Goal: Task Accomplishment & Management: Complete application form

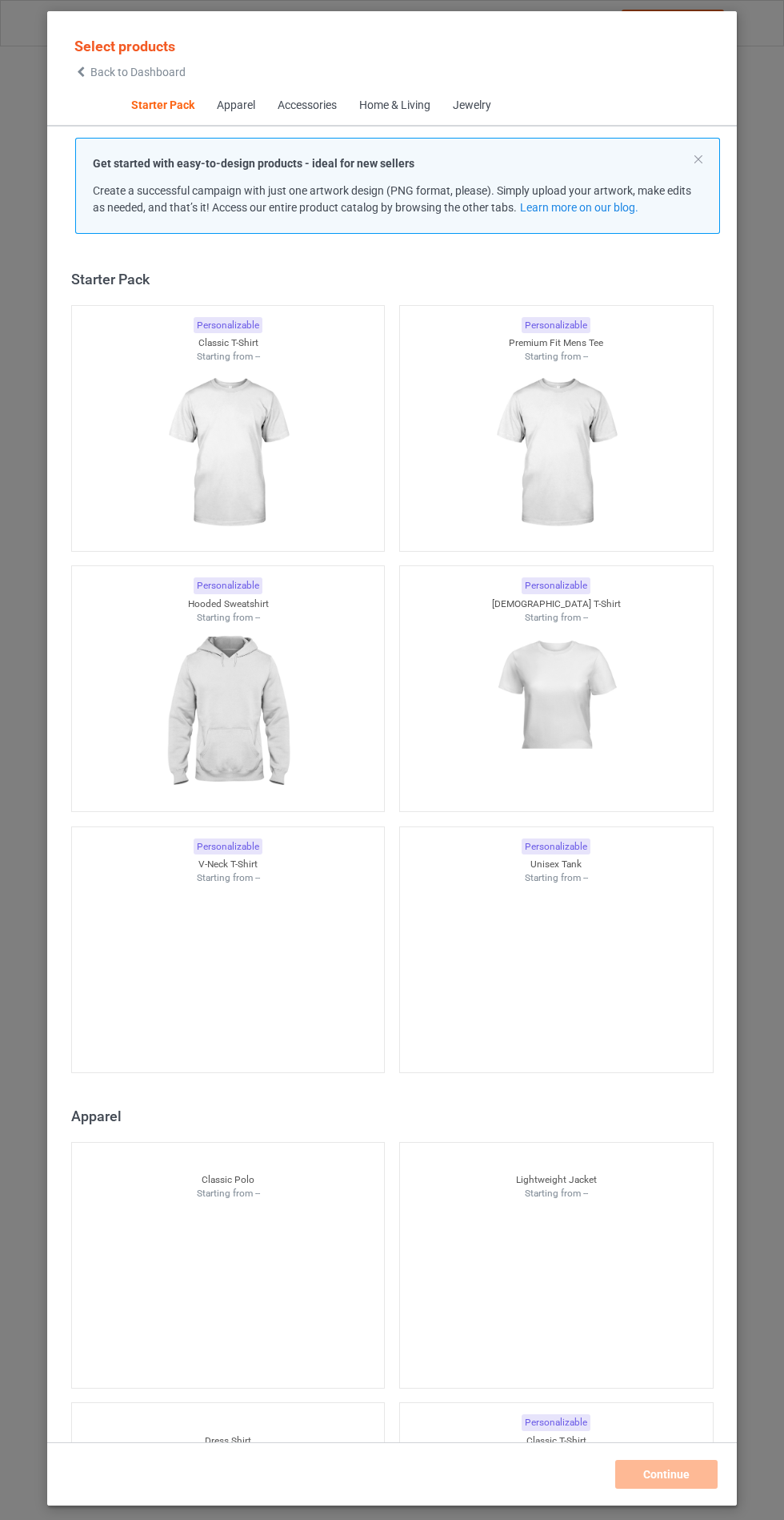
scroll to position [19, 0]
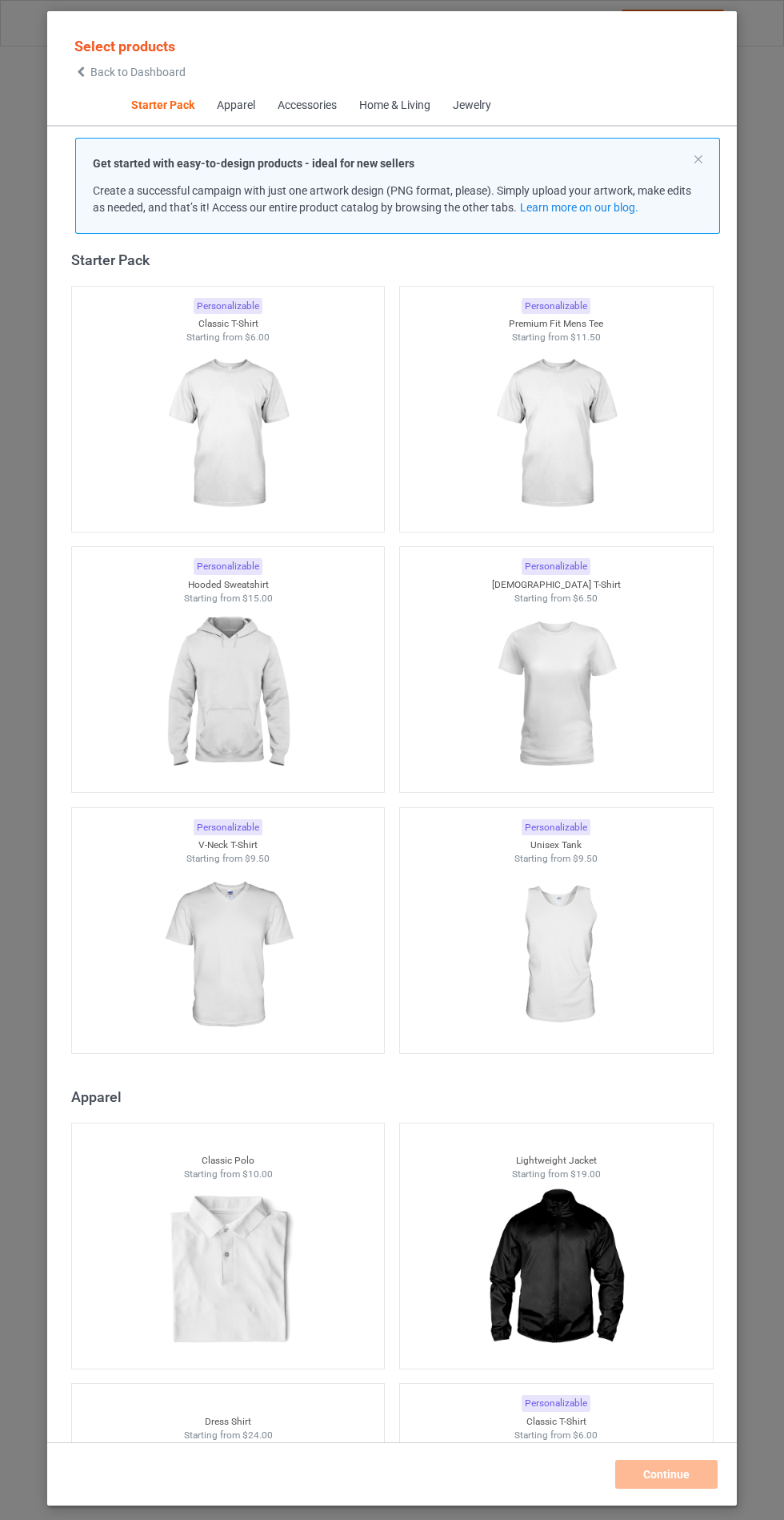
click at [290, 689] on img at bounding box center [227, 694] width 143 height 179
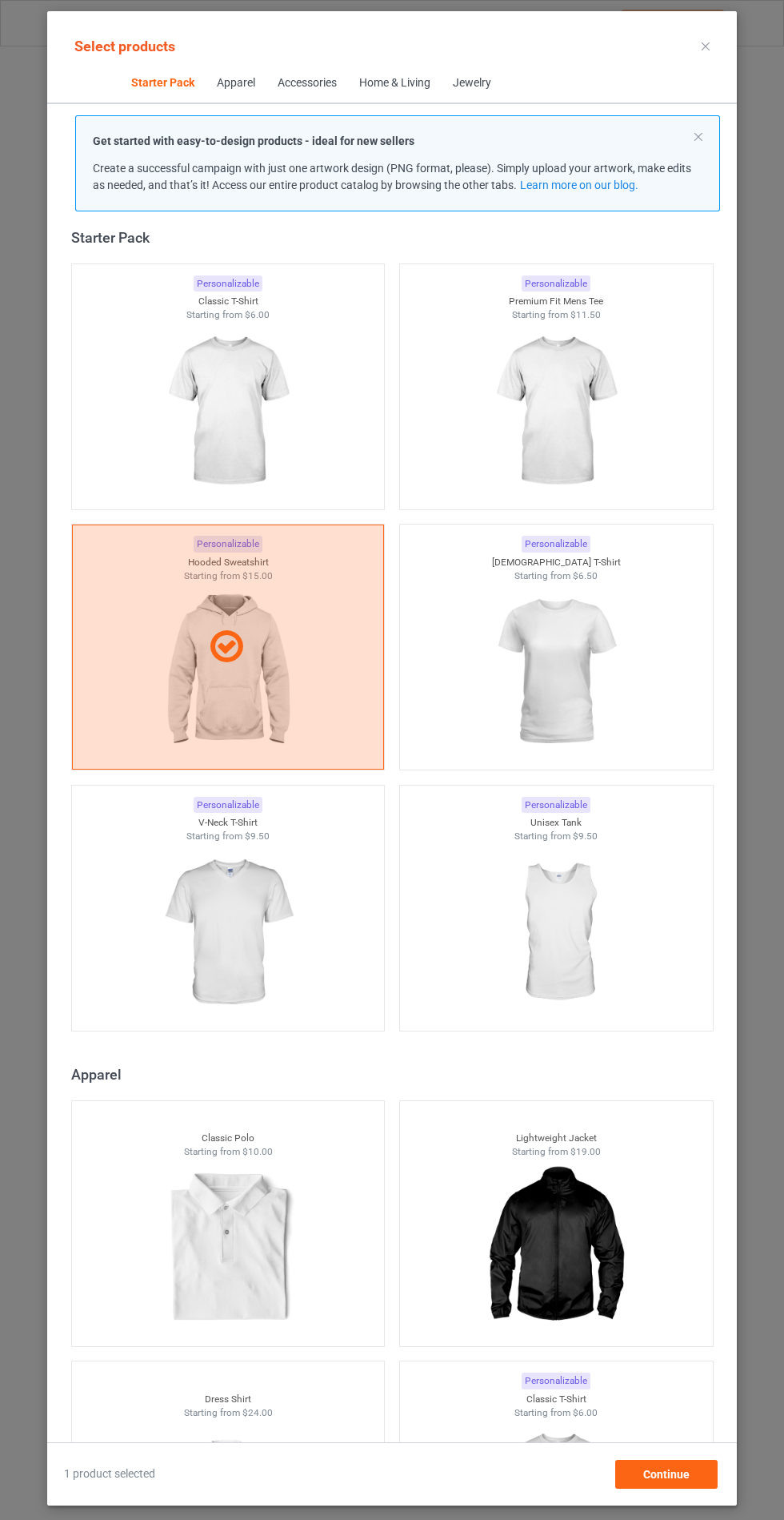
scroll to position [92, 0]
click at [655, 1465] on div "Continue" at bounding box center [666, 1474] width 102 height 29
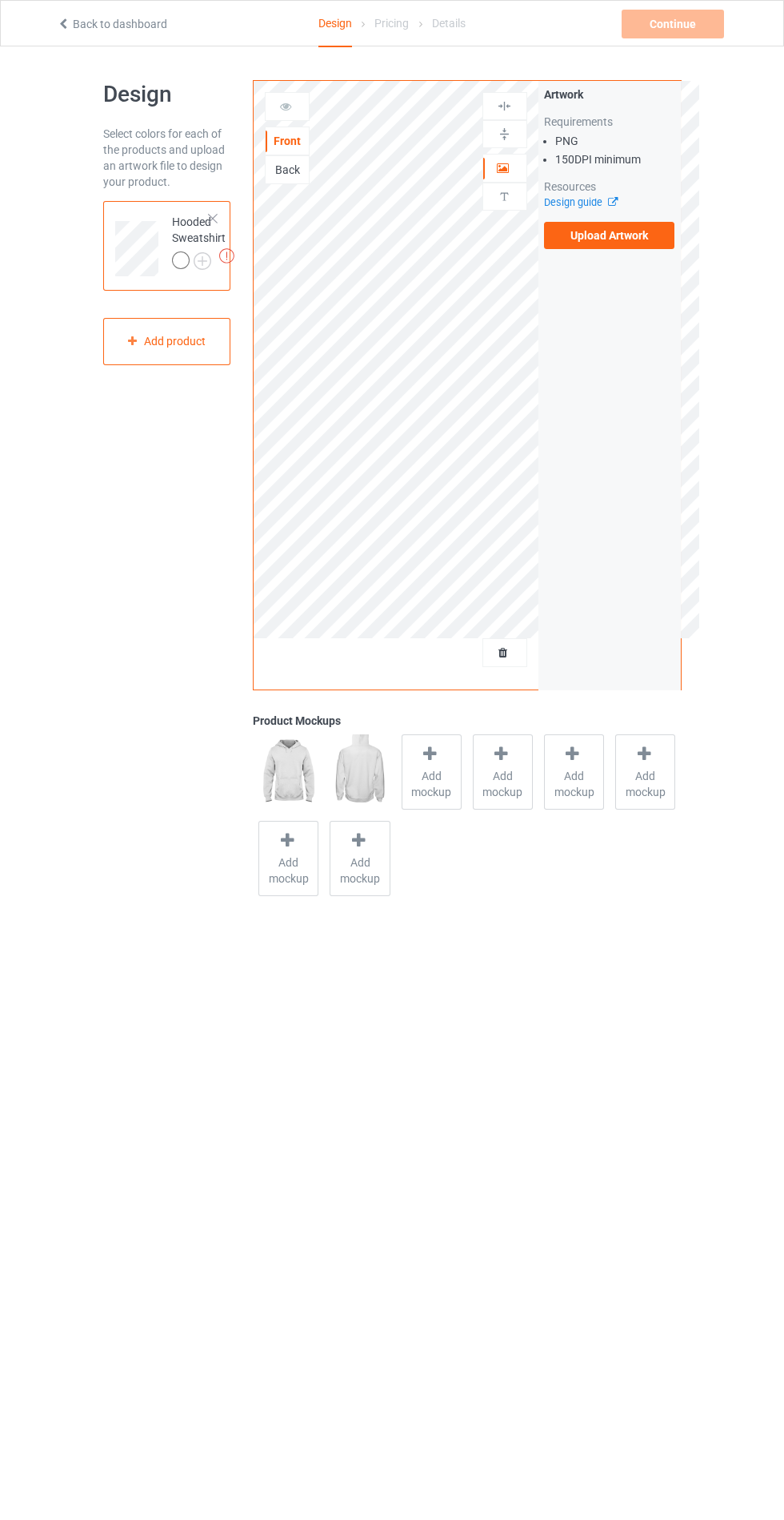
click at [639, 240] on label "Upload Artwork" at bounding box center [609, 235] width 131 height 27
click at [0, 0] on input "Upload Artwork" at bounding box center [0, 0] width 0 height 0
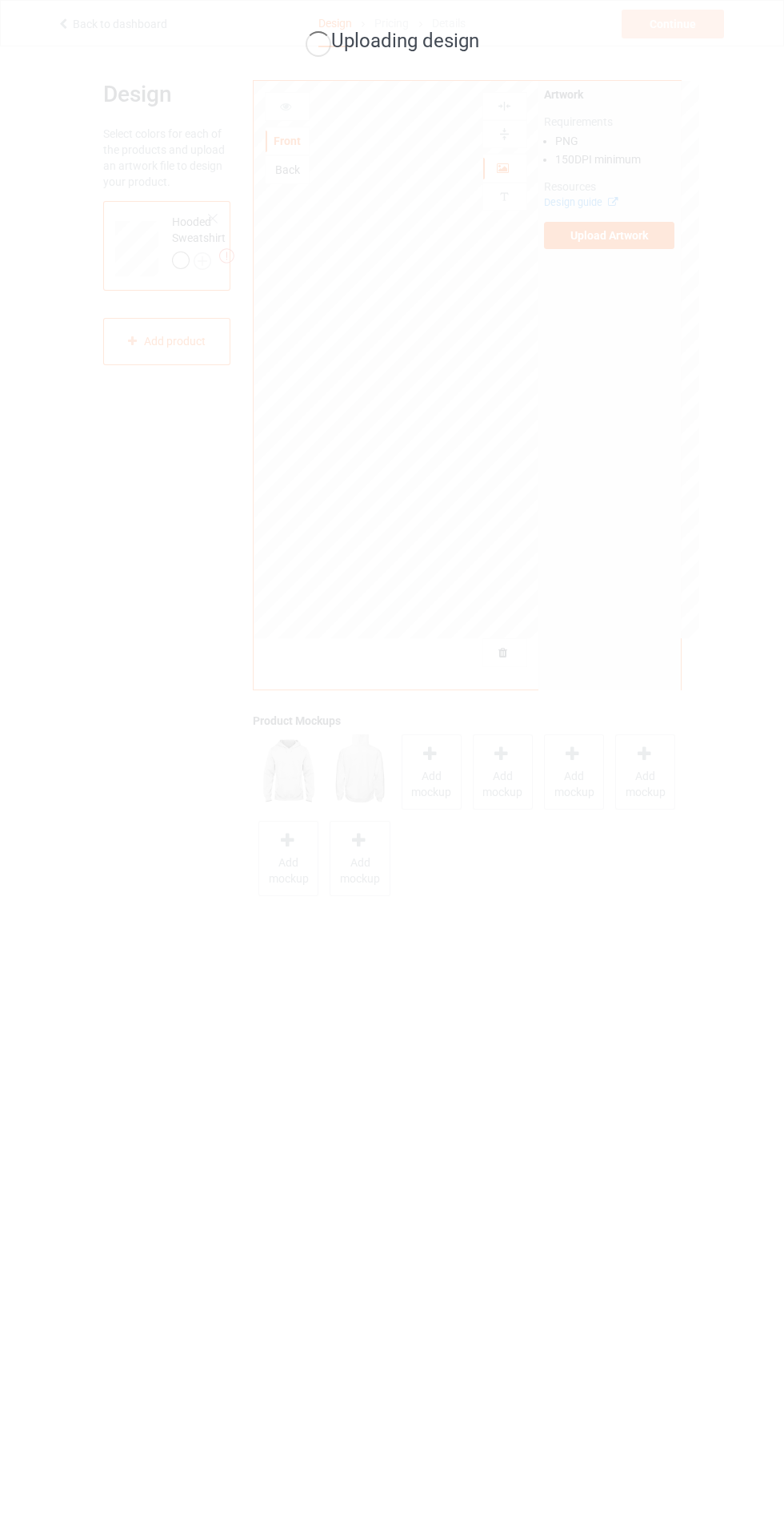
click at [443, 784] on div "Uploading design" at bounding box center [392, 760] width 784 height 1520
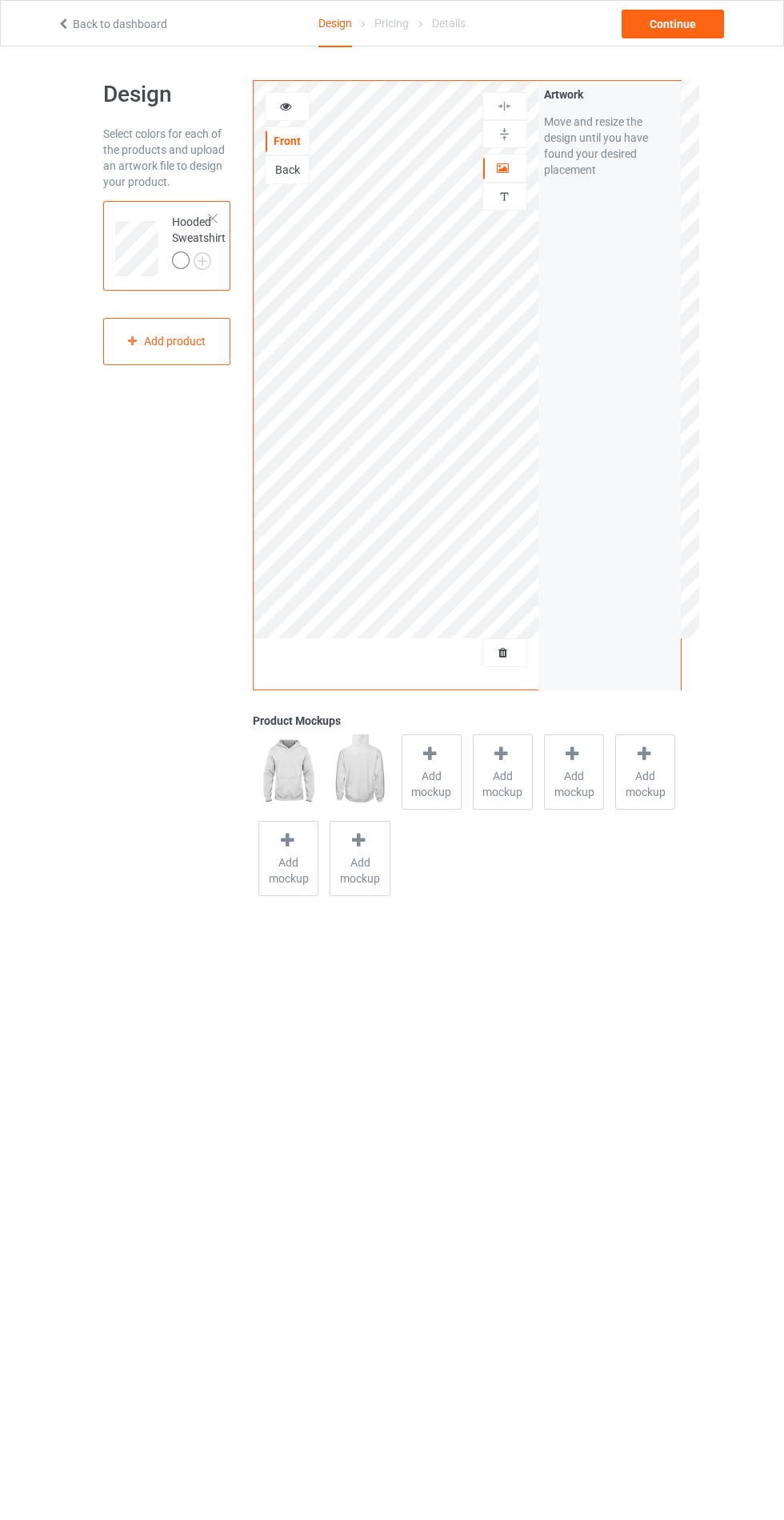
click at [424, 766] on div at bounding box center [431, 756] width 22 height 23
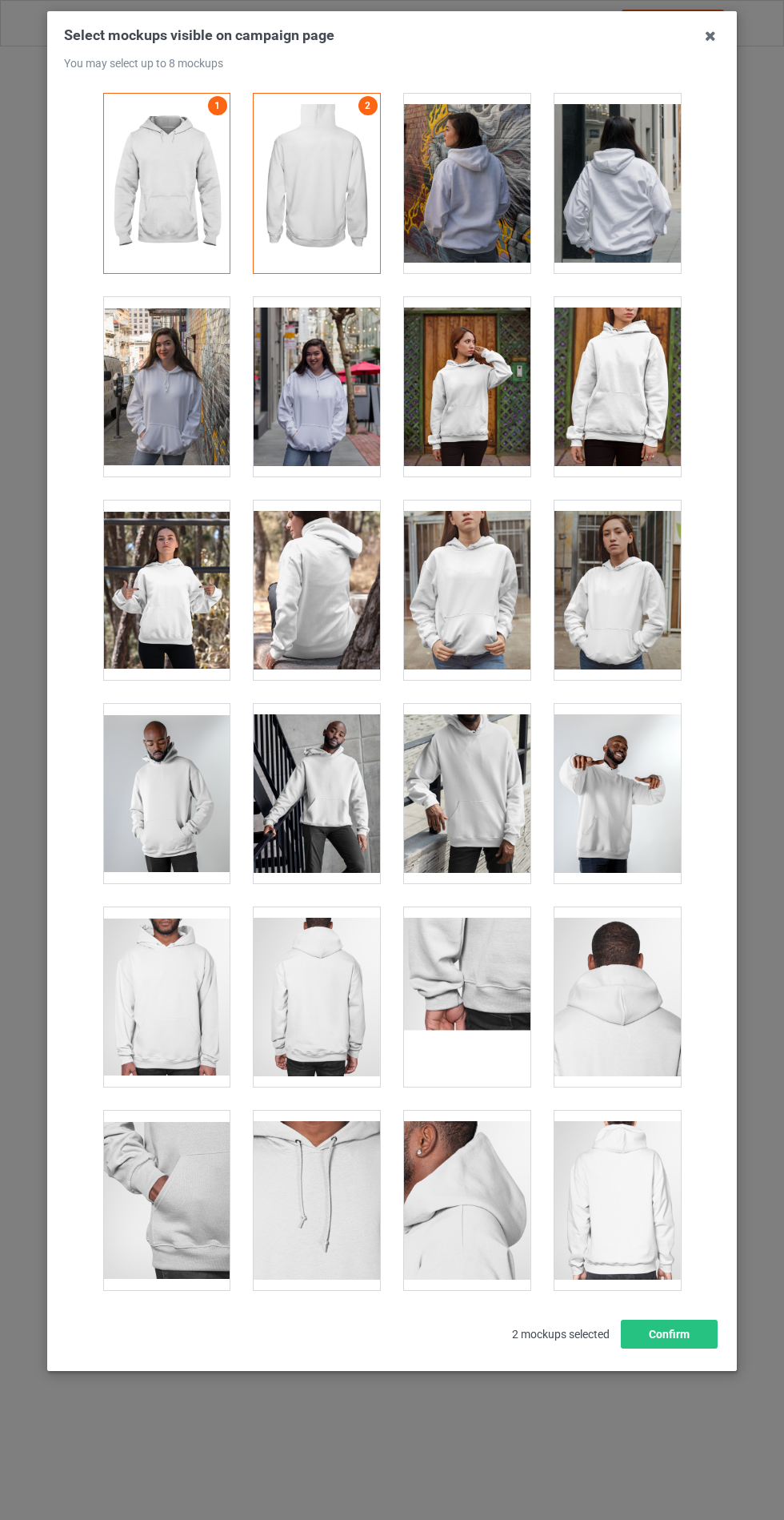
scroll to position [12922, 0]
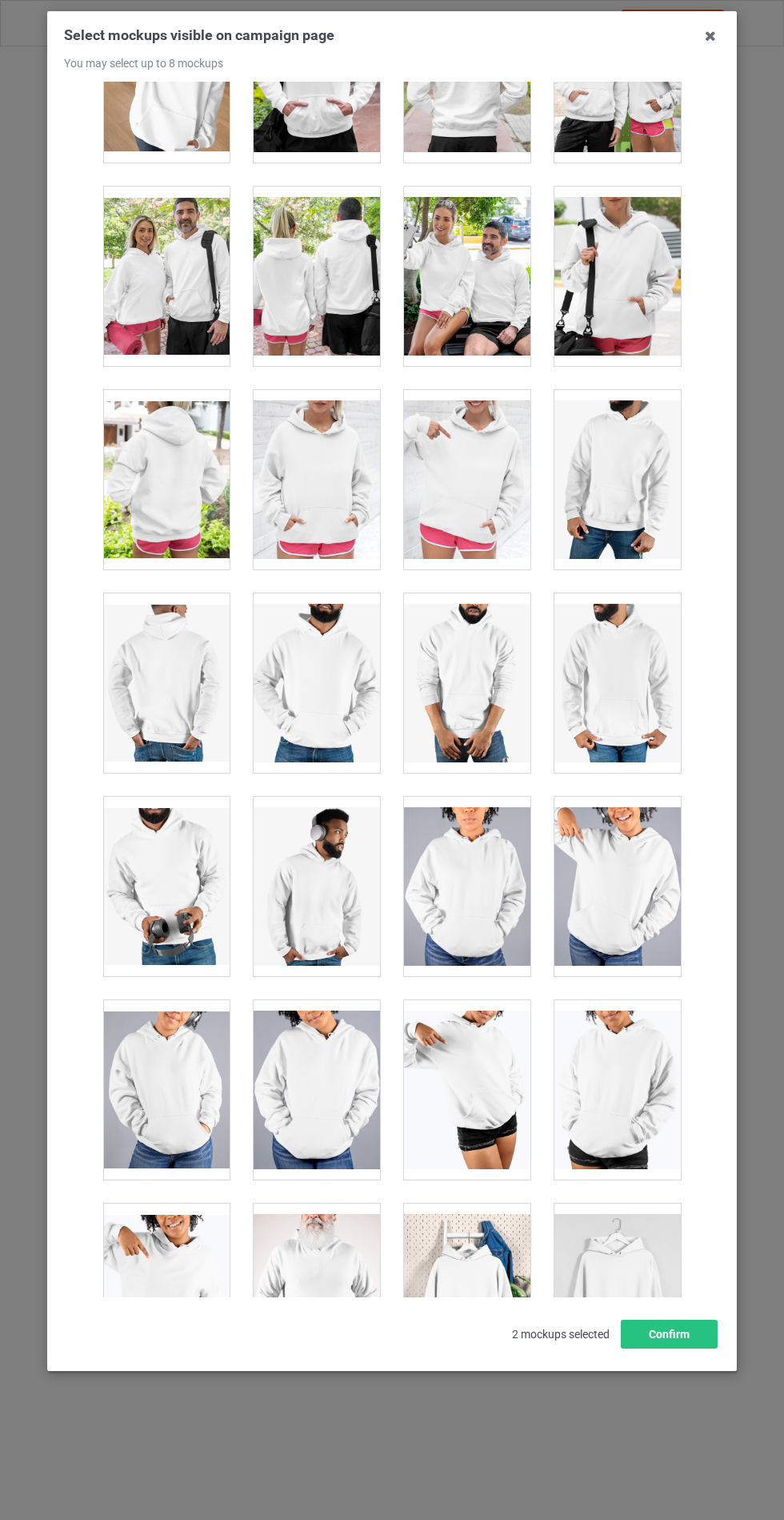
click at [318, 456] on div at bounding box center [317, 480] width 126 height 179
click at [659, 1348] on button "Confirm" at bounding box center [669, 1334] width 97 height 29
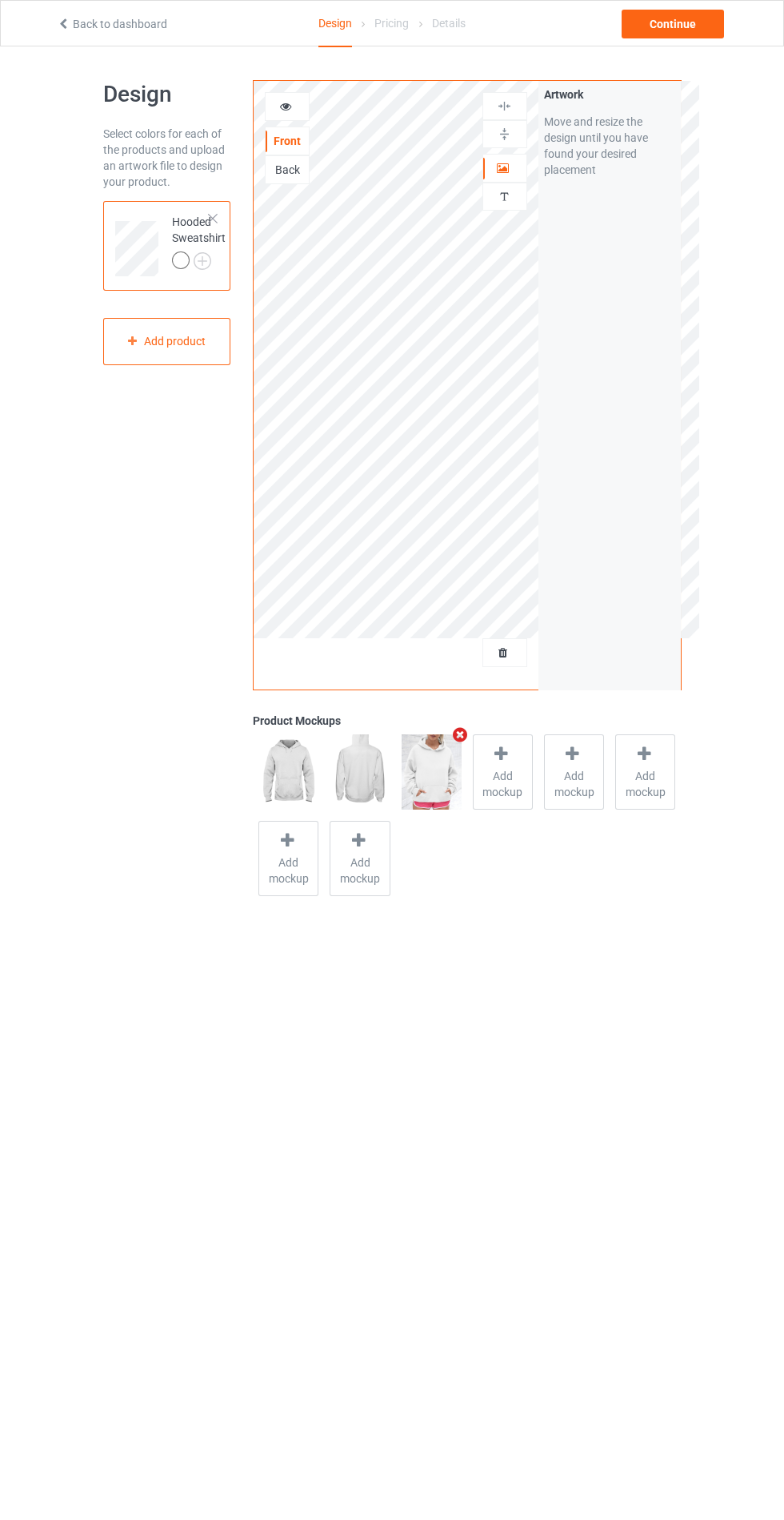
click at [0, 0] on img at bounding box center [0, 0] width 0 height 0
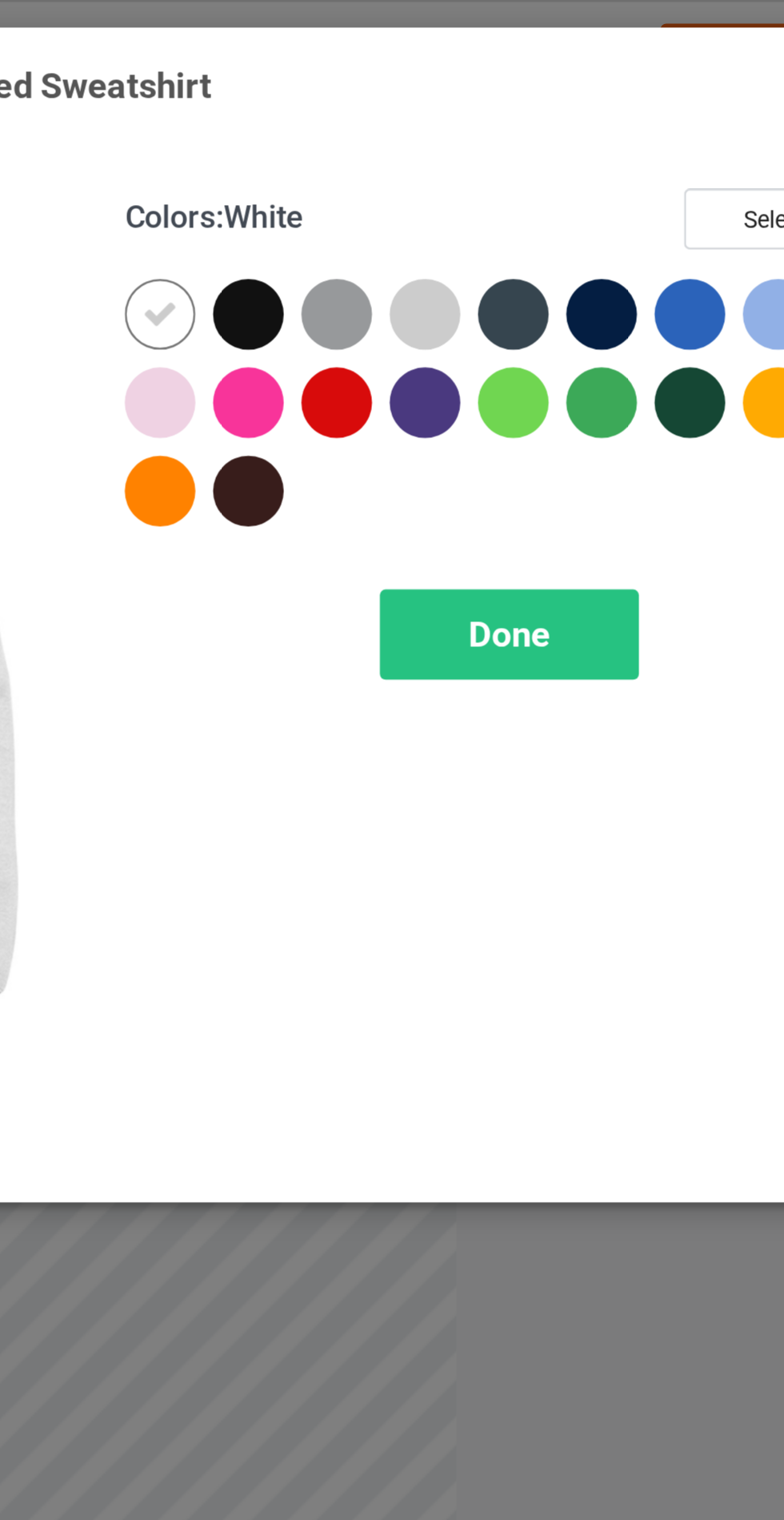
click at [420, 158] on div at bounding box center [418, 164] width 29 height 29
click at [453, 128] on div at bounding box center [454, 128] width 29 height 29
click at [492, 132] on div at bounding box center [490, 128] width 29 height 29
click at [515, 125] on div at bounding box center [526, 128] width 29 height 29
click at [552, 131] on div at bounding box center [562, 128] width 29 height 29
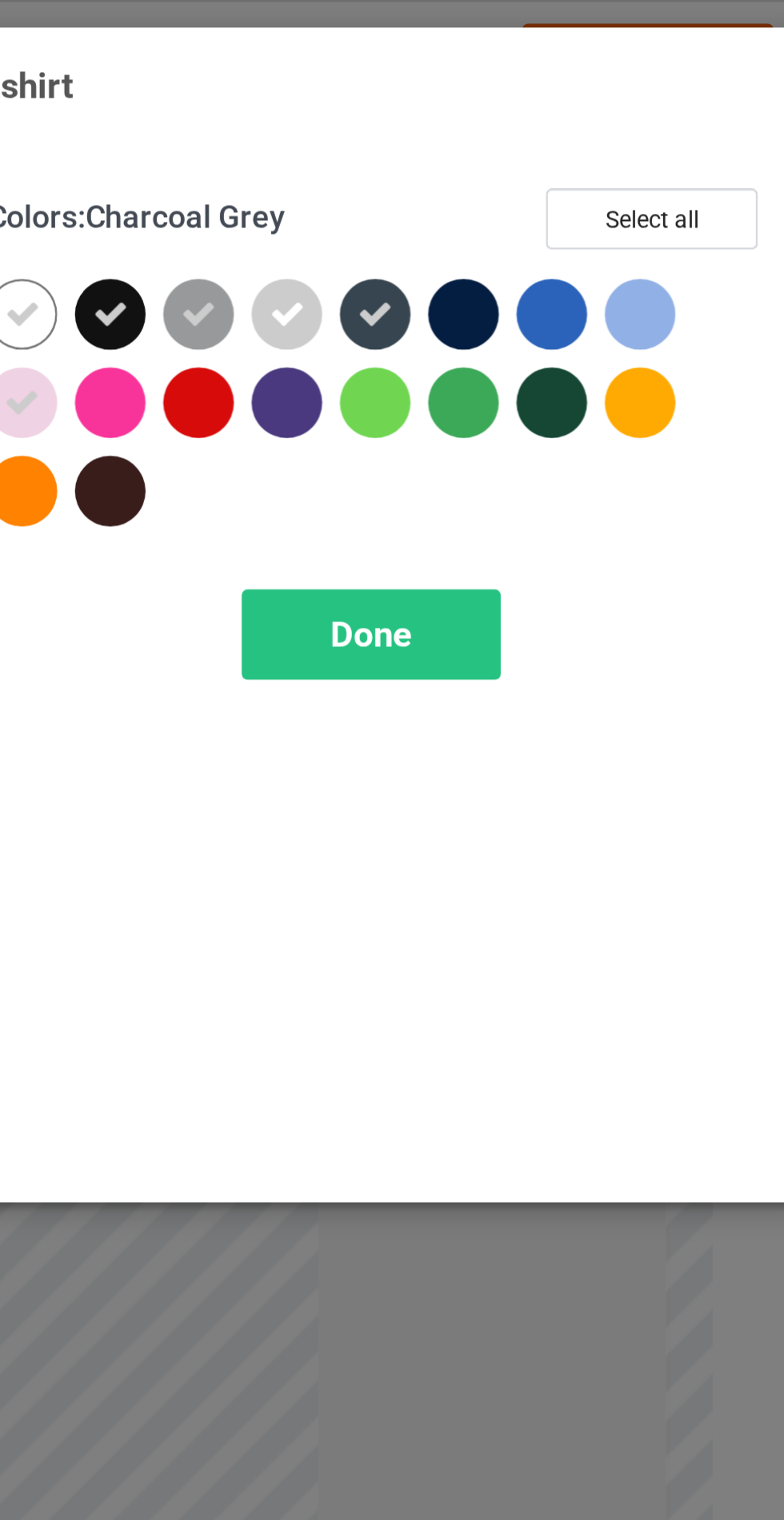
click at [453, 204] on div at bounding box center [454, 200] width 29 height 29
click at [632, 165] on div at bounding box center [634, 164] width 29 height 29
click at [666, 127] on div at bounding box center [670, 128] width 29 height 29
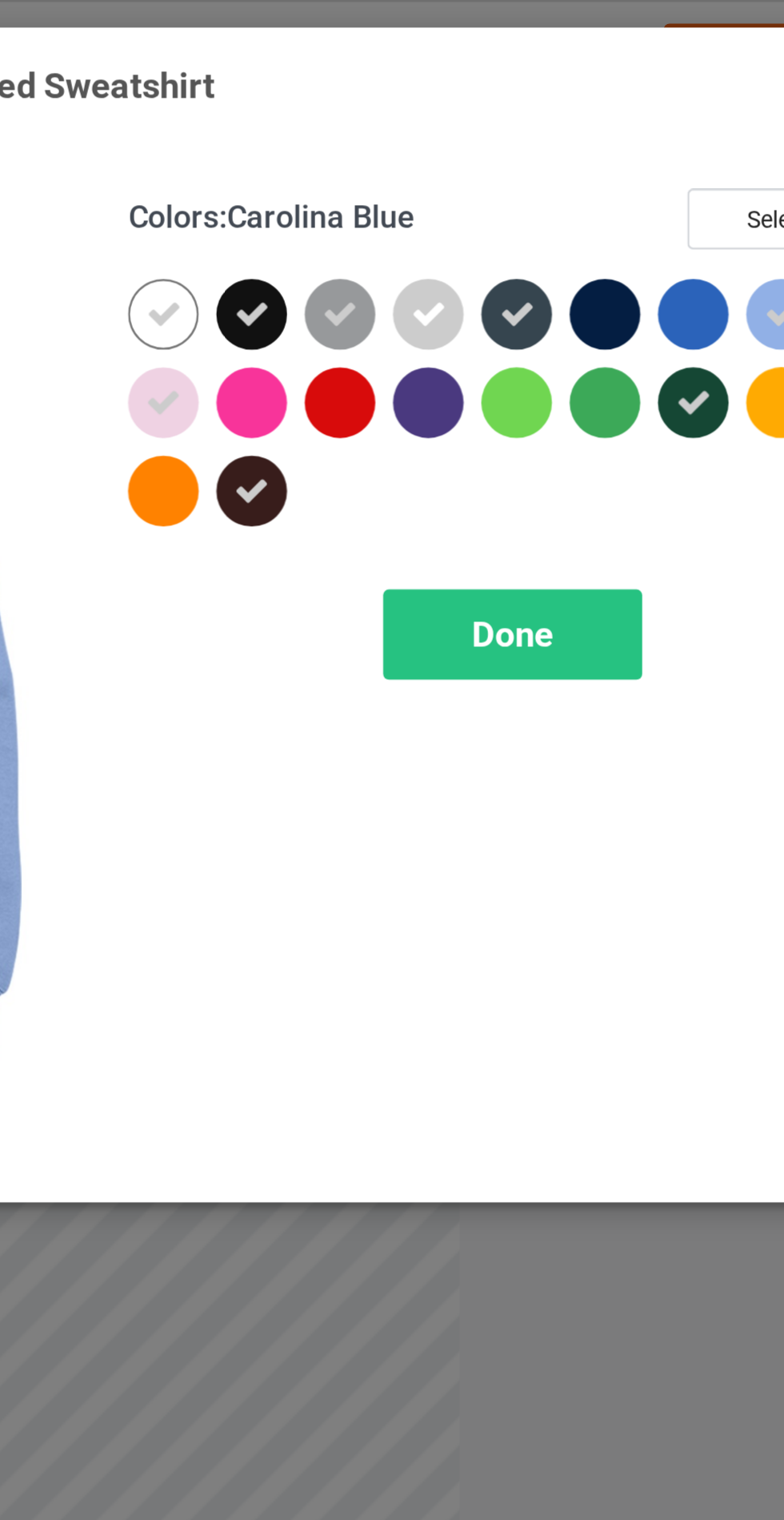
click at [453, 164] on div at bounding box center [454, 164] width 29 height 29
click at [560, 270] on div "Done" at bounding box center [560, 259] width 106 height 37
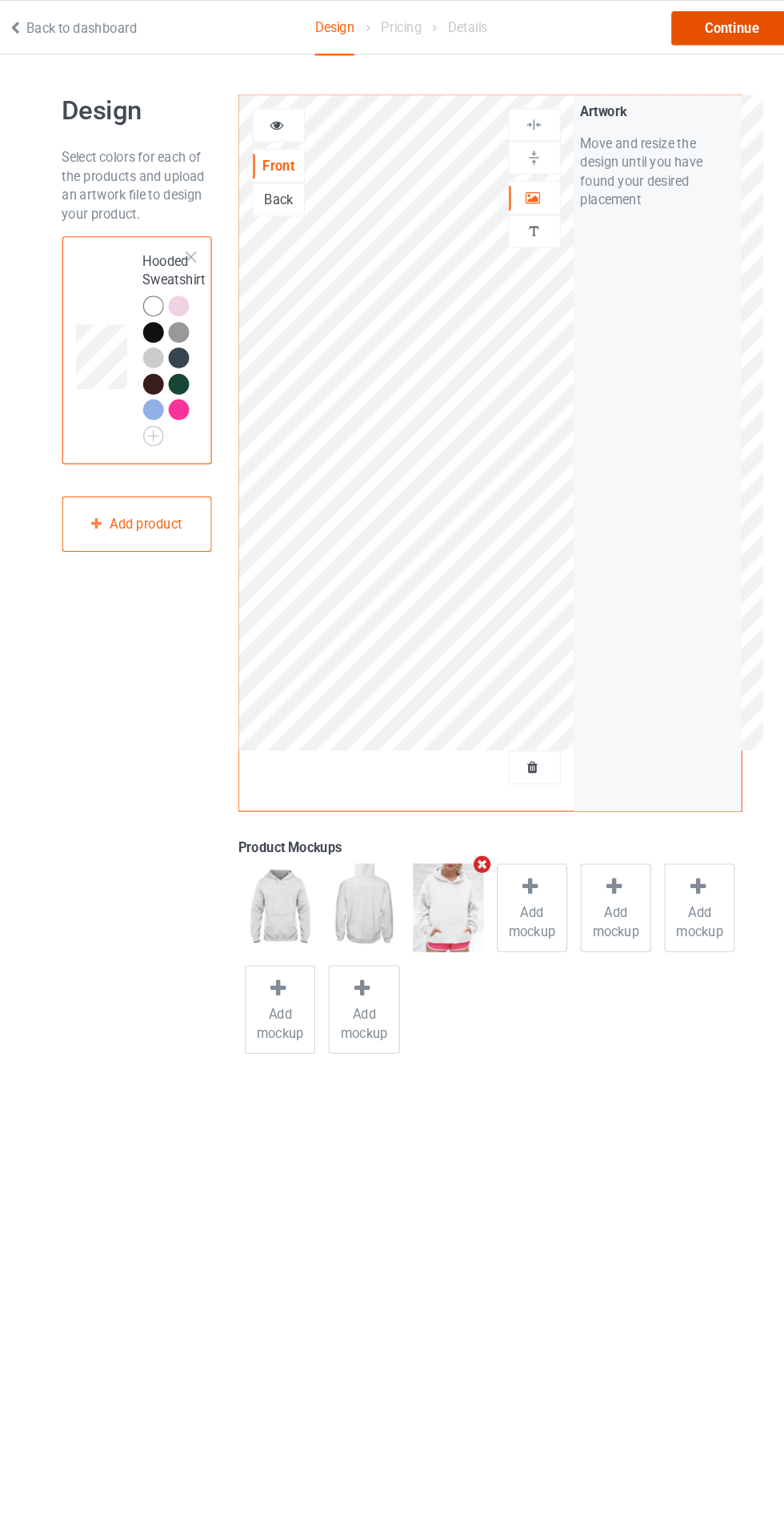
click at [679, 25] on div "Continue" at bounding box center [672, 24] width 102 height 29
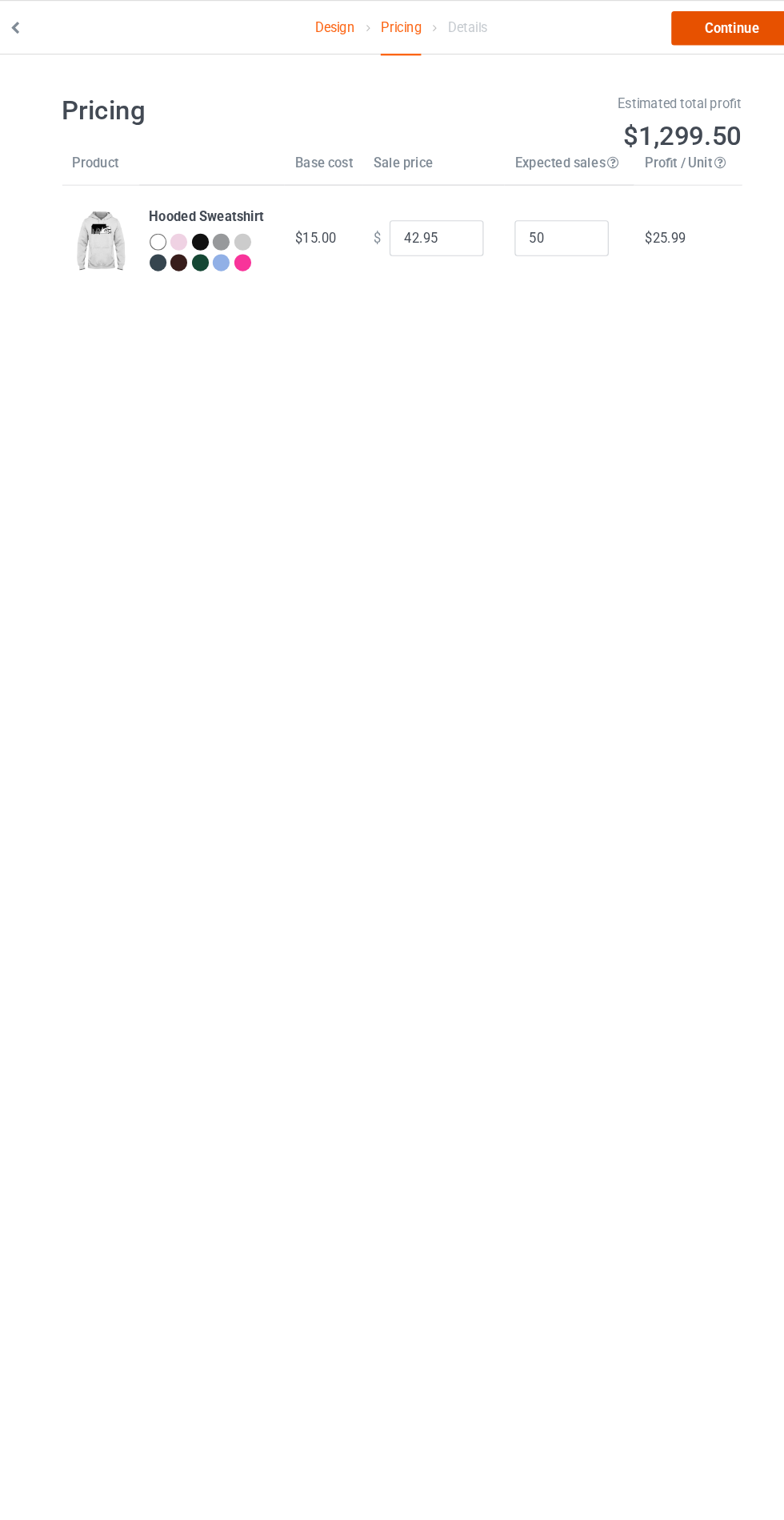
click at [684, 22] on link "Continue" at bounding box center [672, 24] width 102 height 29
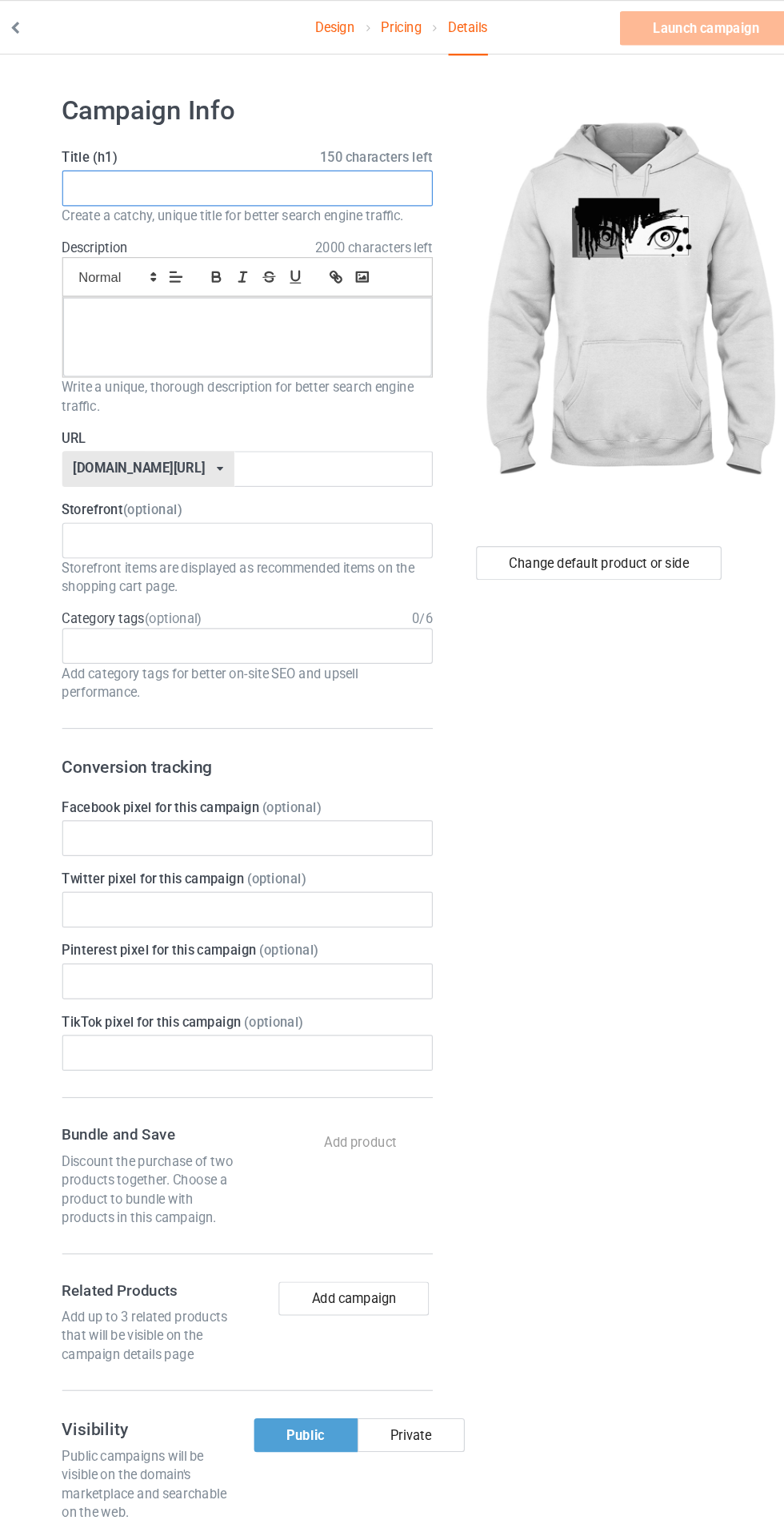
click at [280, 161] on input "text" at bounding box center [261, 160] width 315 height 30
type input "Asfzrhg"
click at [232, 299] on div at bounding box center [261, 286] width 314 height 67
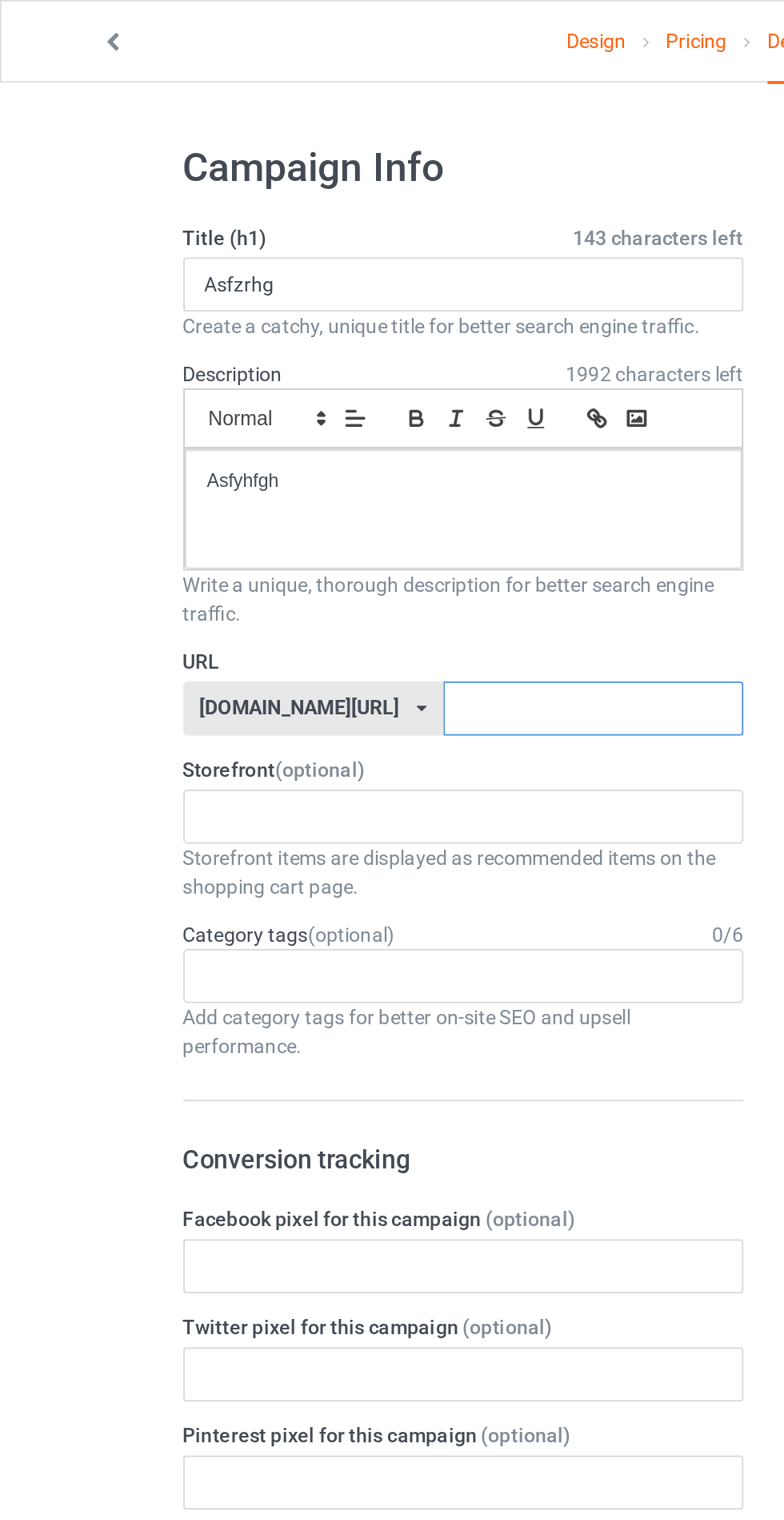
click at [294, 402] on input "text" at bounding box center [335, 398] width 169 height 30
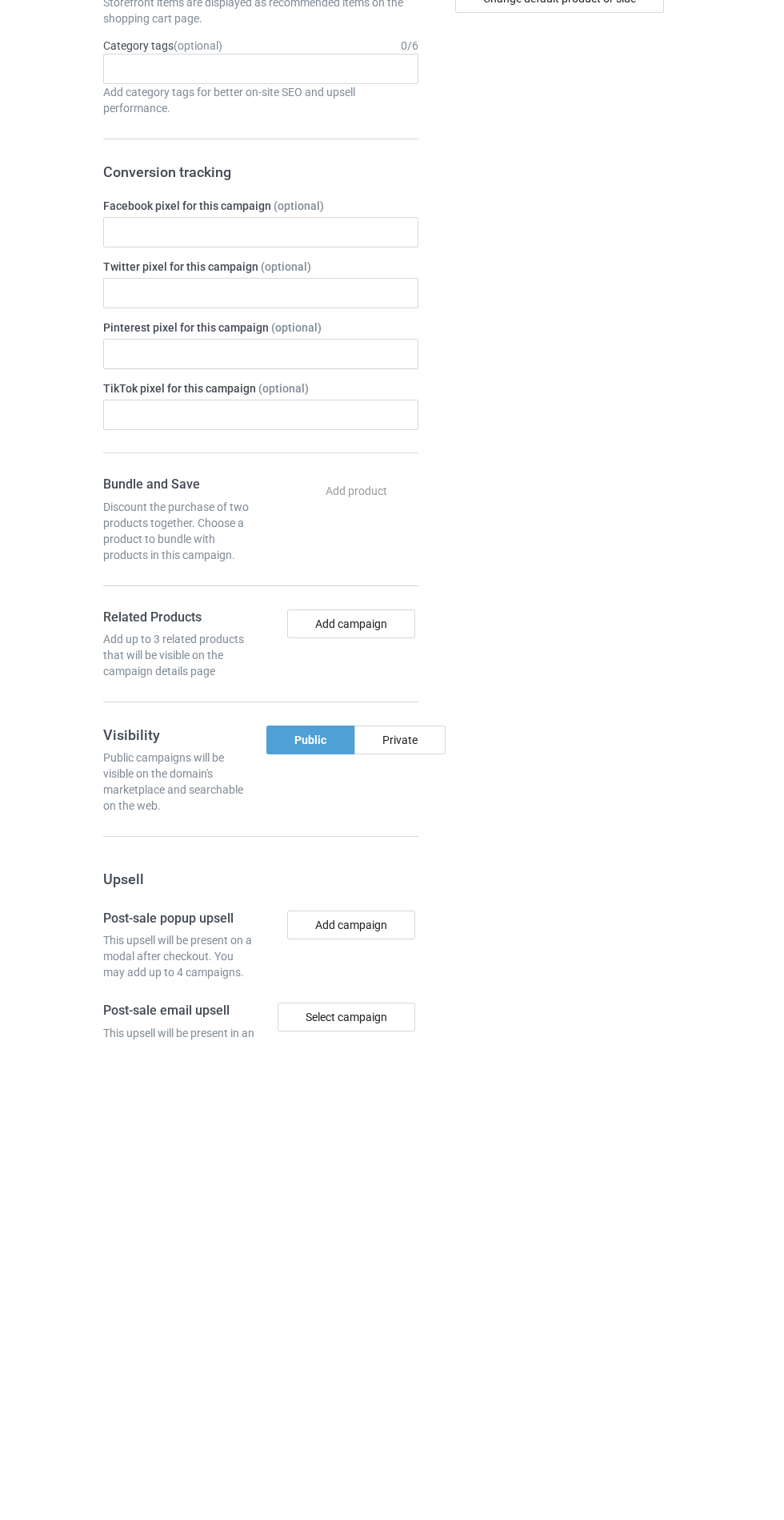
type input "Asgrgihgh"
click at [413, 1228] on div "Private" at bounding box center [400, 1220] width 91 height 29
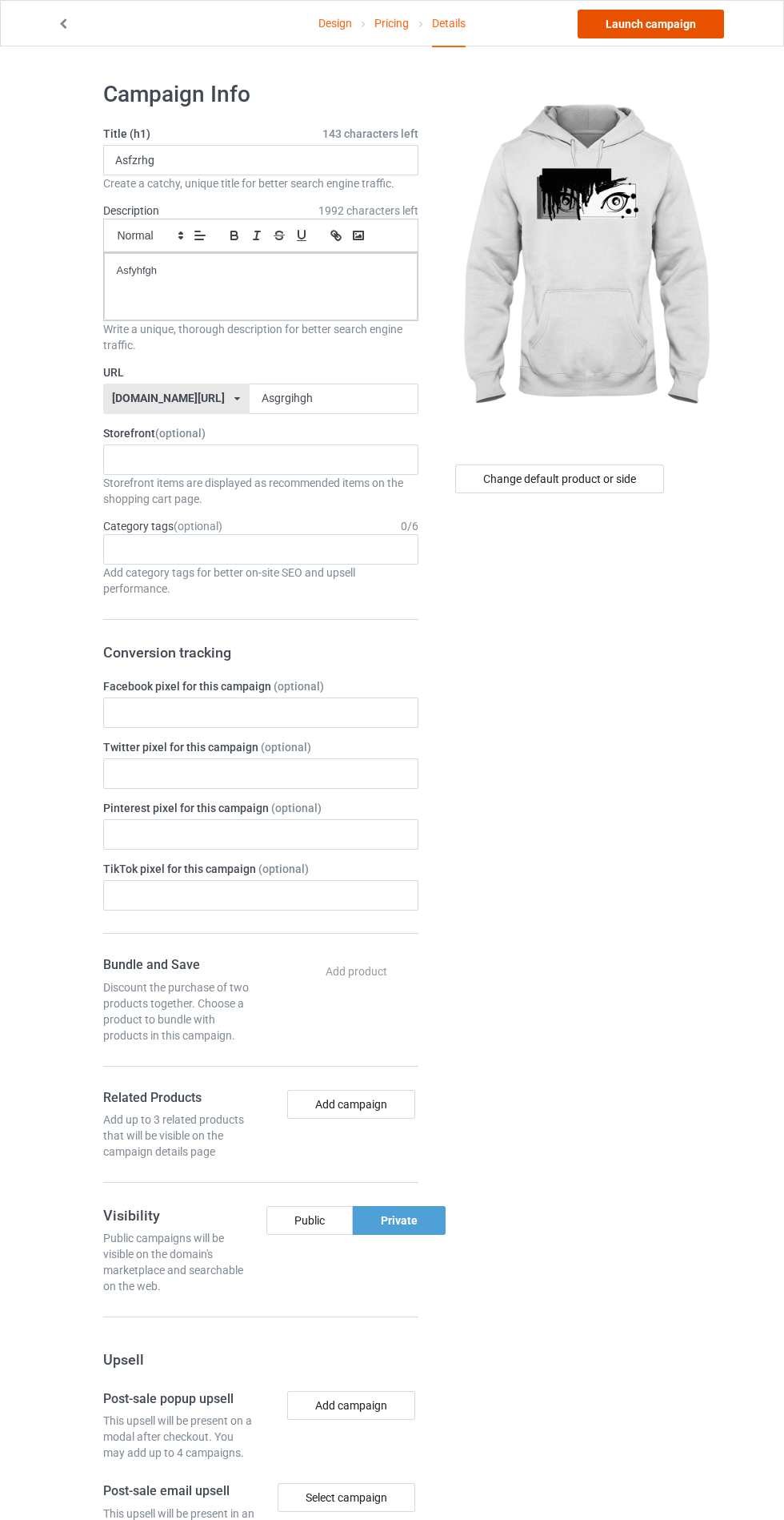
click at [671, 32] on link "Launch campaign" at bounding box center [651, 24] width 147 height 29
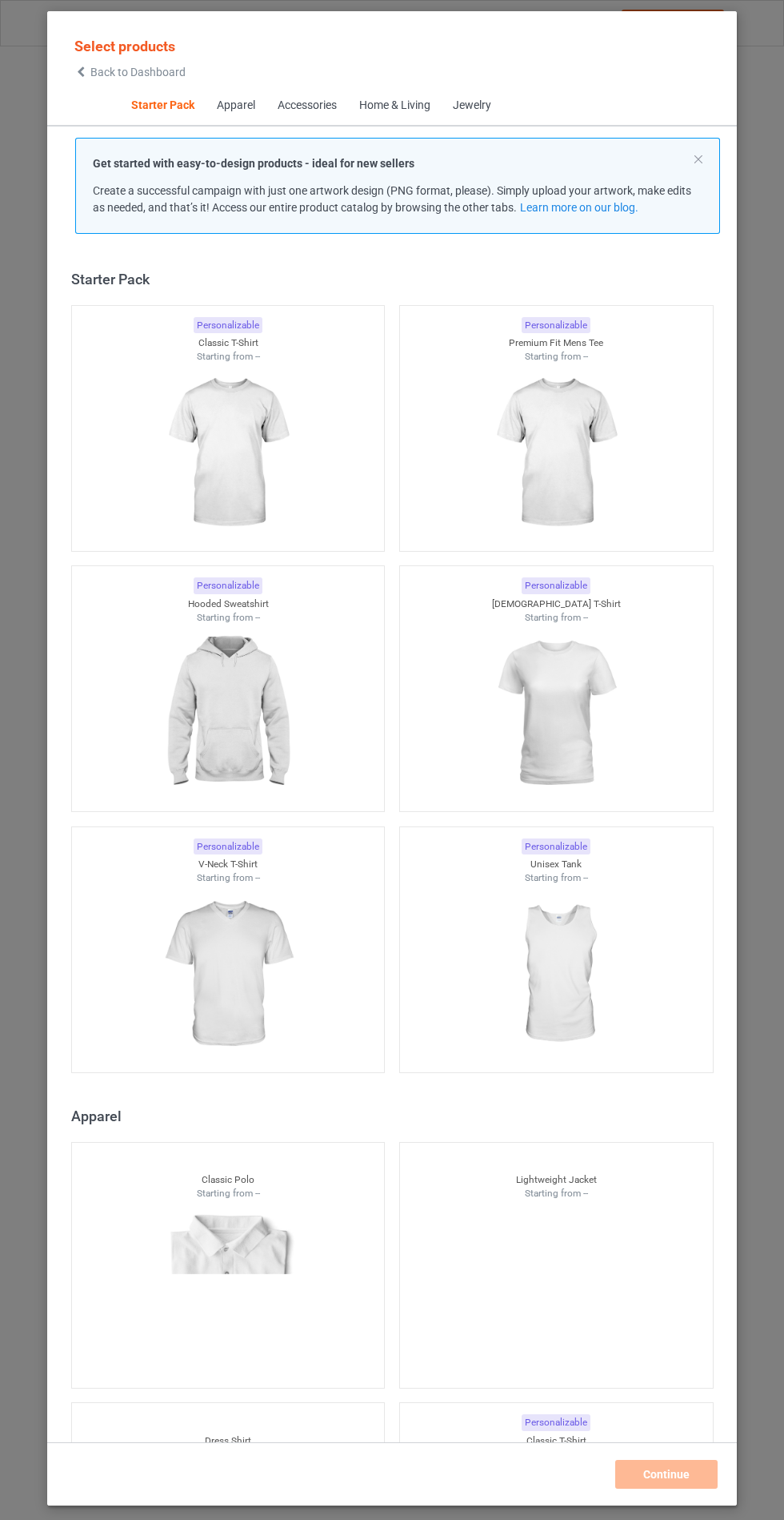
scroll to position [19, 0]
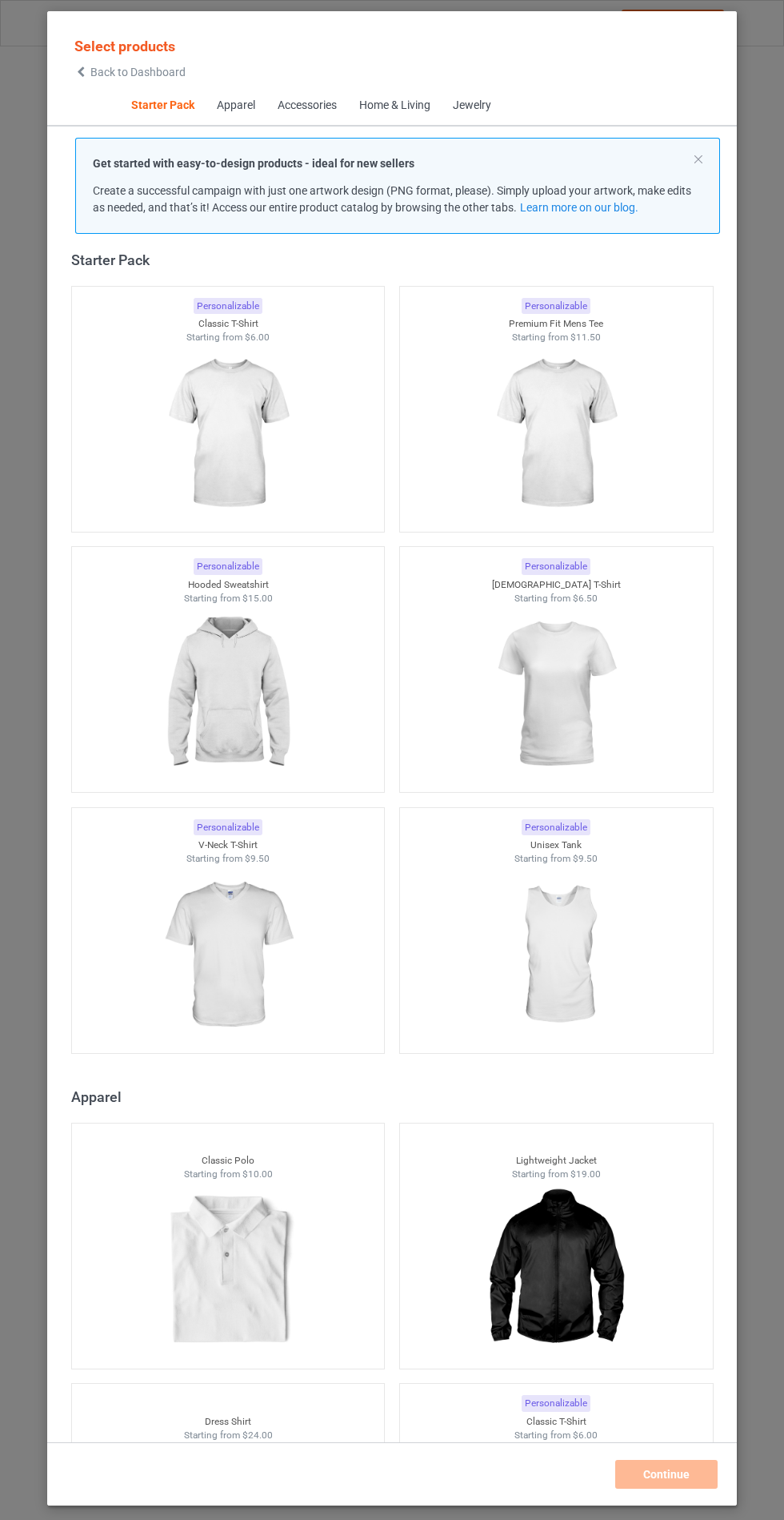
click at [272, 681] on img at bounding box center [227, 694] width 143 height 179
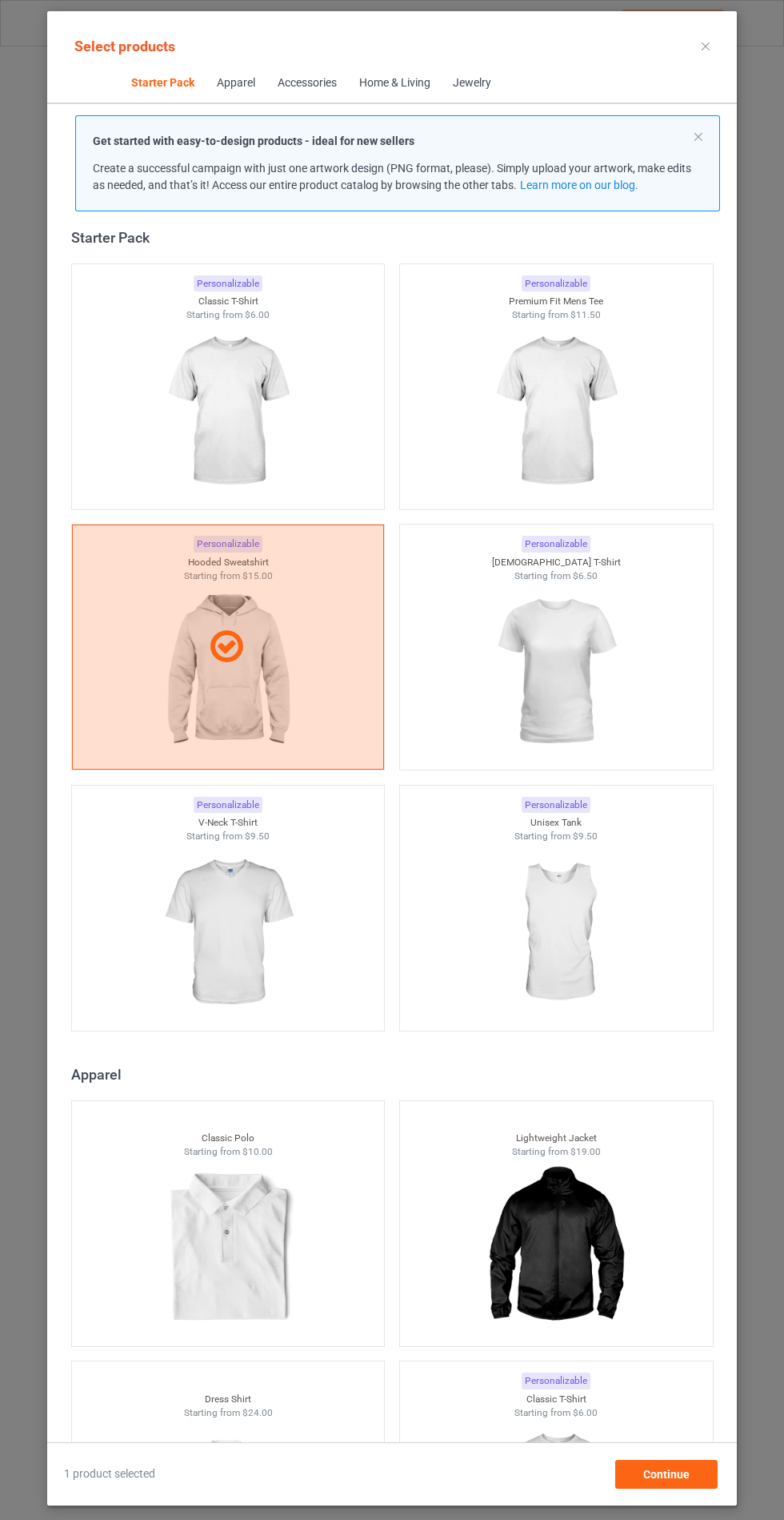
scroll to position [92, 0]
click at [697, 1486] on div "Continue" at bounding box center [666, 1474] width 102 height 29
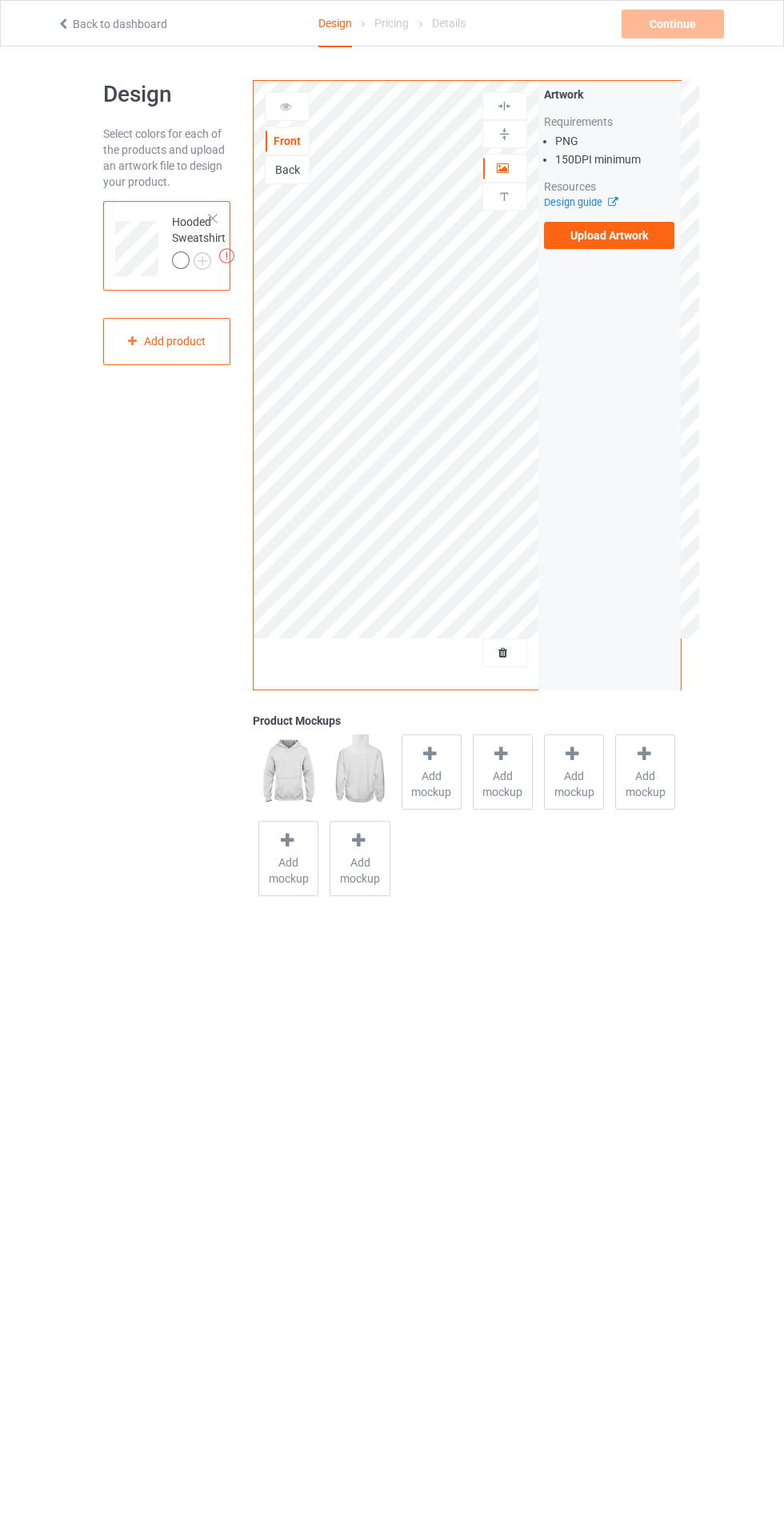
click at [612, 203] on icon at bounding box center [609, 199] width 12 height 11
click at [657, 240] on label "Upload Artwork" at bounding box center [609, 235] width 131 height 27
click at [0, 0] on input "Upload Artwork" at bounding box center [0, 0] width 0 height 0
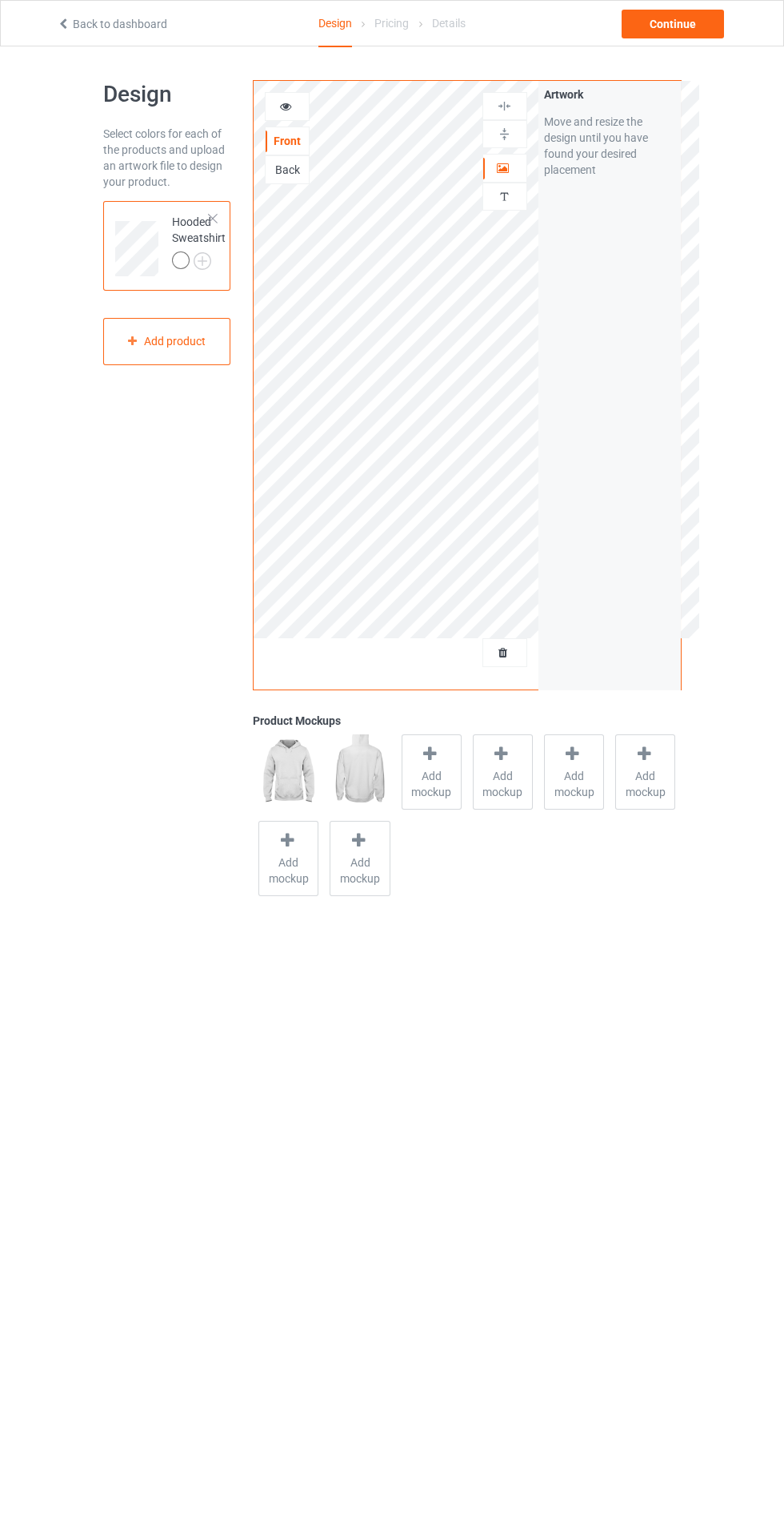
click at [442, 778] on span "Add mockup" at bounding box center [432, 783] width 58 height 32
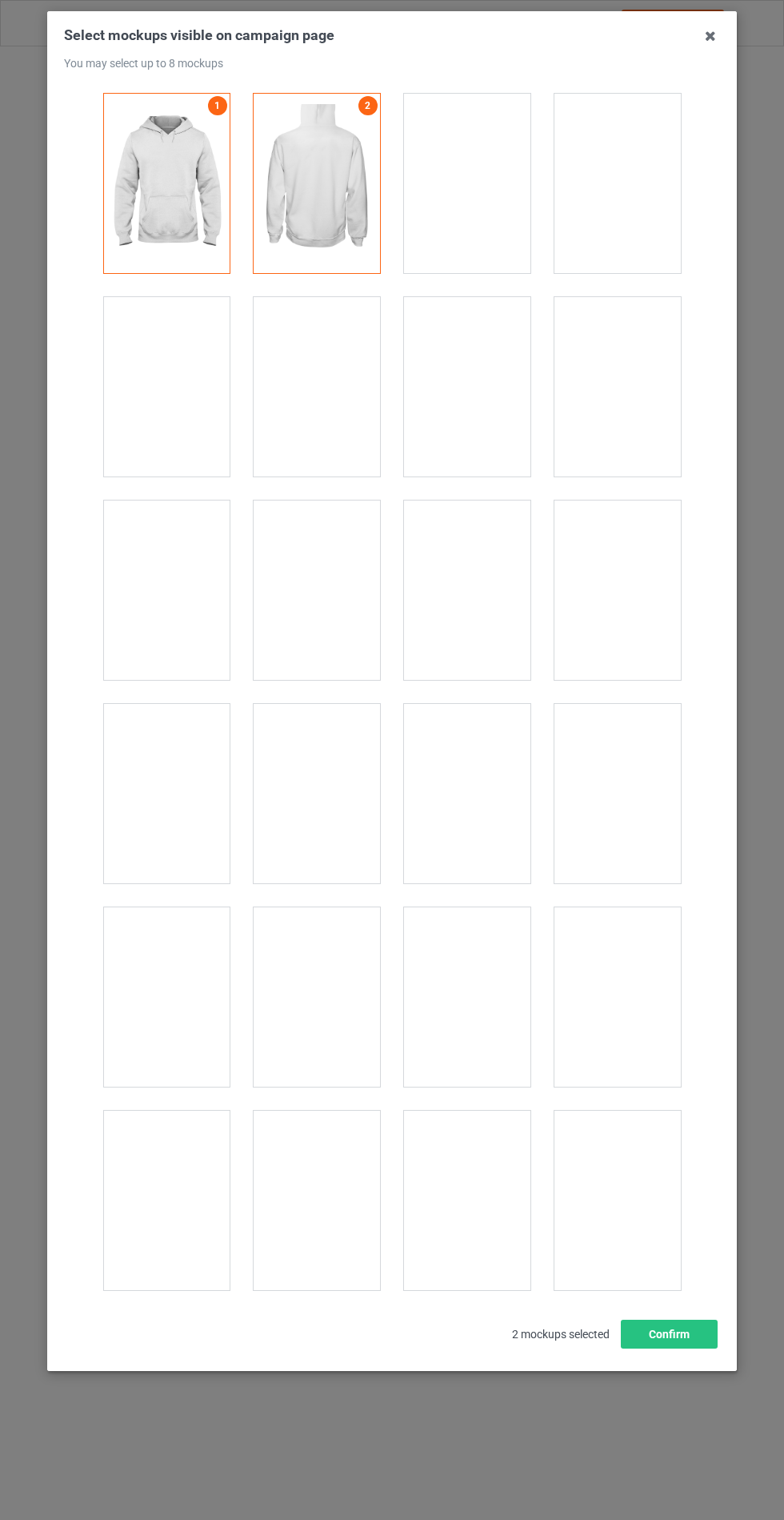
scroll to position [12922, 0]
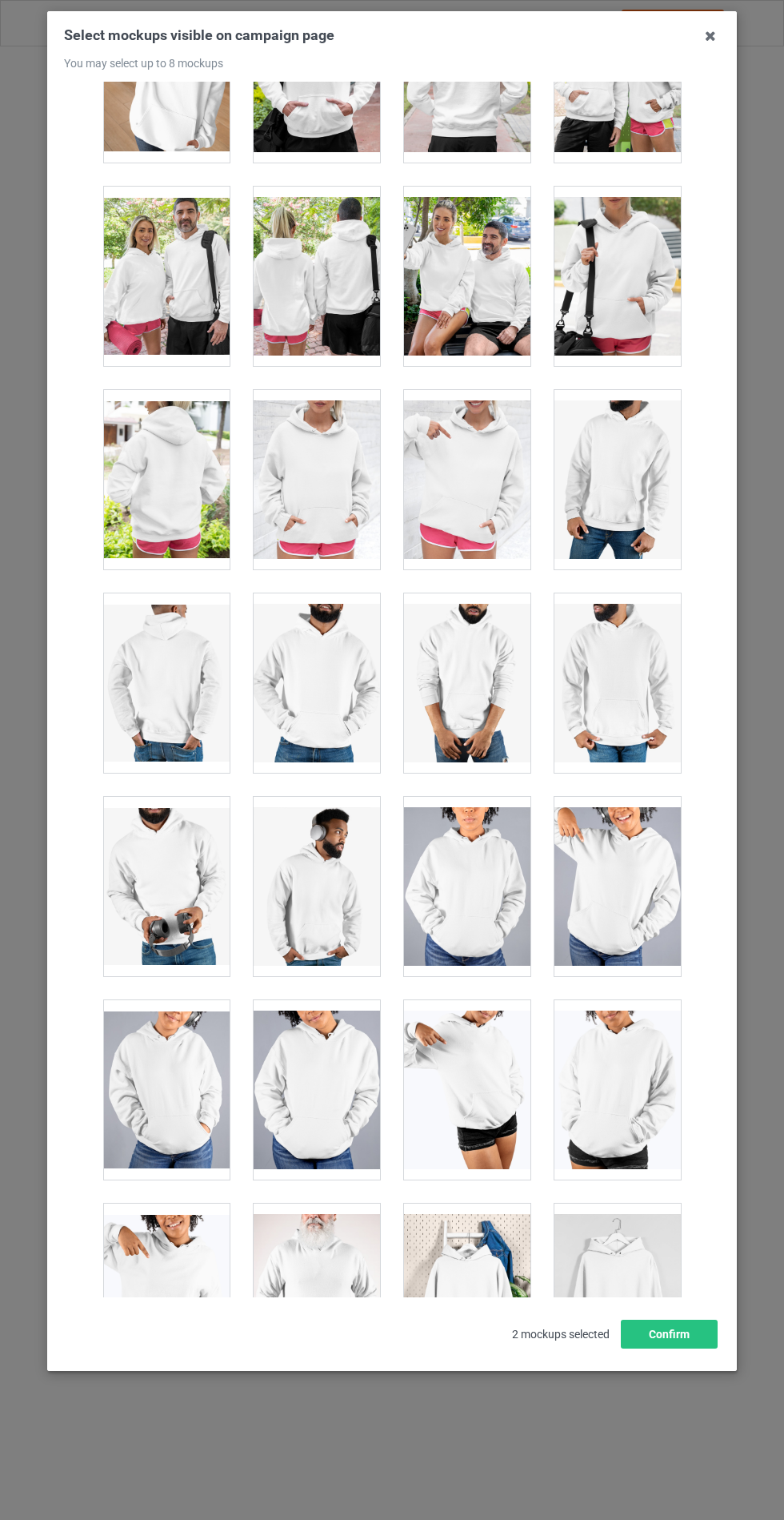
click at [321, 463] on div at bounding box center [317, 480] width 126 height 179
click at [693, 1348] on button "Confirm" at bounding box center [669, 1334] width 97 height 29
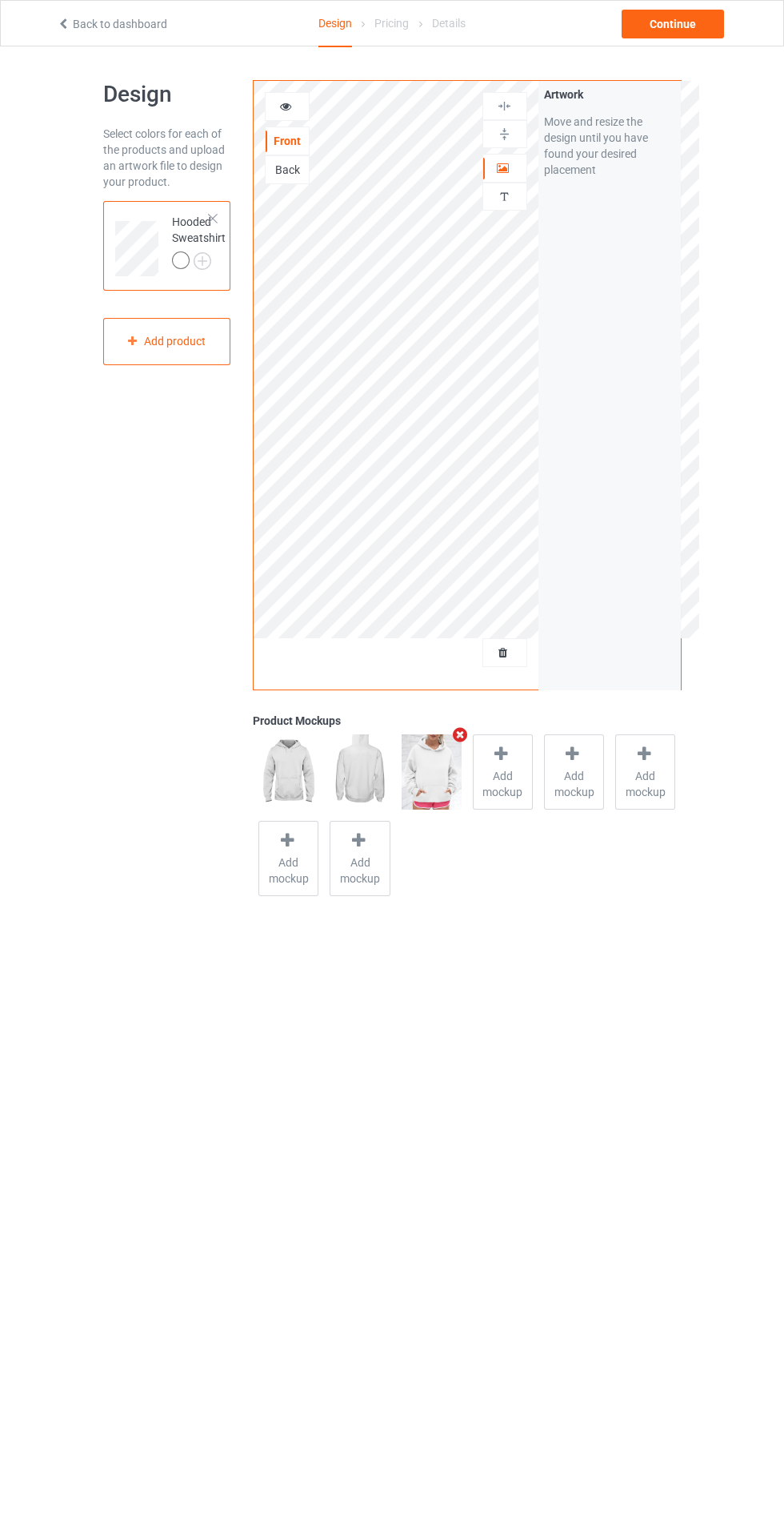
click at [0, 0] on img at bounding box center [0, 0] width 0 height 0
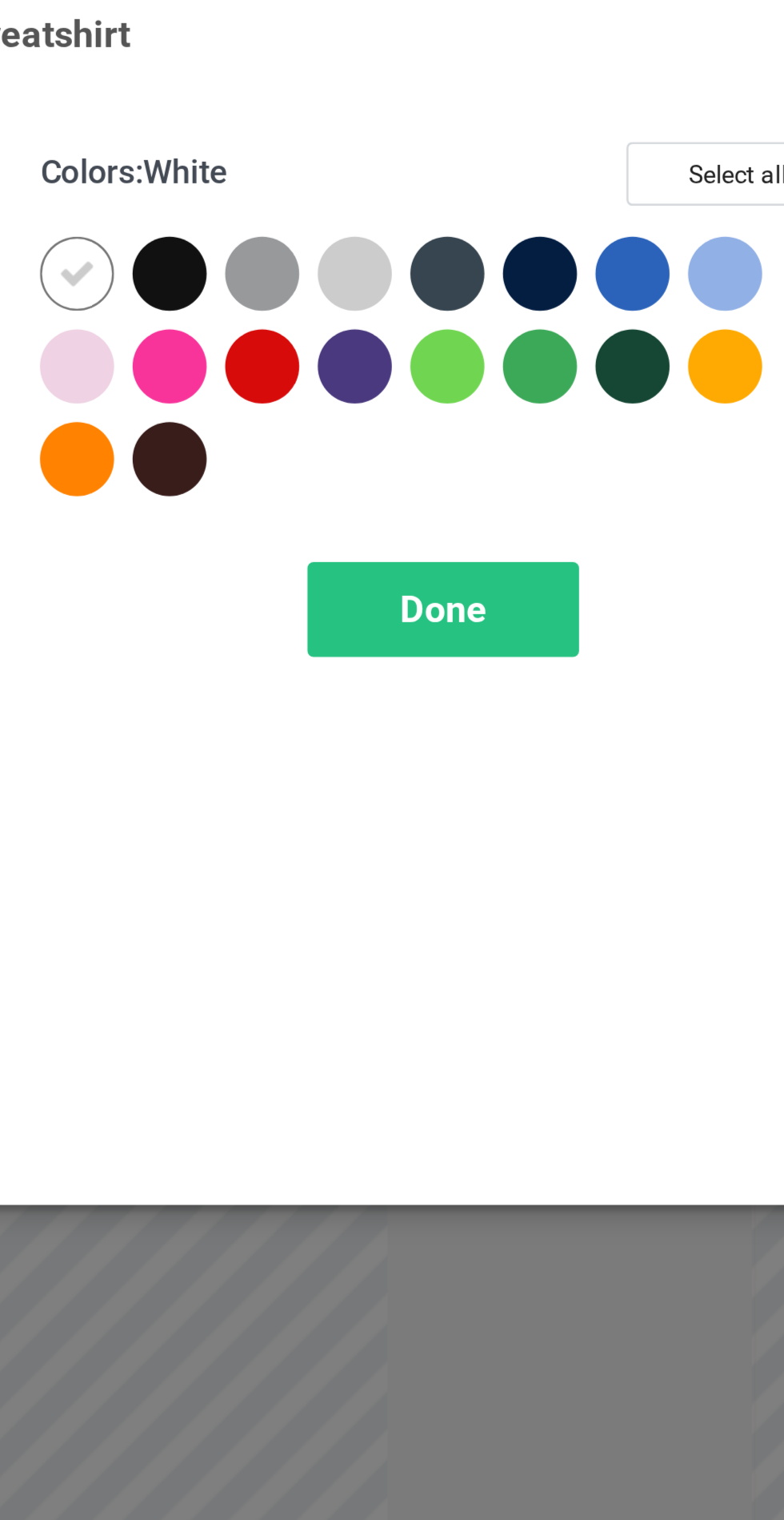
click at [427, 163] on div at bounding box center [418, 164] width 29 height 29
click at [494, 126] on div at bounding box center [490, 128] width 29 height 29
click at [528, 122] on div at bounding box center [526, 128] width 29 height 29
click at [563, 129] on div at bounding box center [562, 128] width 29 height 29
click at [562, 124] on icon at bounding box center [561, 127] width 15 height 15
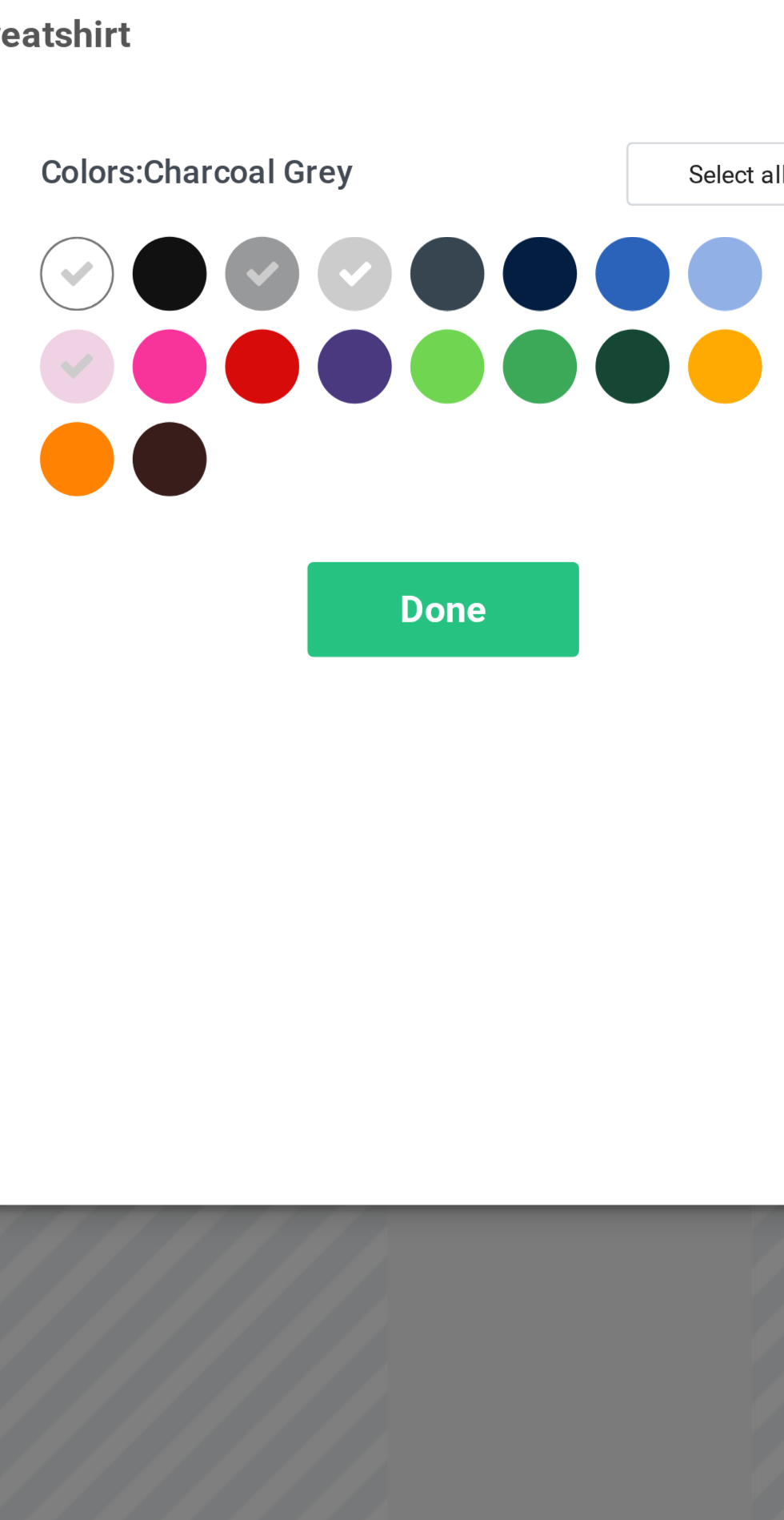
click at [667, 122] on div at bounding box center [670, 128] width 29 height 29
click at [668, 161] on div at bounding box center [670, 164] width 29 height 29
click at [457, 163] on div at bounding box center [454, 164] width 29 height 29
click at [425, 201] on div at bounding box center [418, 200] width 29 height 29
click at [572, 256] on span "Done" at bounding box center [560, 258] width 34 height 17
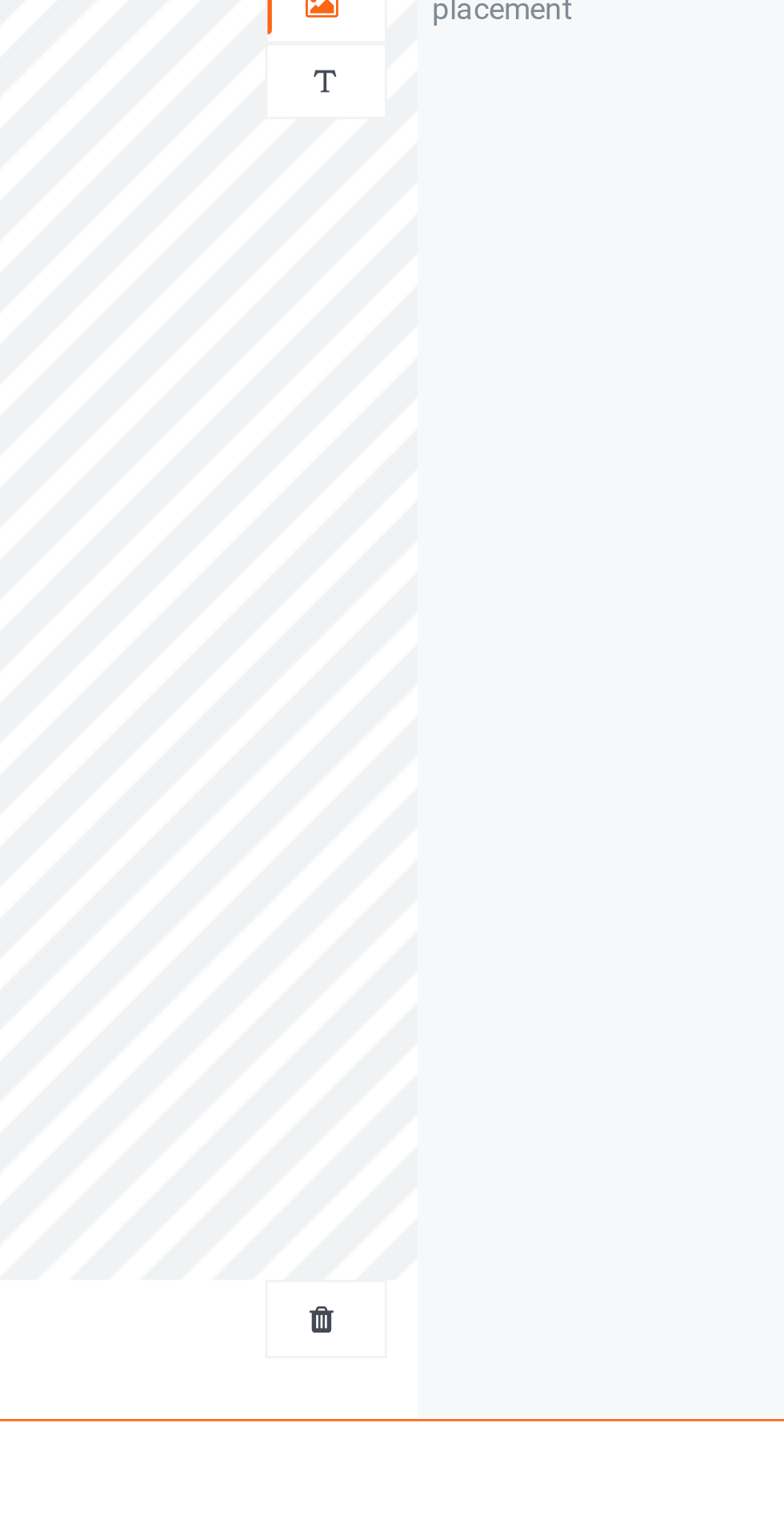
click at [515, 200] on div at bounding box center [505, 197] width 43 height 16
click at [504, 173] on div at bounding box center [505, 168] width 43 height 16
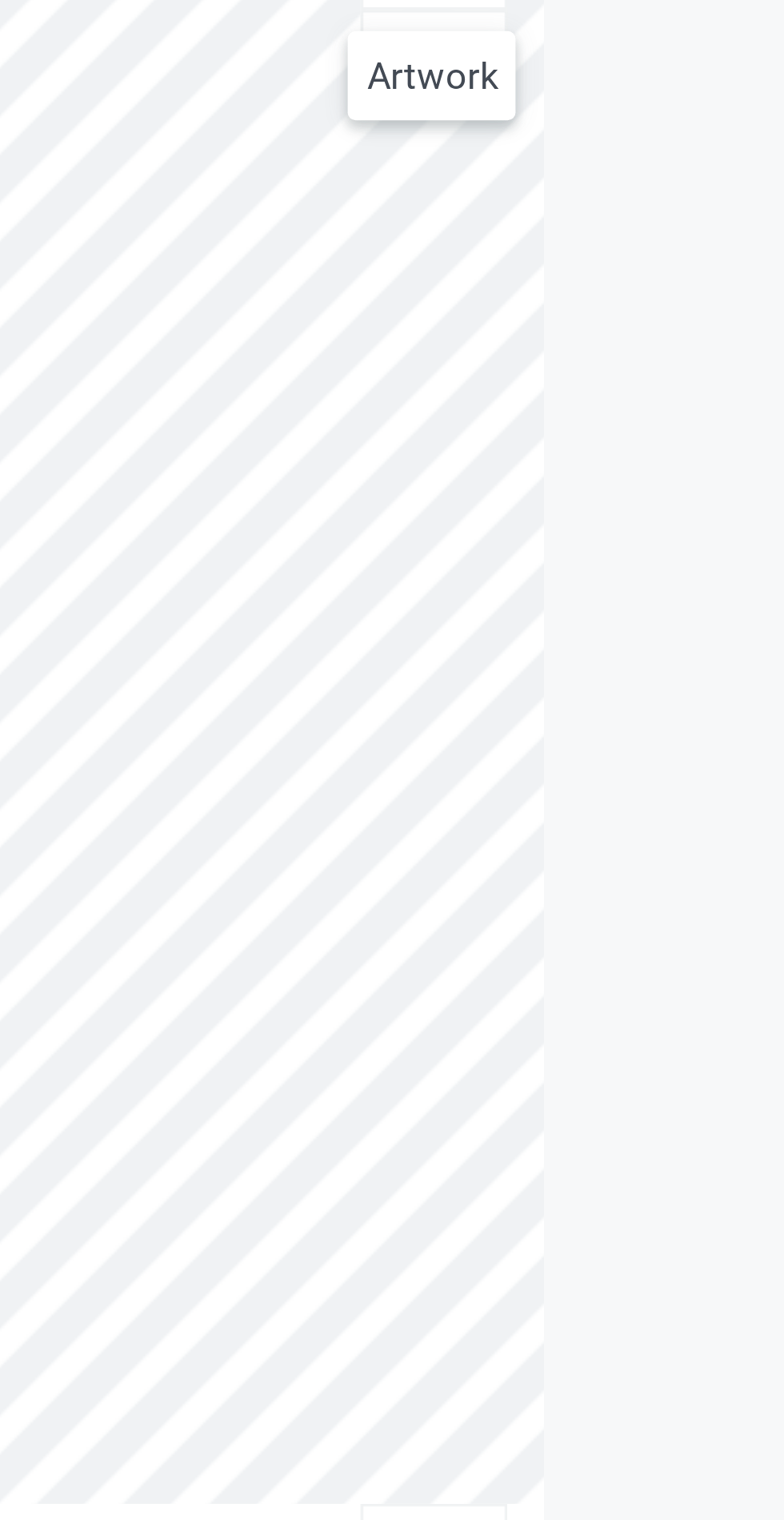
click at [568, 277] on div "Artwork Move and resize the design until you have found your desired placement" at bounding box center [610, 384] width 142 height 608
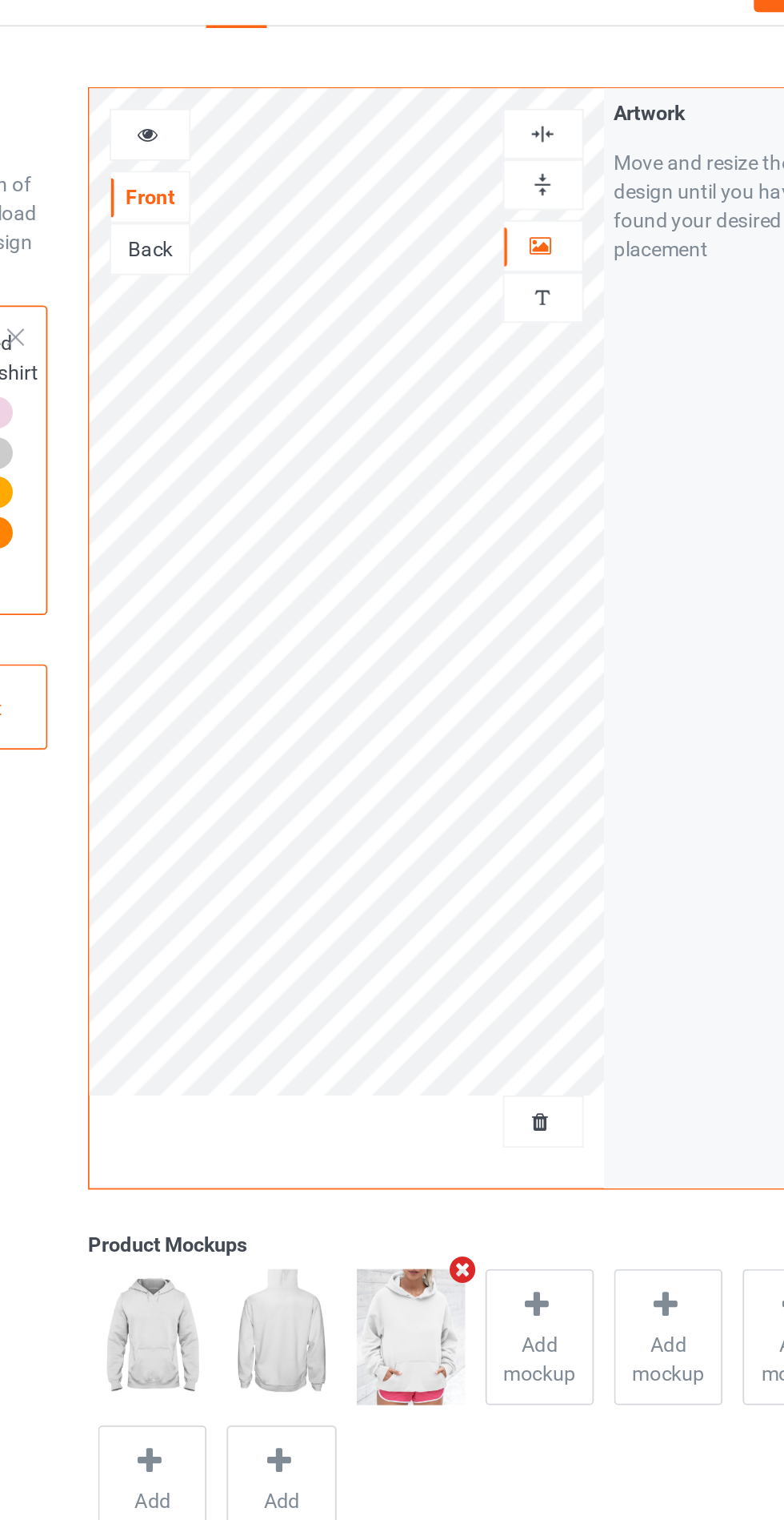
click at [291, 110] on icon at bounding box center [286, 104] width 14 height 12
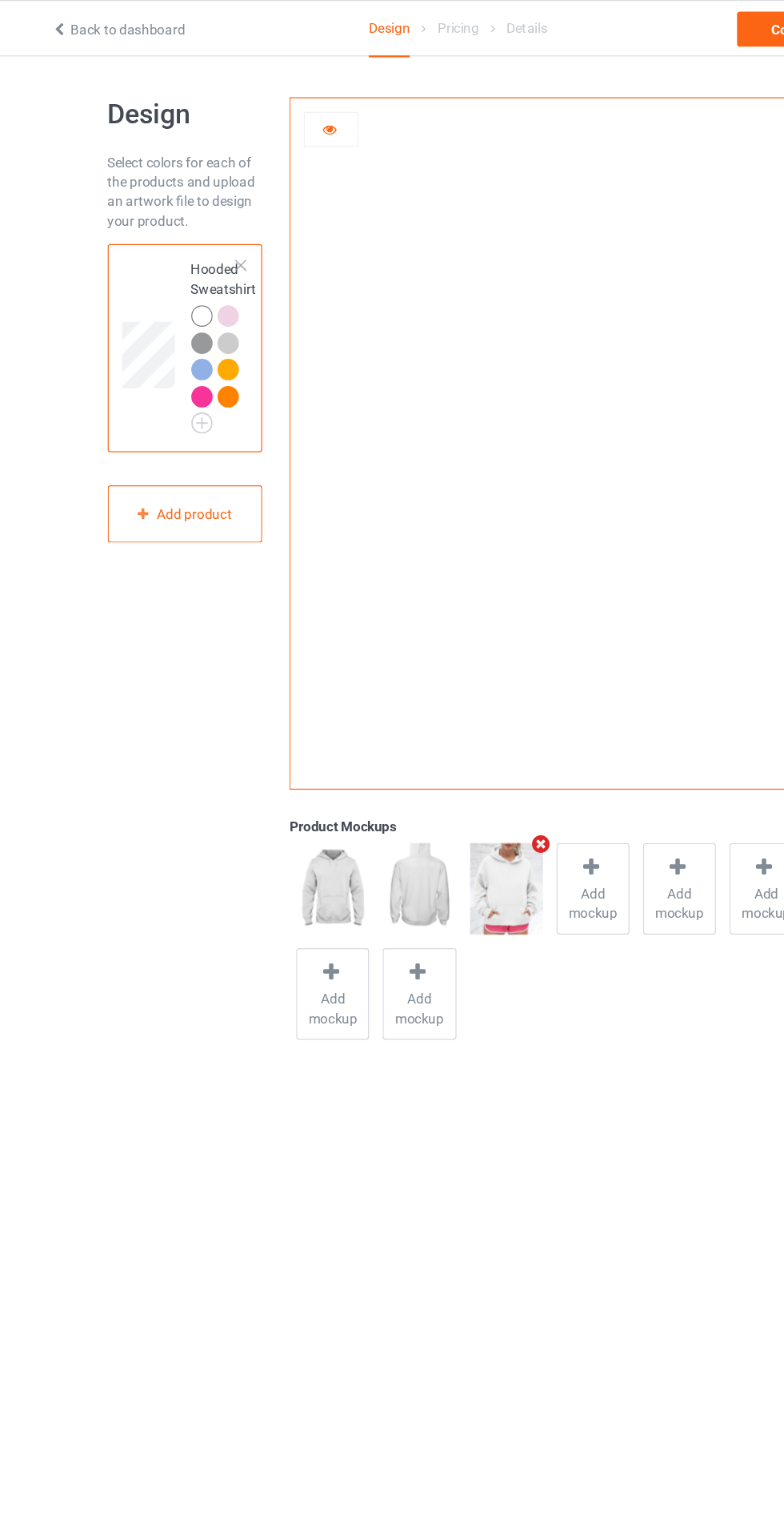
click at [284, 112] on div at bounding box center [287, 106] width 43 height 16
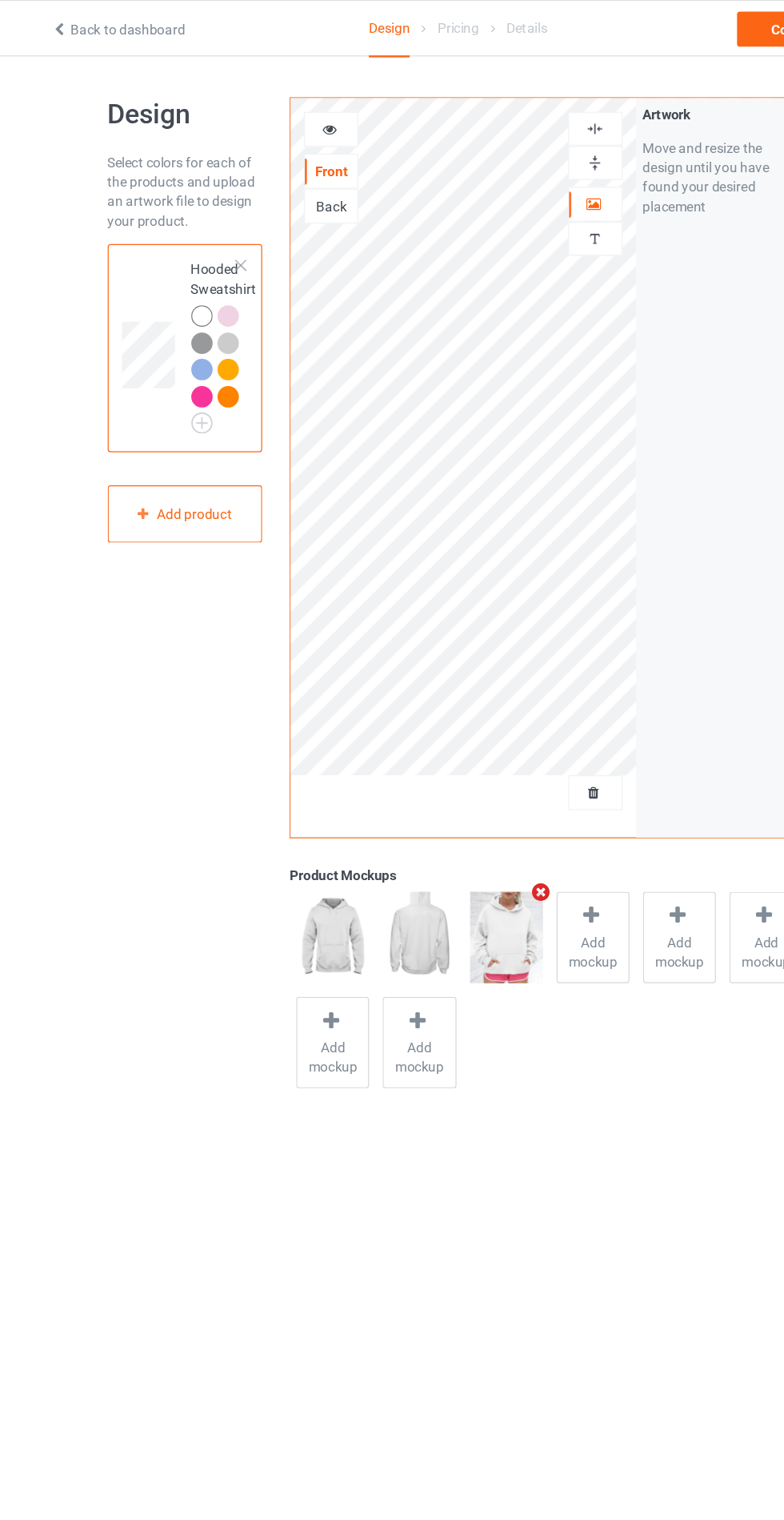
click at [289, 111] on div at bounding box center [287, 106] width 43 height 16
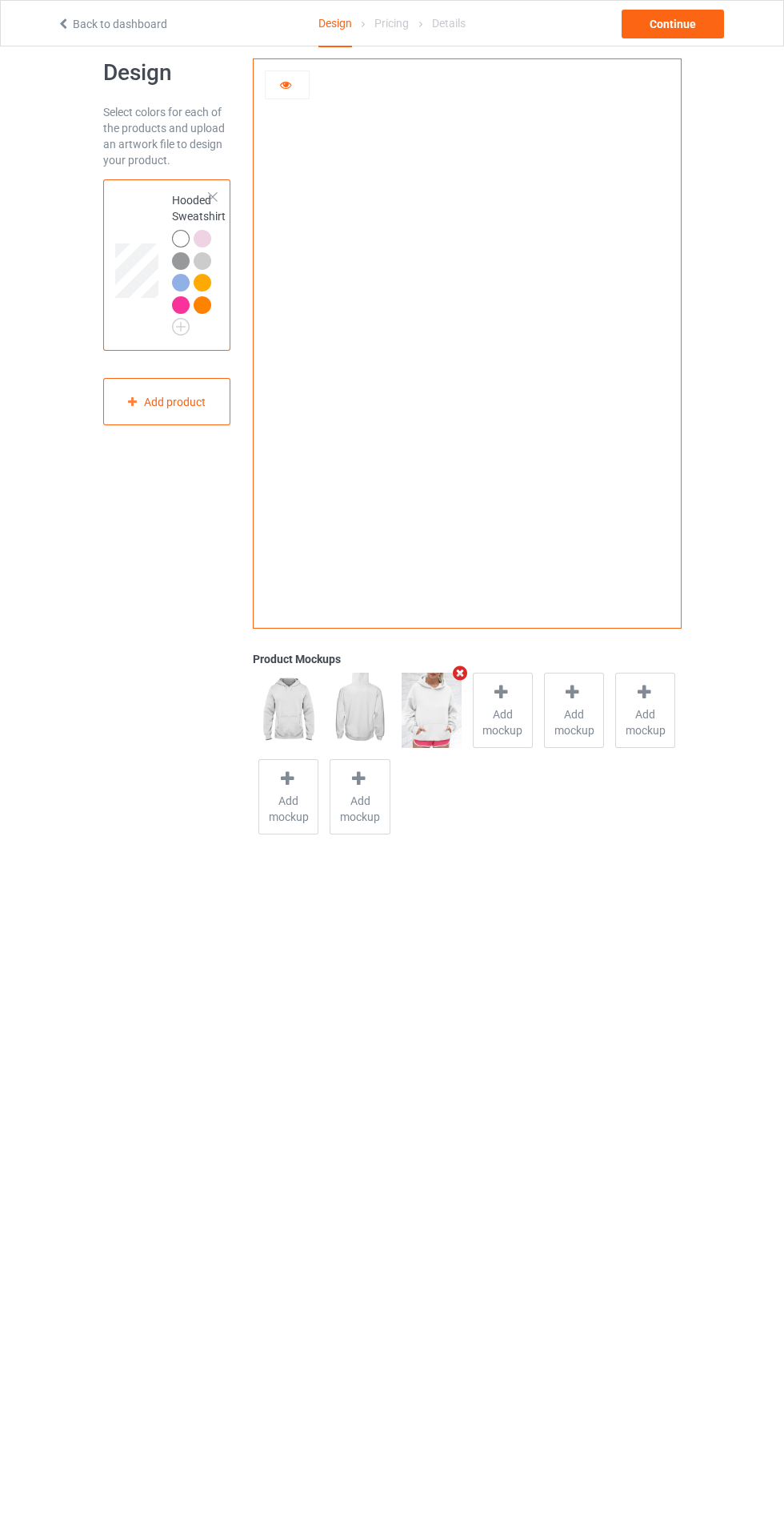
scroll to position [38, 0]
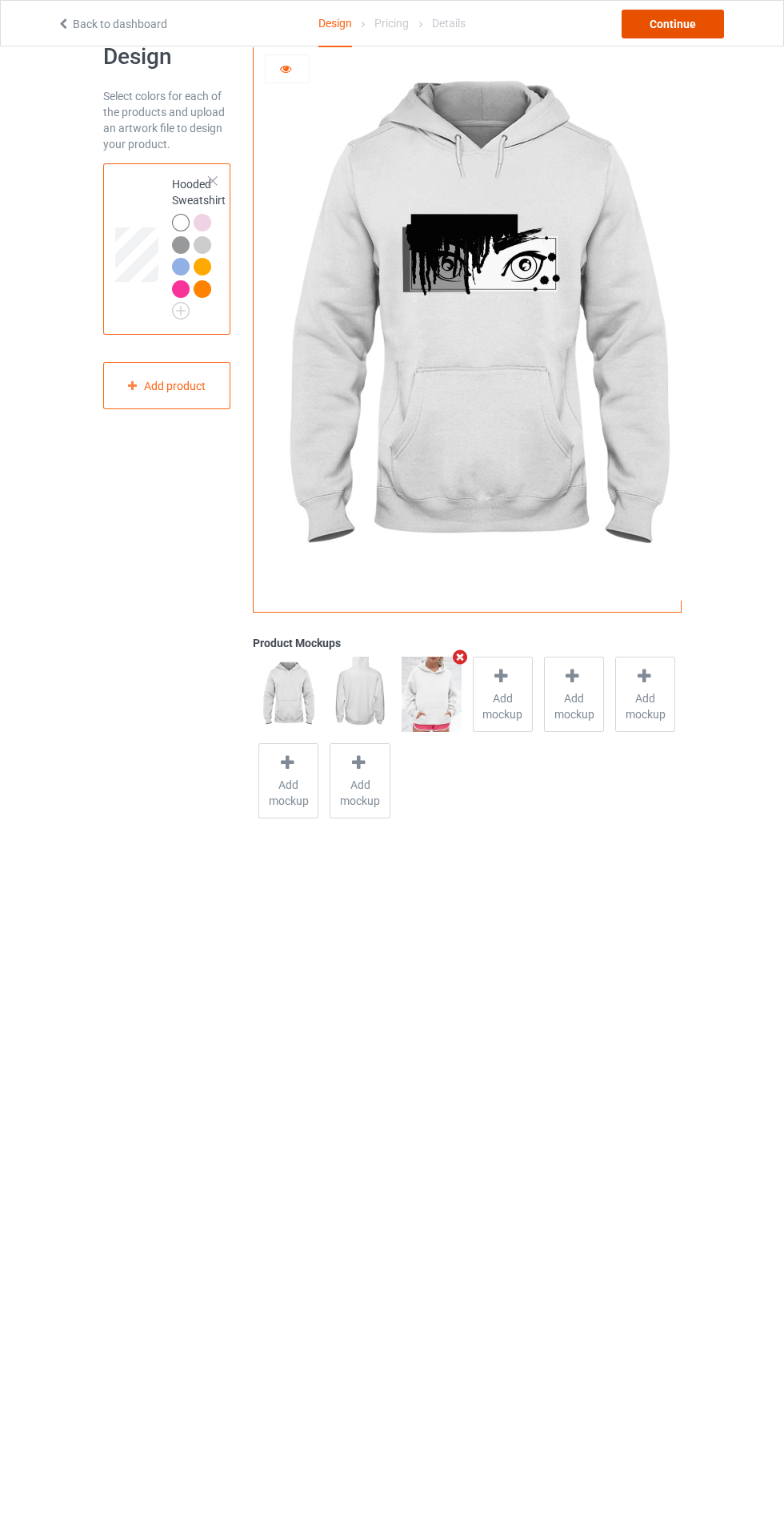
click at [668, 23] on div "Continue" at bounding box center [672, 24] width 102 height 29
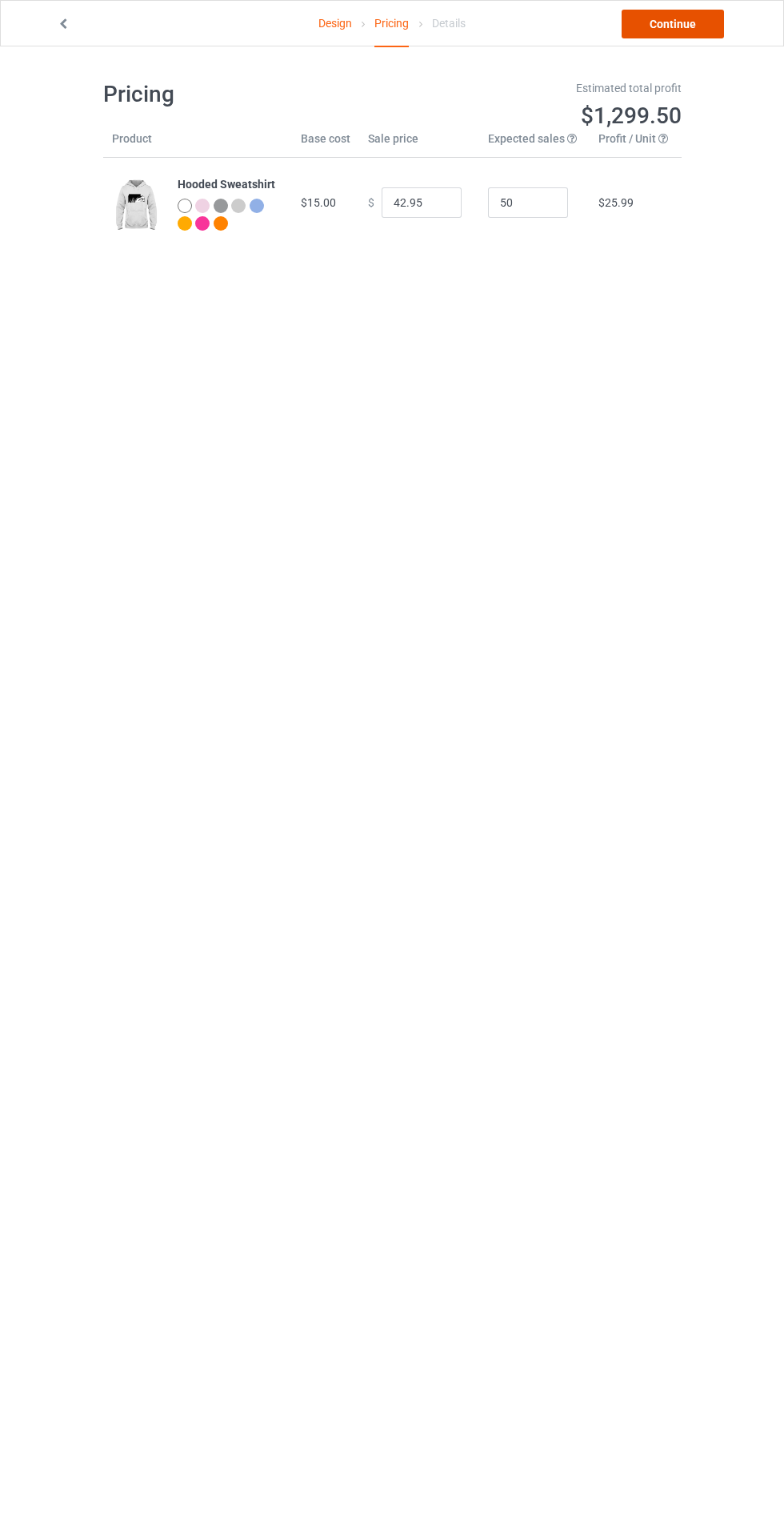
click at [714, 20] on link "Continue" at bounding box center [672, 24] width 102 height 29
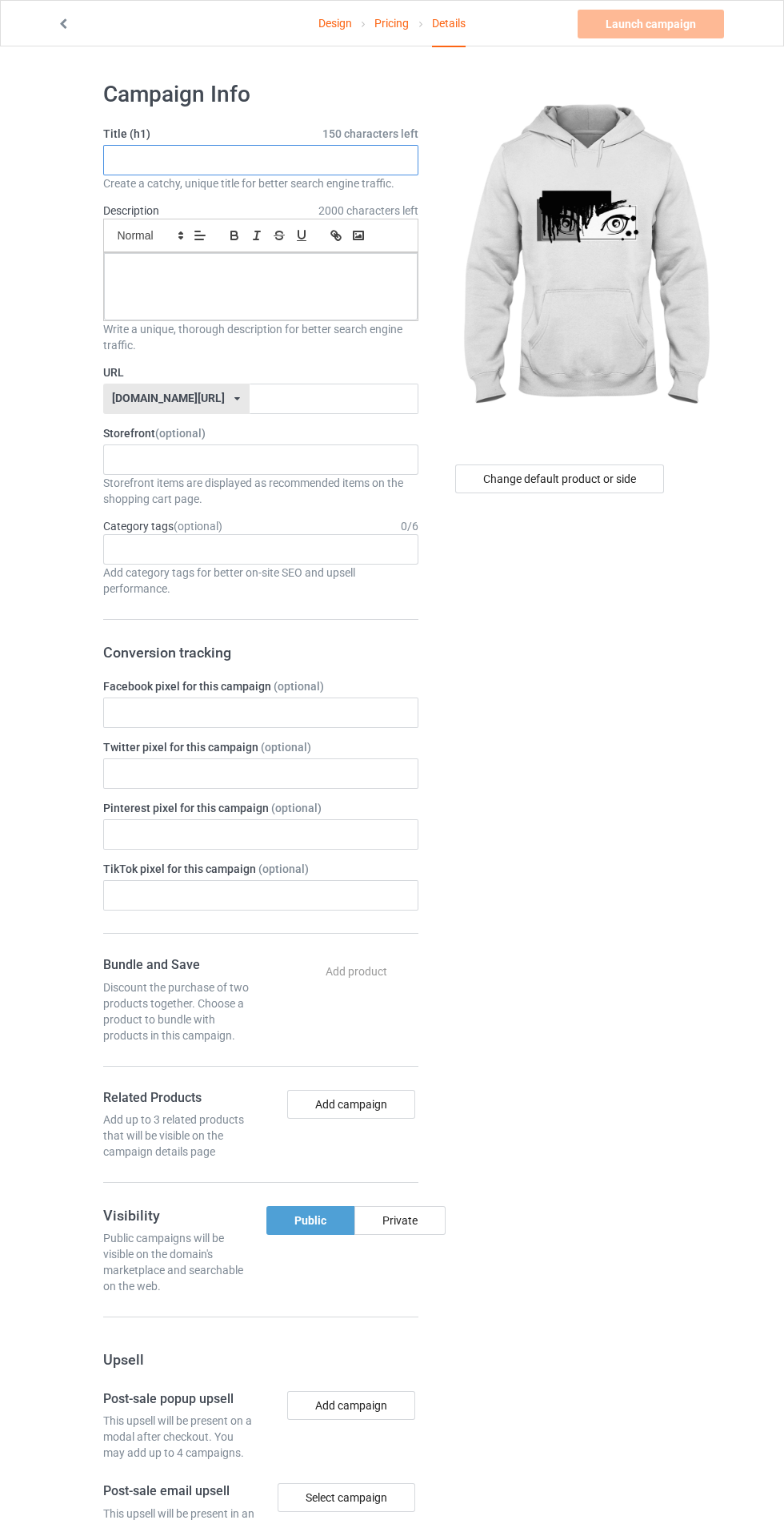
click at [354, 160] on input "text" at bounding box center [261, 160] width 315 height 30
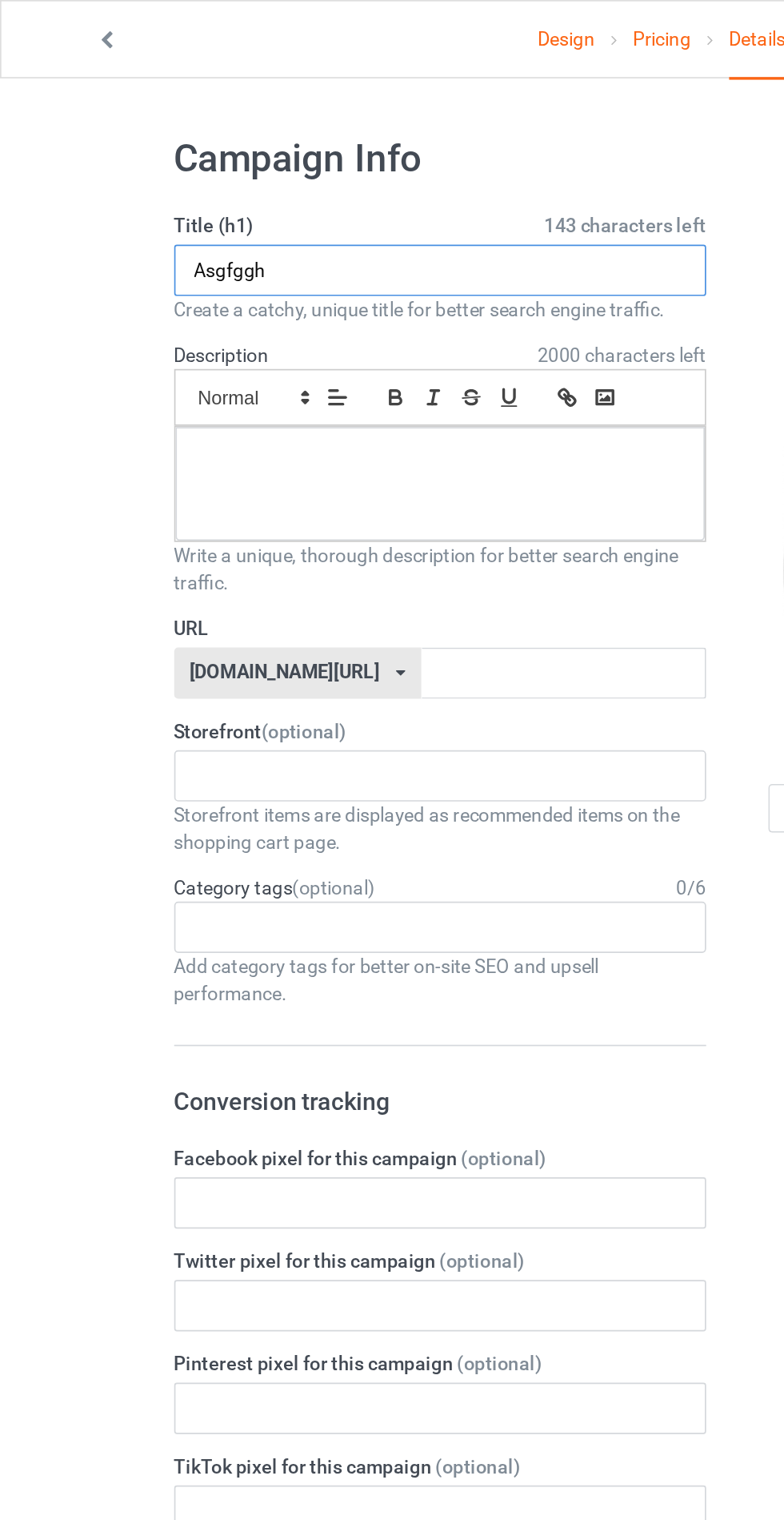
type input "Asgfggh"
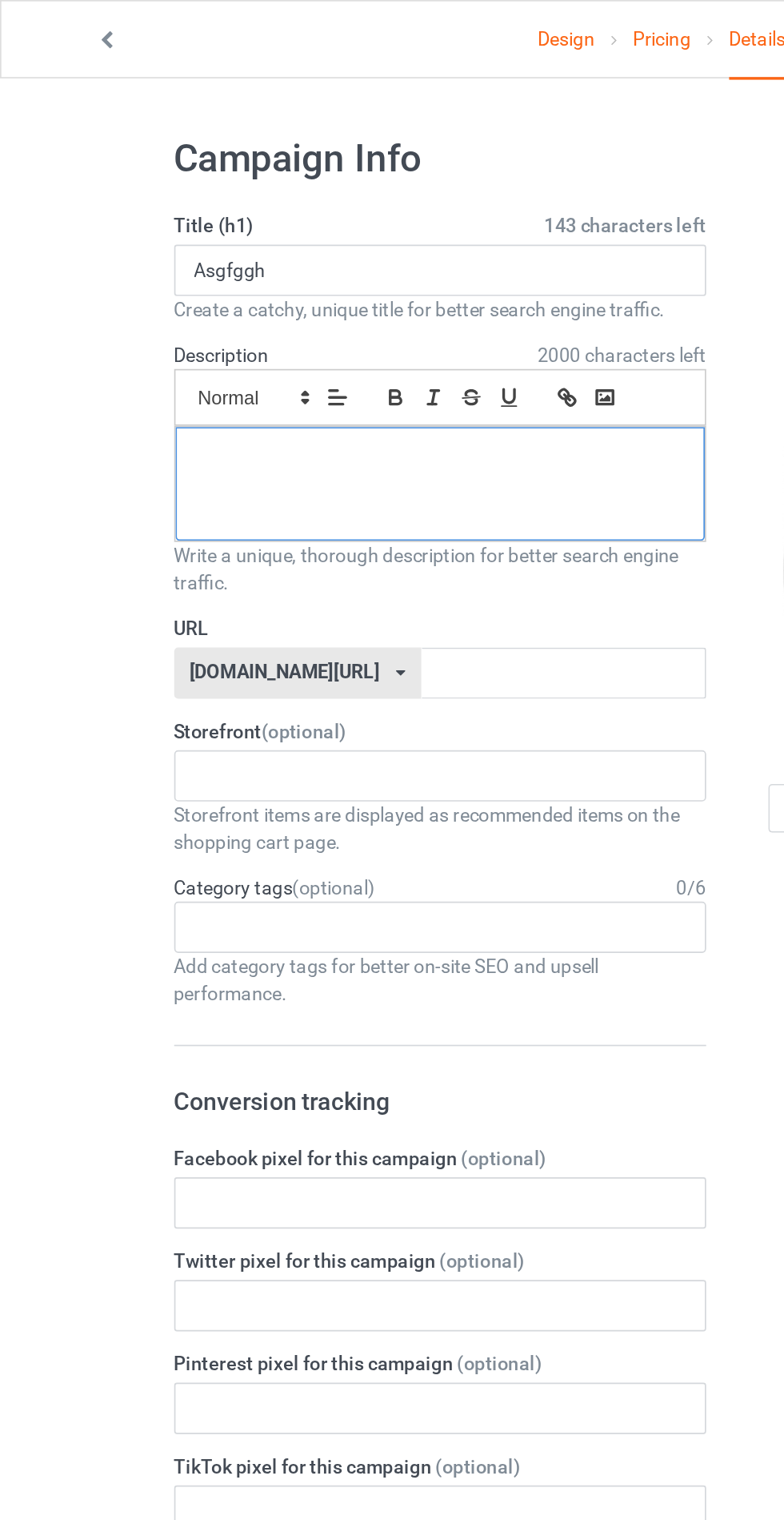
click at [266, 286] on div at bounding box center [261, 286] width 314 height 67
click at [355, 399] on input "text" at bounding box center [335, 398] width 169 height 30
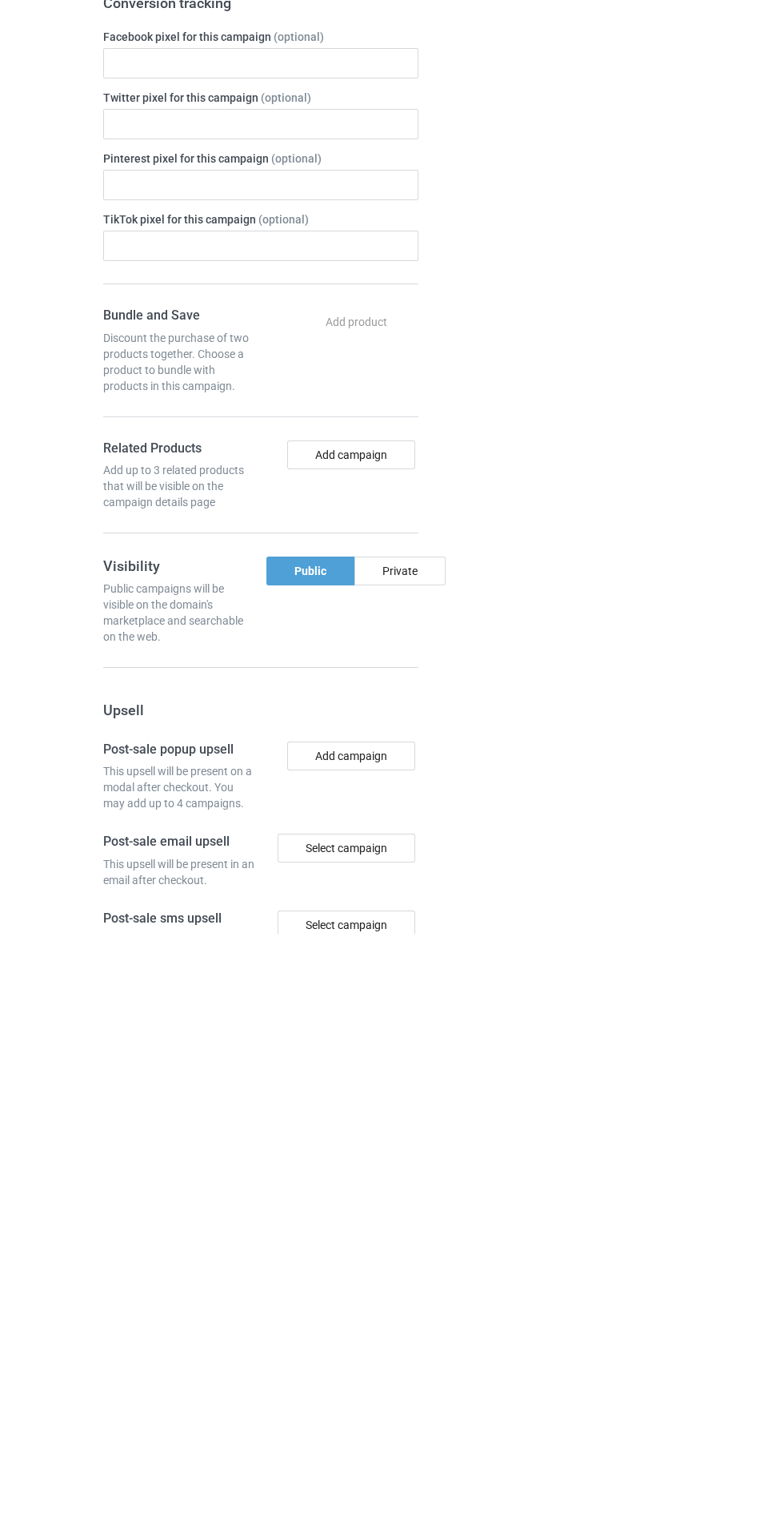
scroll to position [63, 0]
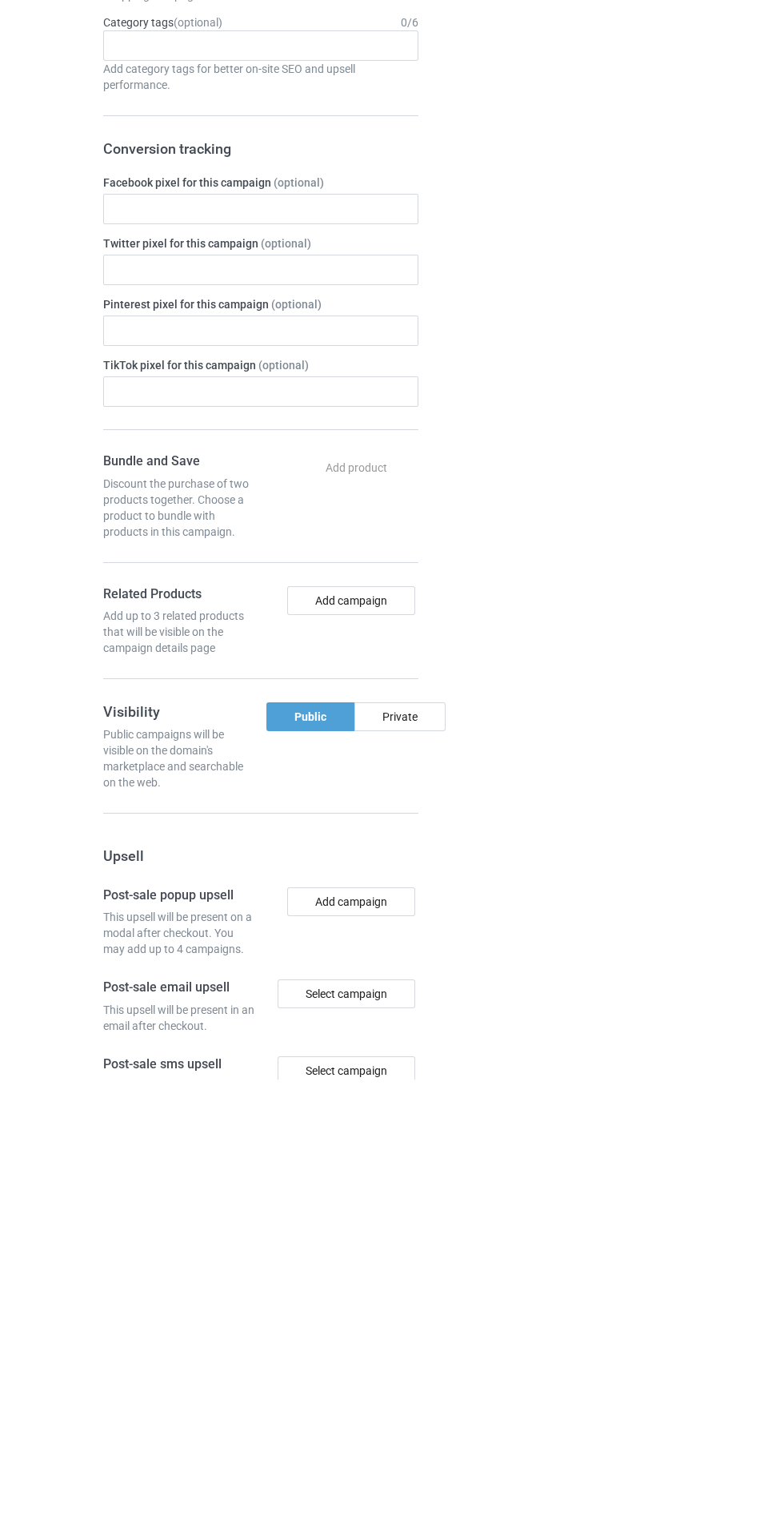
type input "Hrhddshghj"
click at [410, 1156] on div "Private" at bounding box center [400, 1157] width 91 height 29
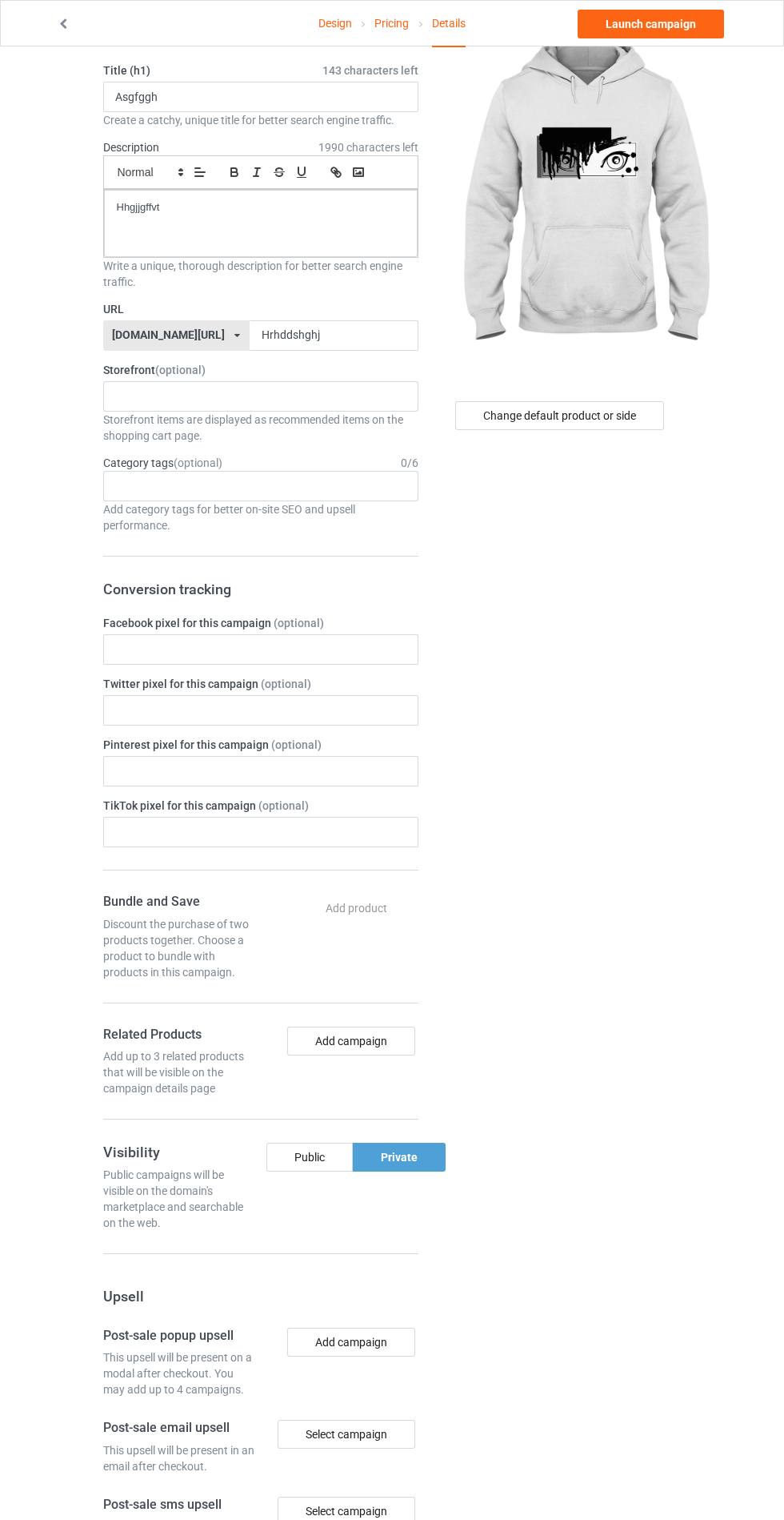
scroll to position [0, 0]
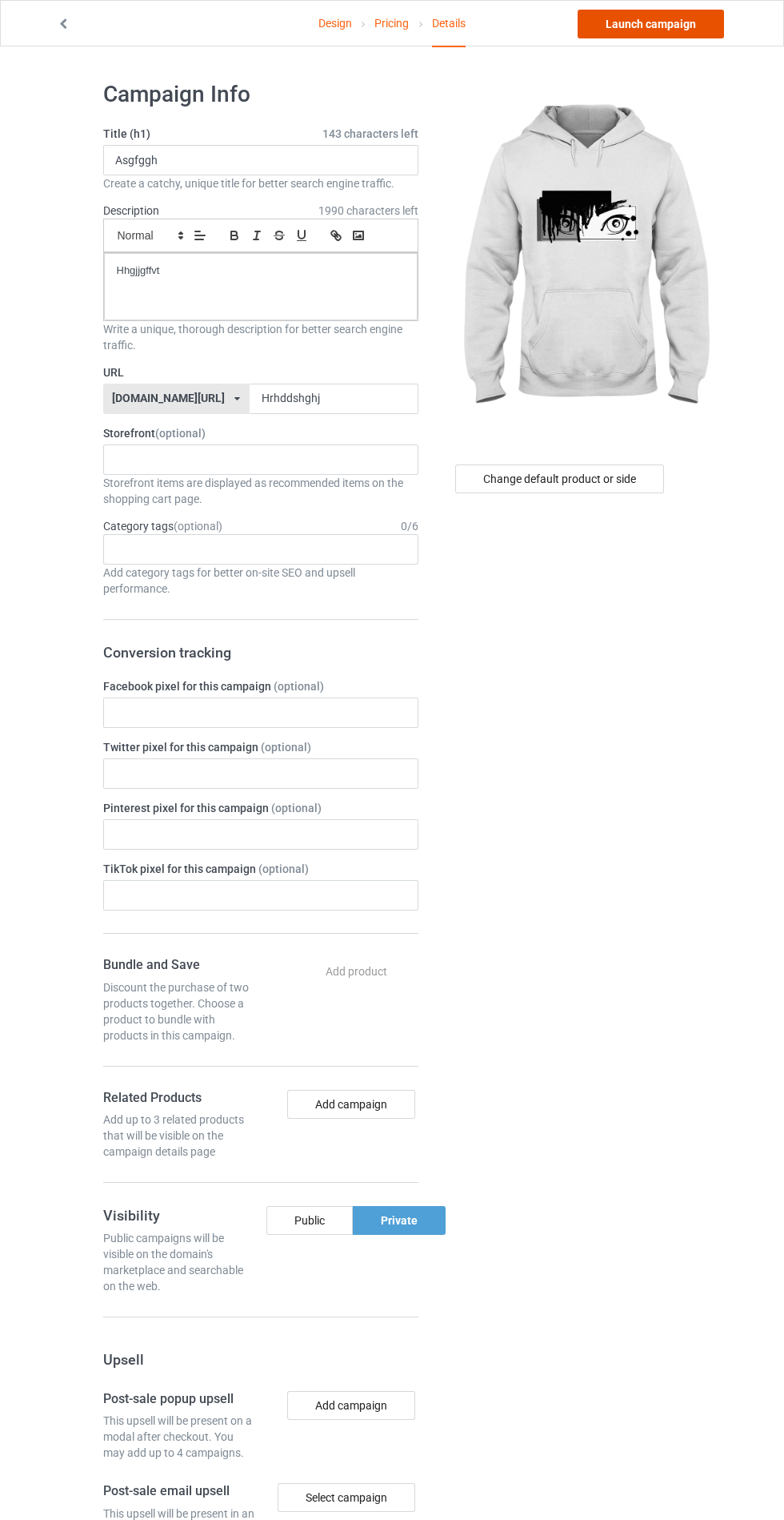
click at [690, 28] on link "Launch campaign" at bounding box center [651, 24] width 147 height 29
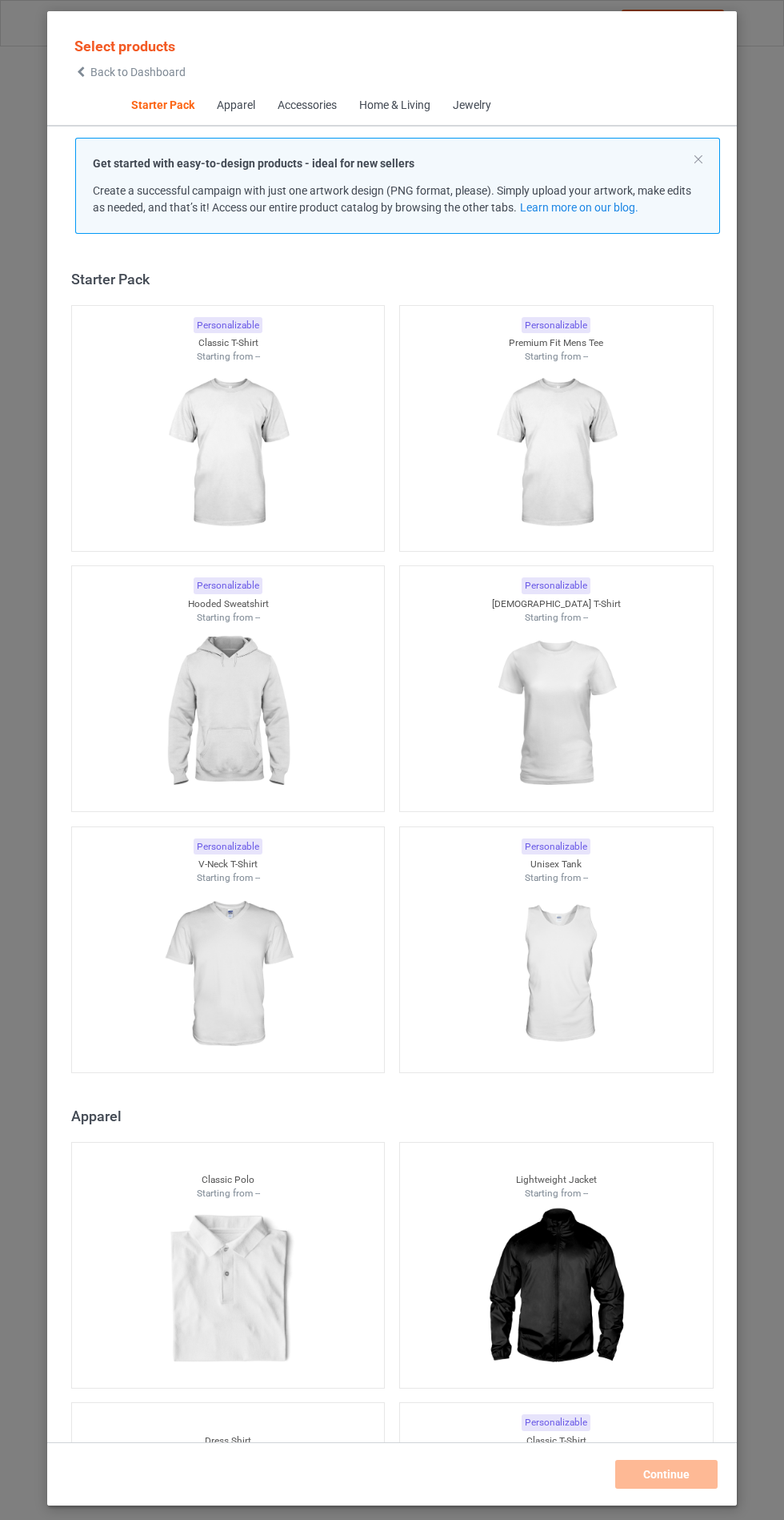
scroll to position [19, 0]
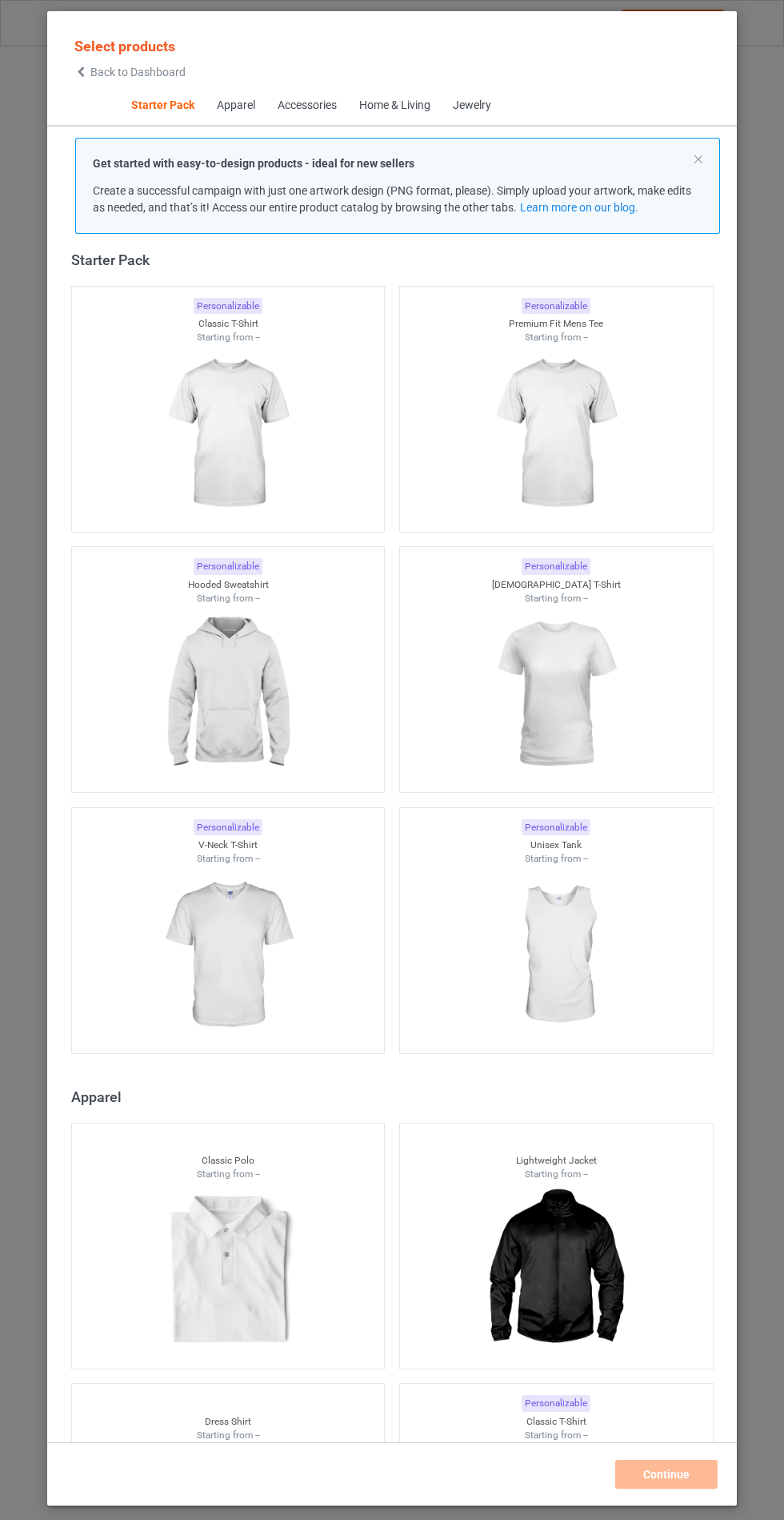
click at [309, 667] on div at bounding box center [229, 694] width 313 height 179
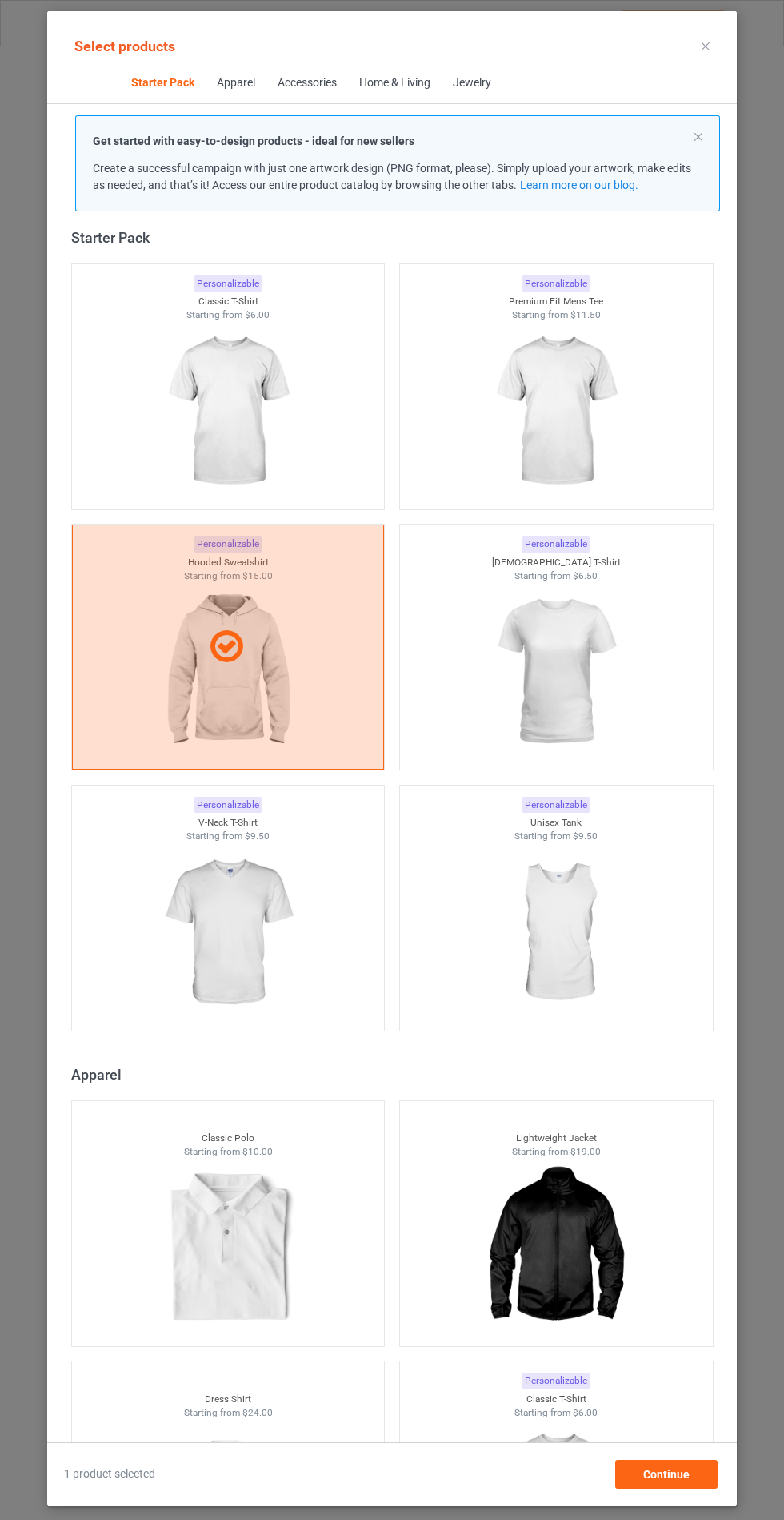
scroll to position [92, 0]
click at [701, 1469] on div "Continue" at bounding box center [666, 1474] width 102 height 29
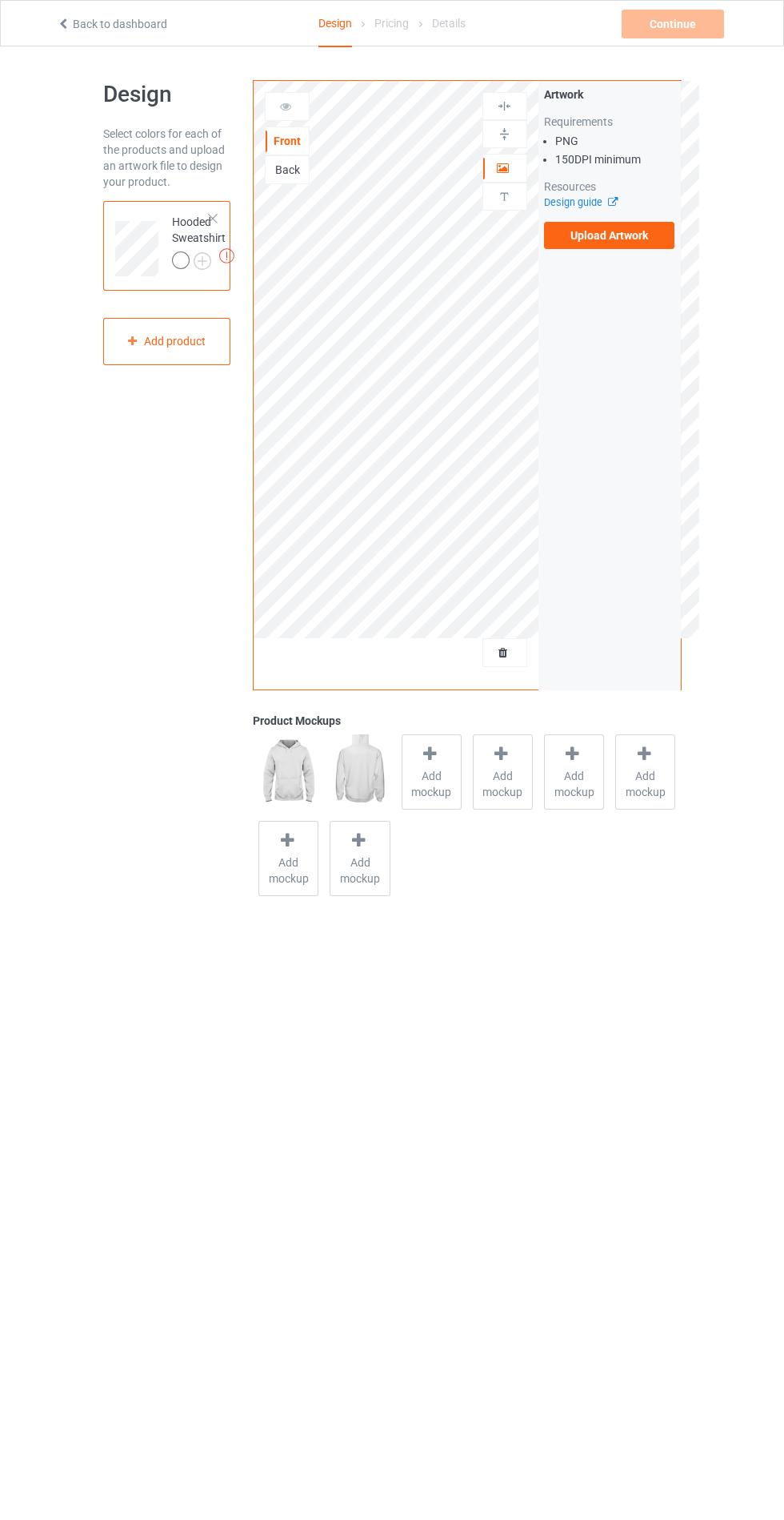
click at [620, 240] on label "Upload Artwork" at bounding box center [609, 235] width 131 height 27
click at [0, 0] on input "Upload Artwork" at bounding box center [0, 0] width 0 height 0
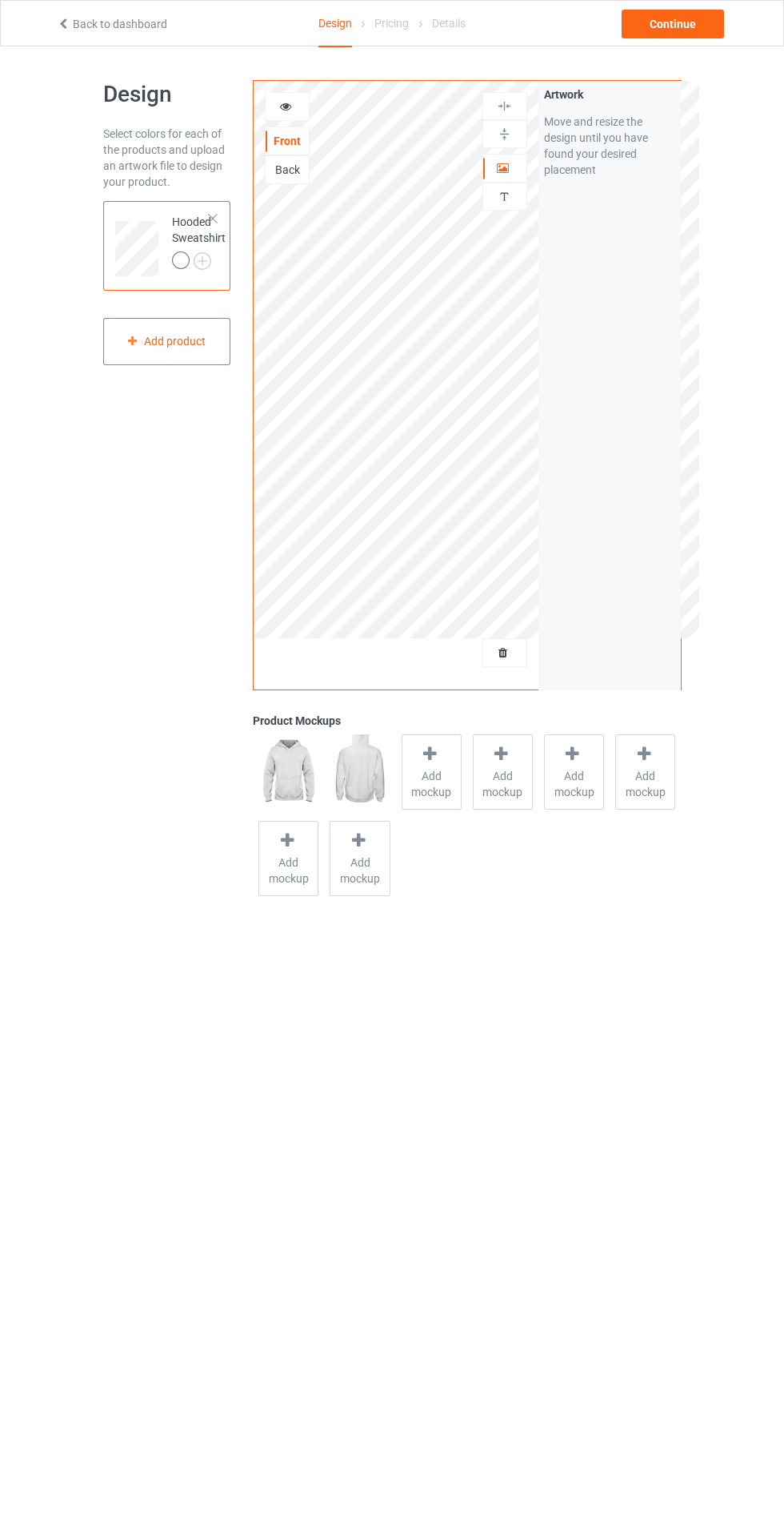
click at [0, 0] on img at bounding box center [0, 0] width 0 height 0
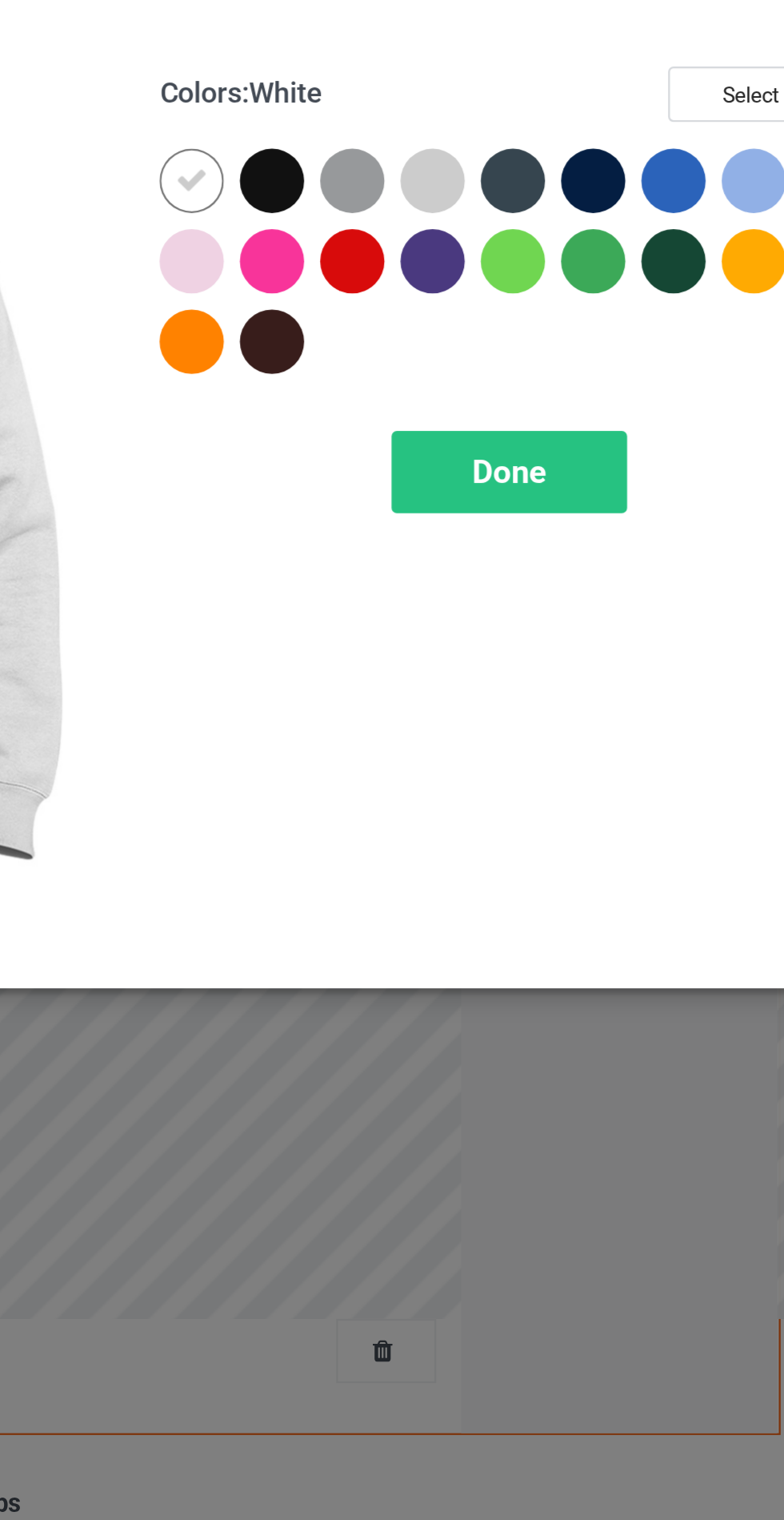
click at [434, 166] on div at bounding box center [421, 167] width 36 height 36
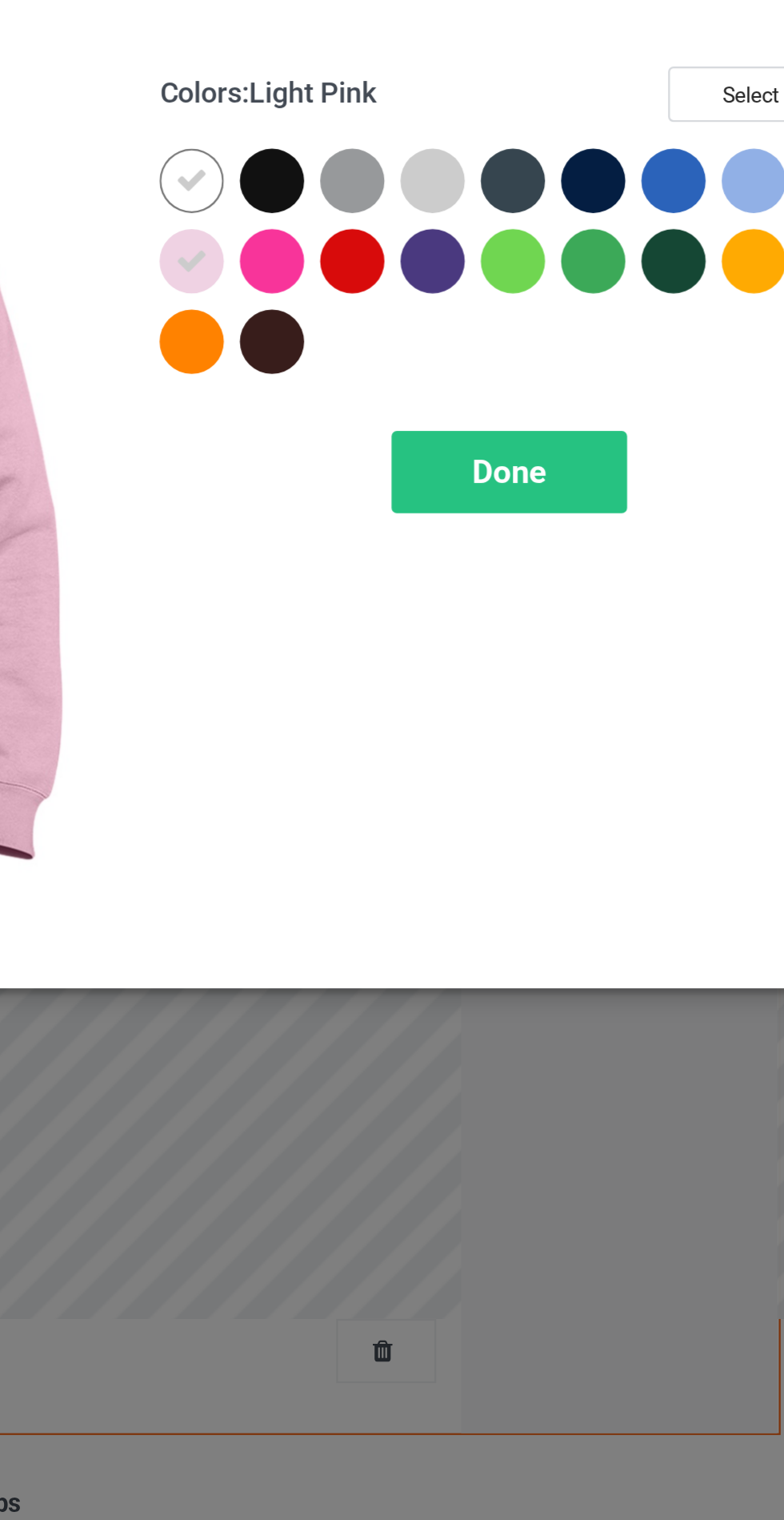
click at [530, 132] on div at bounding box center [526, 128] width 29 height 29
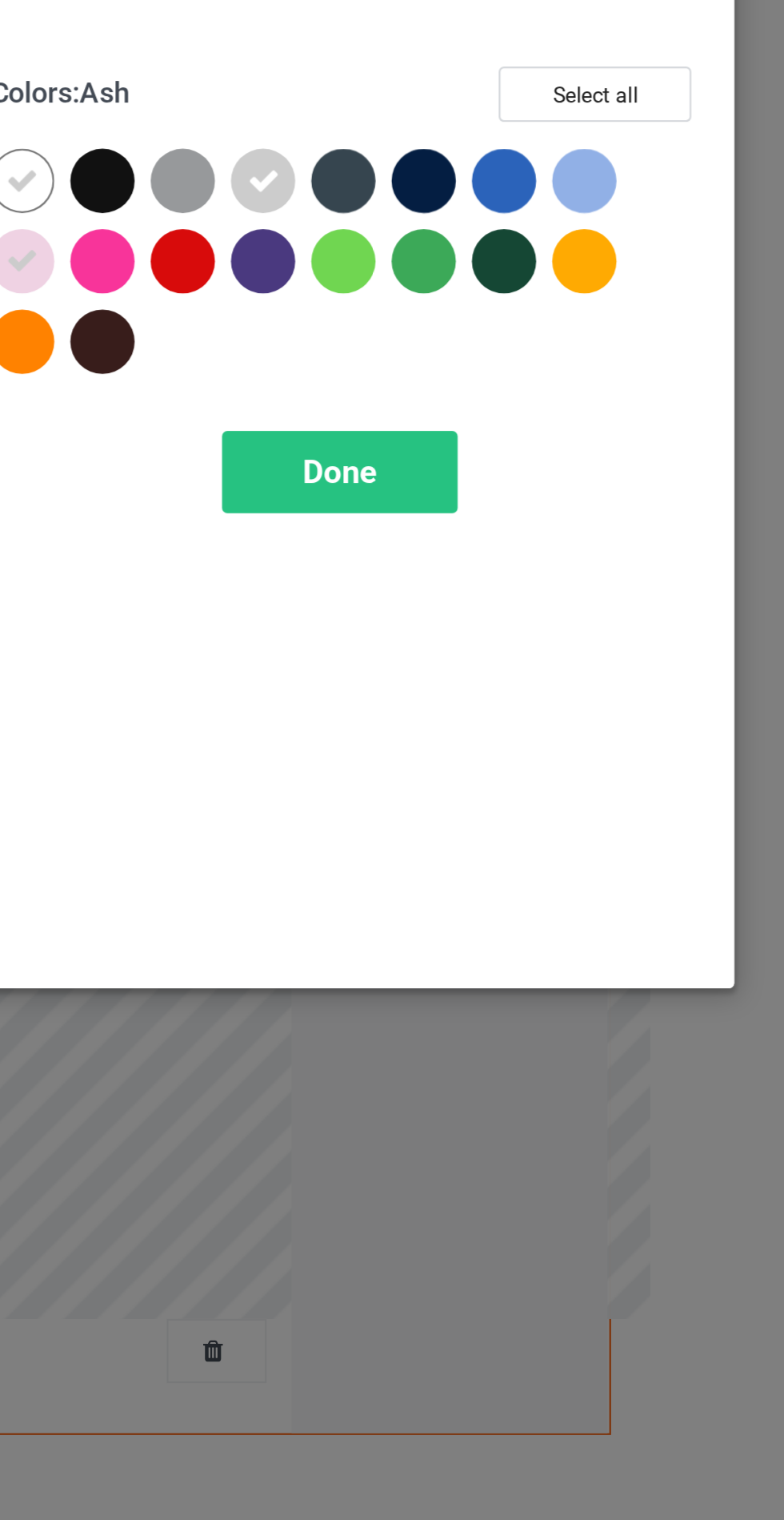
click at [677, 128] on div at bounding box center [670, 128] width 29 height 29
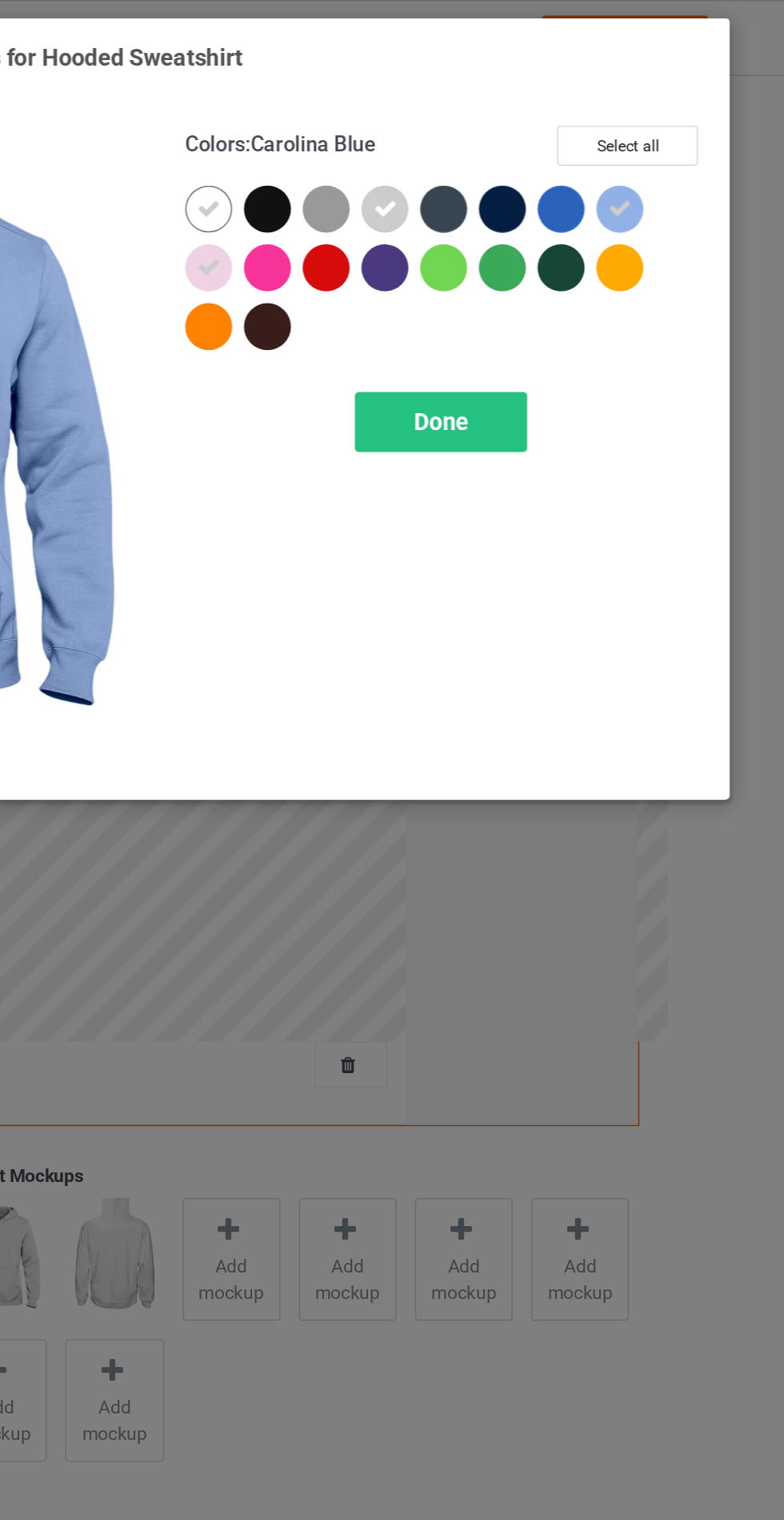
click at [572, 260] on span "Done" at bounding box center [560, 258] width 34 height 17
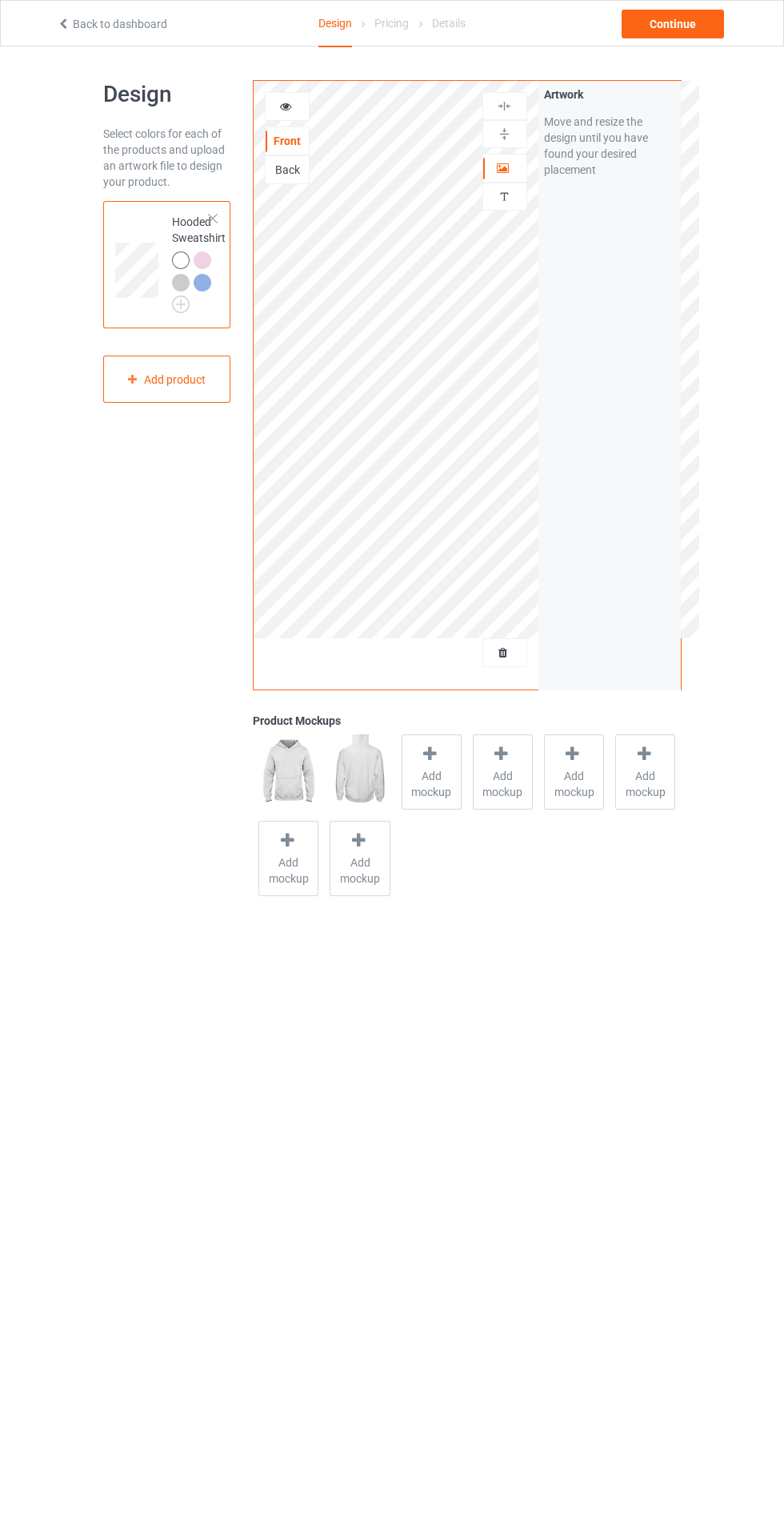
click at [442, 770] on span "Add mockup" at bounding box center [432, 783] width 58 height 32
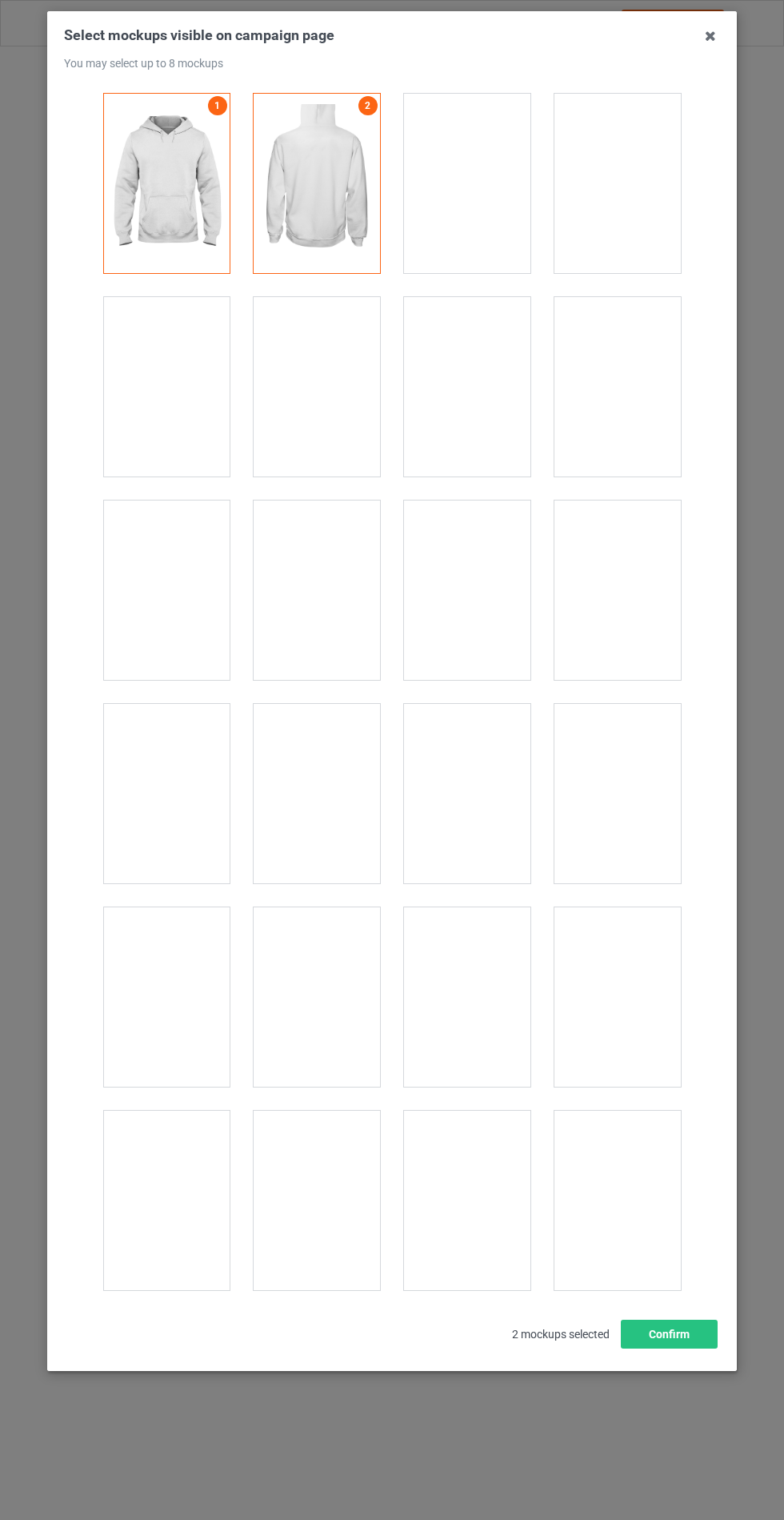
scroll to position [12922, 0]
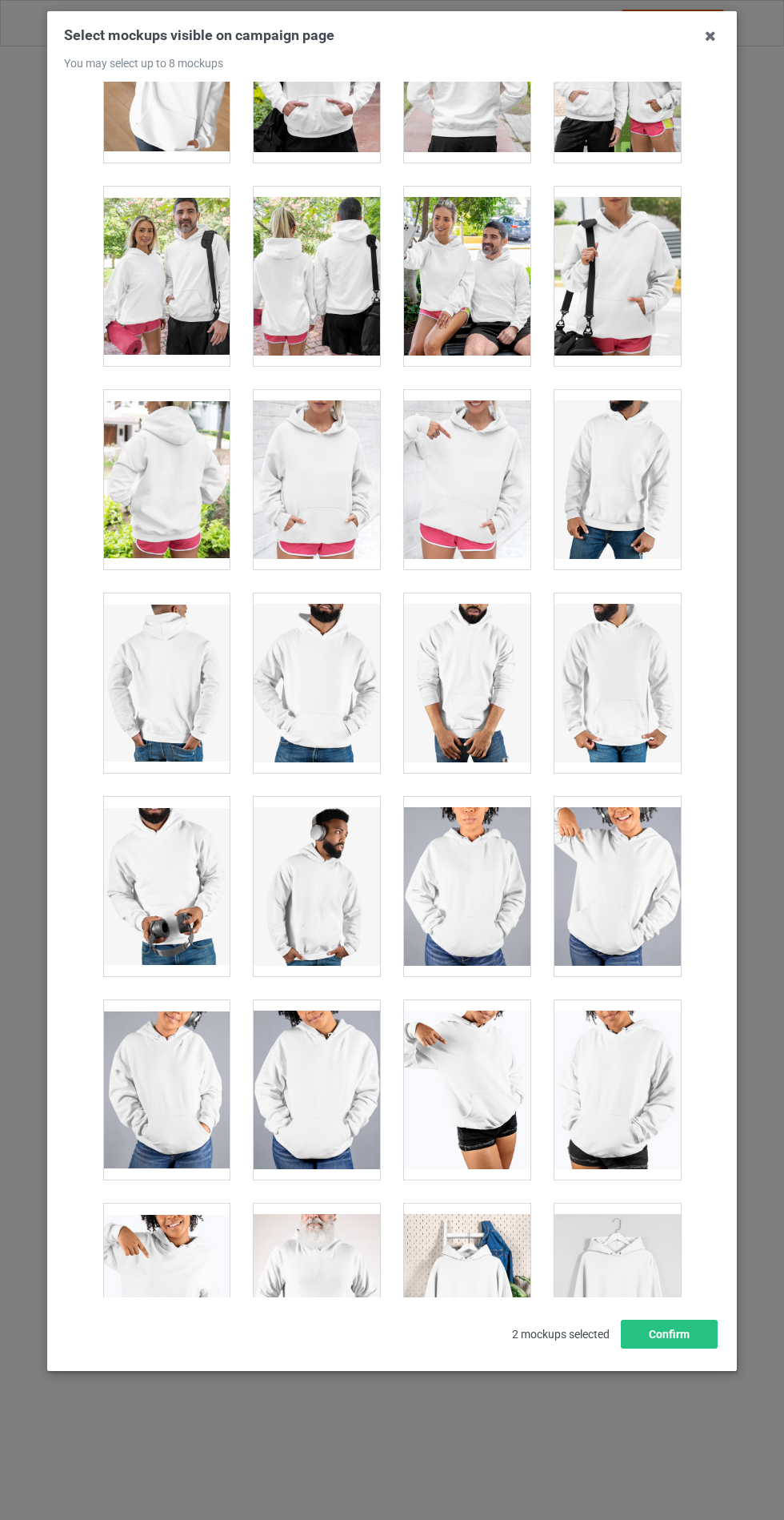
click at [271, 494] on div at bounding box center [317, 480] width 126 height 179
click at [666, 1348] on button "Confirm" at bounding box center [669, 1334] width 97 height 29
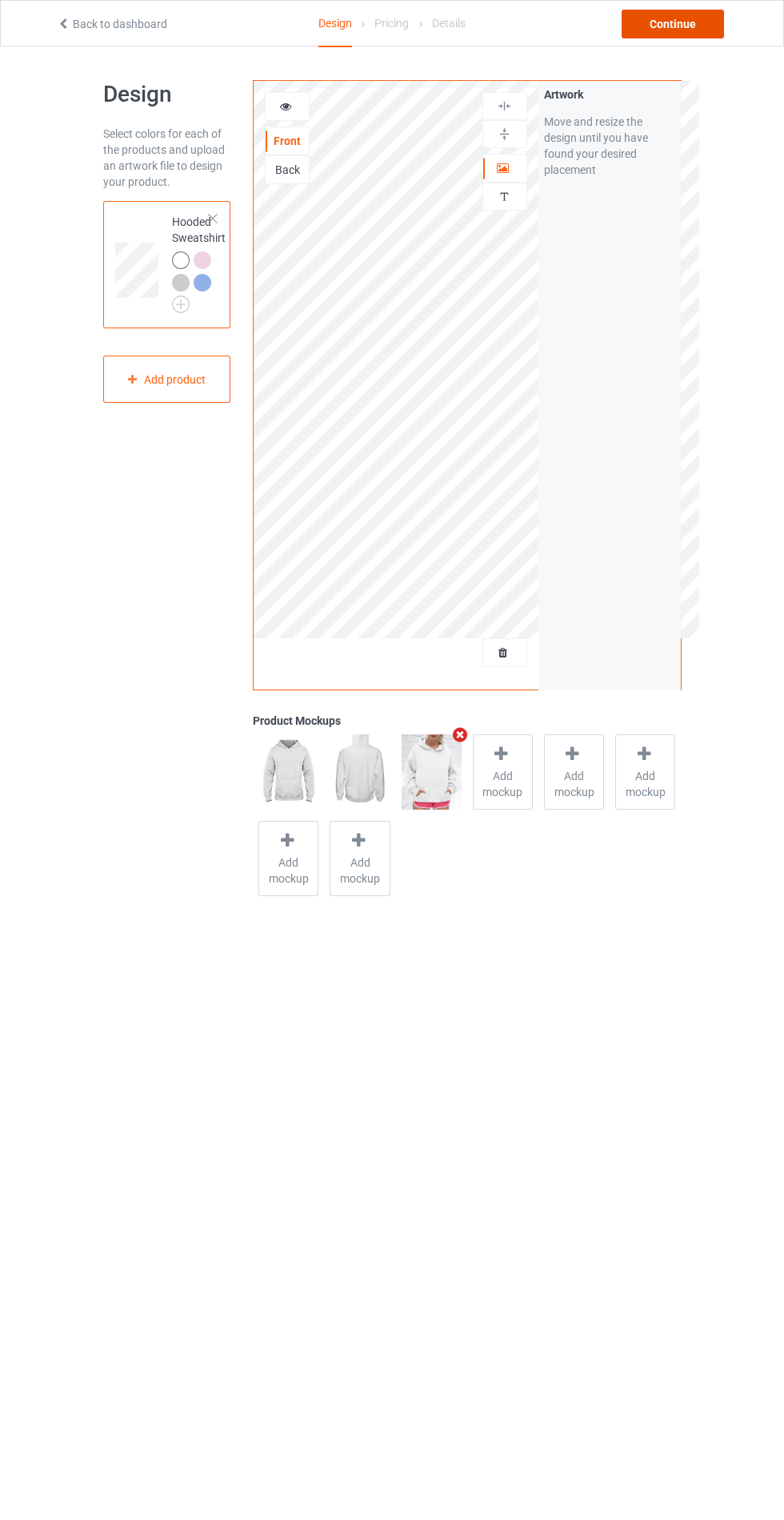
click at [680, 23] on div "Continue" at bounding box center [672, 24] width 102 height 29
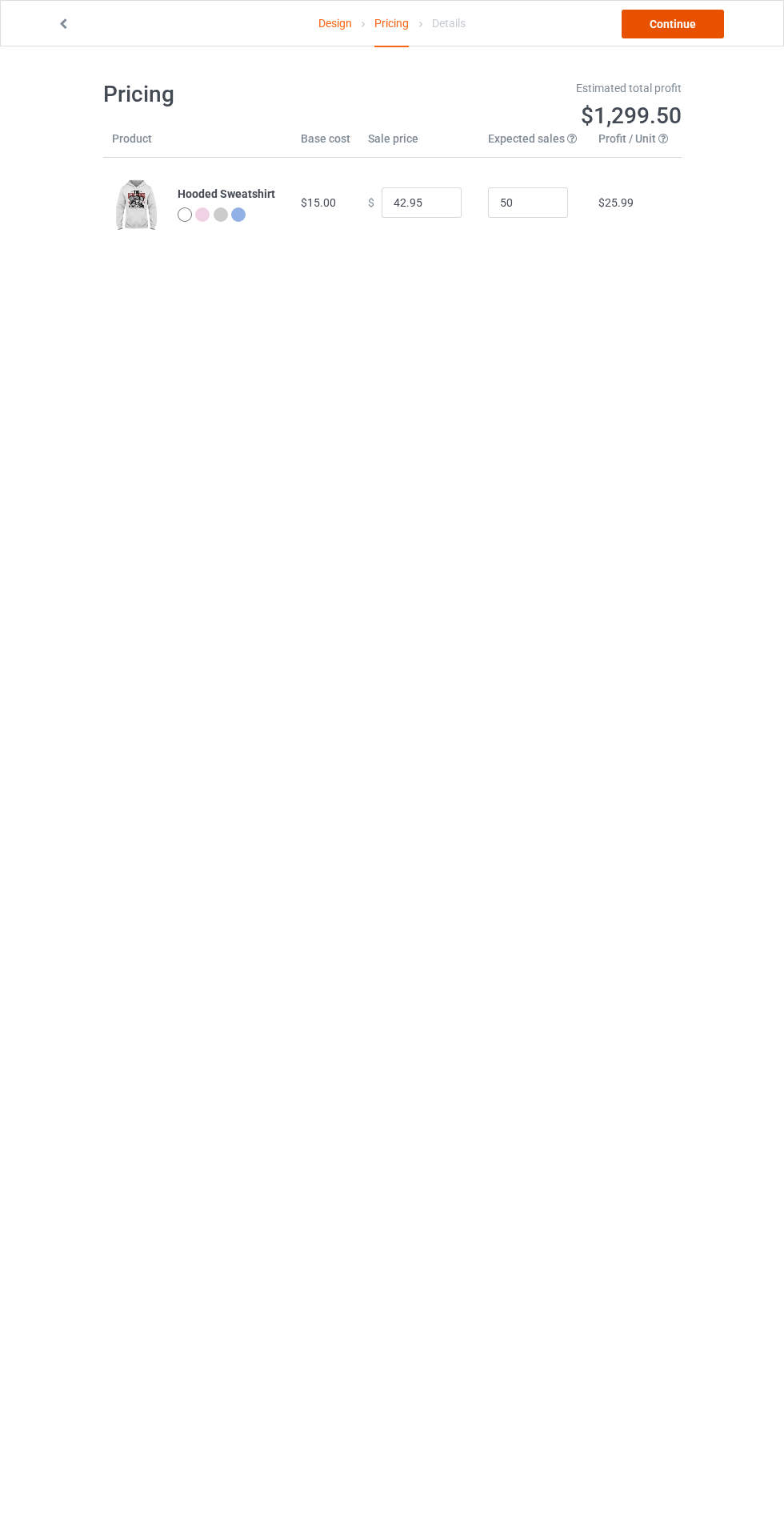
click at [686, 32] on link "Continue" at bounding box center [672, 24] width 102 height 29
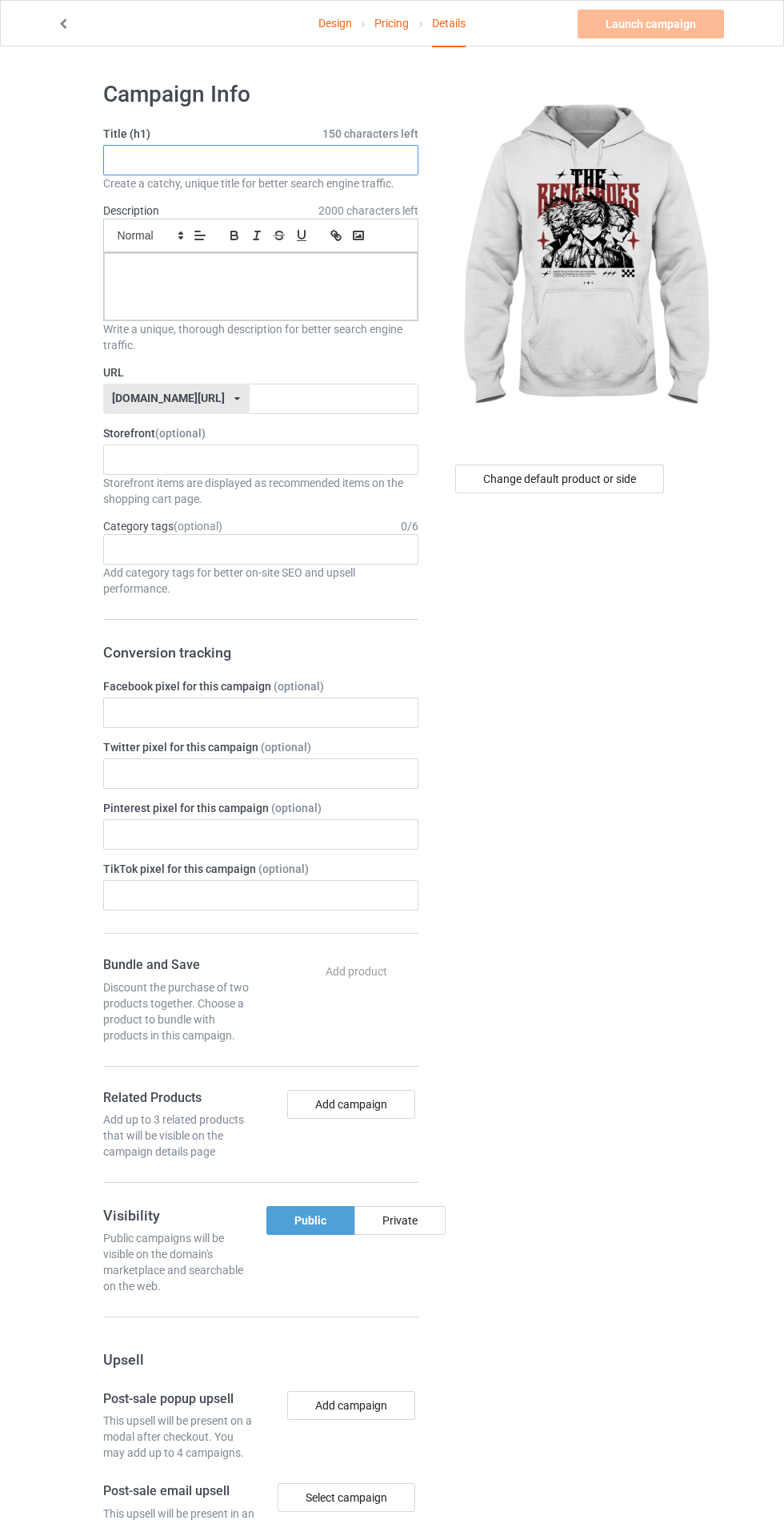
click at [339, 156] on input "text" at bounding box center [261, 160] width 315 height 30
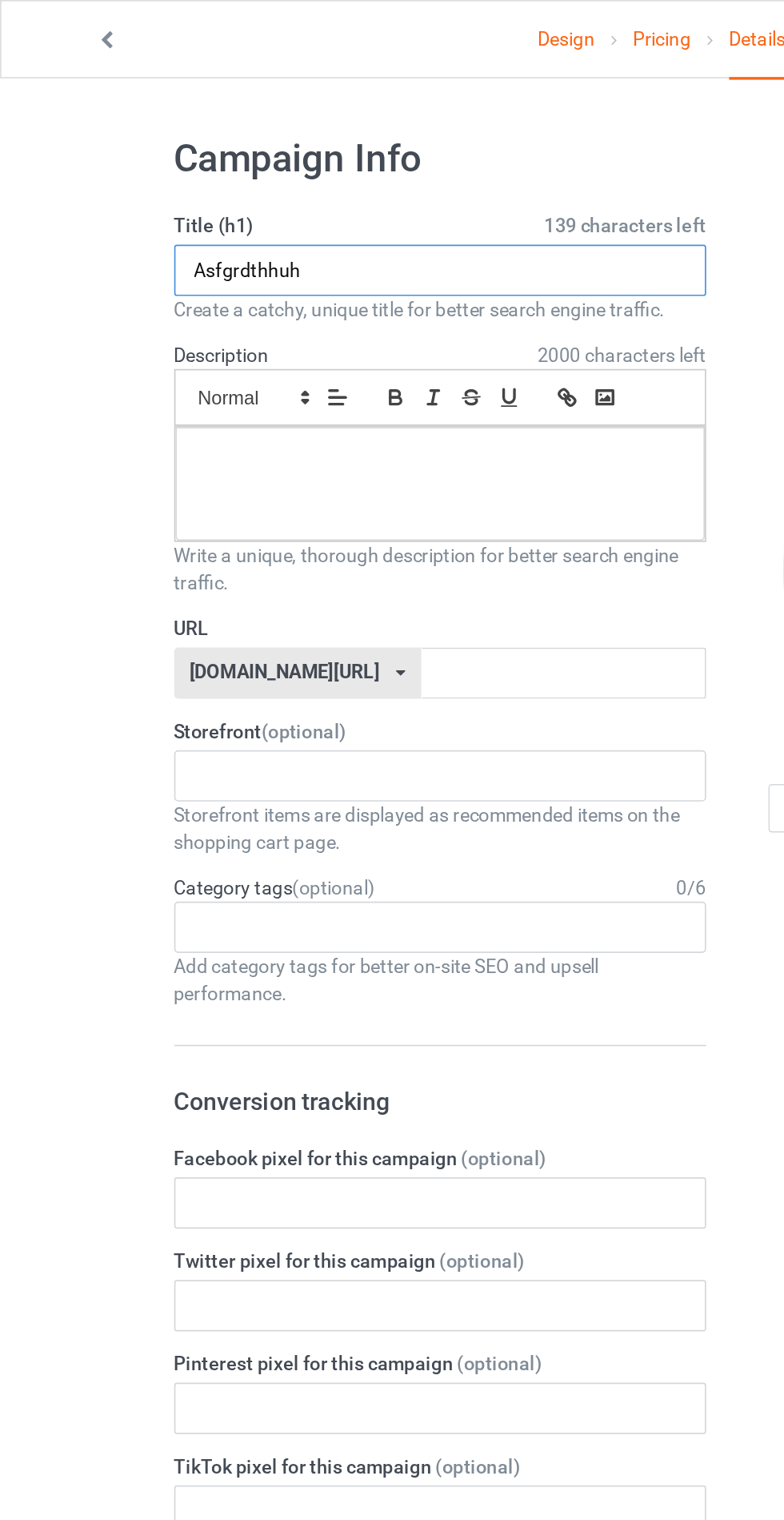
type input "Asfgrdthhuh"
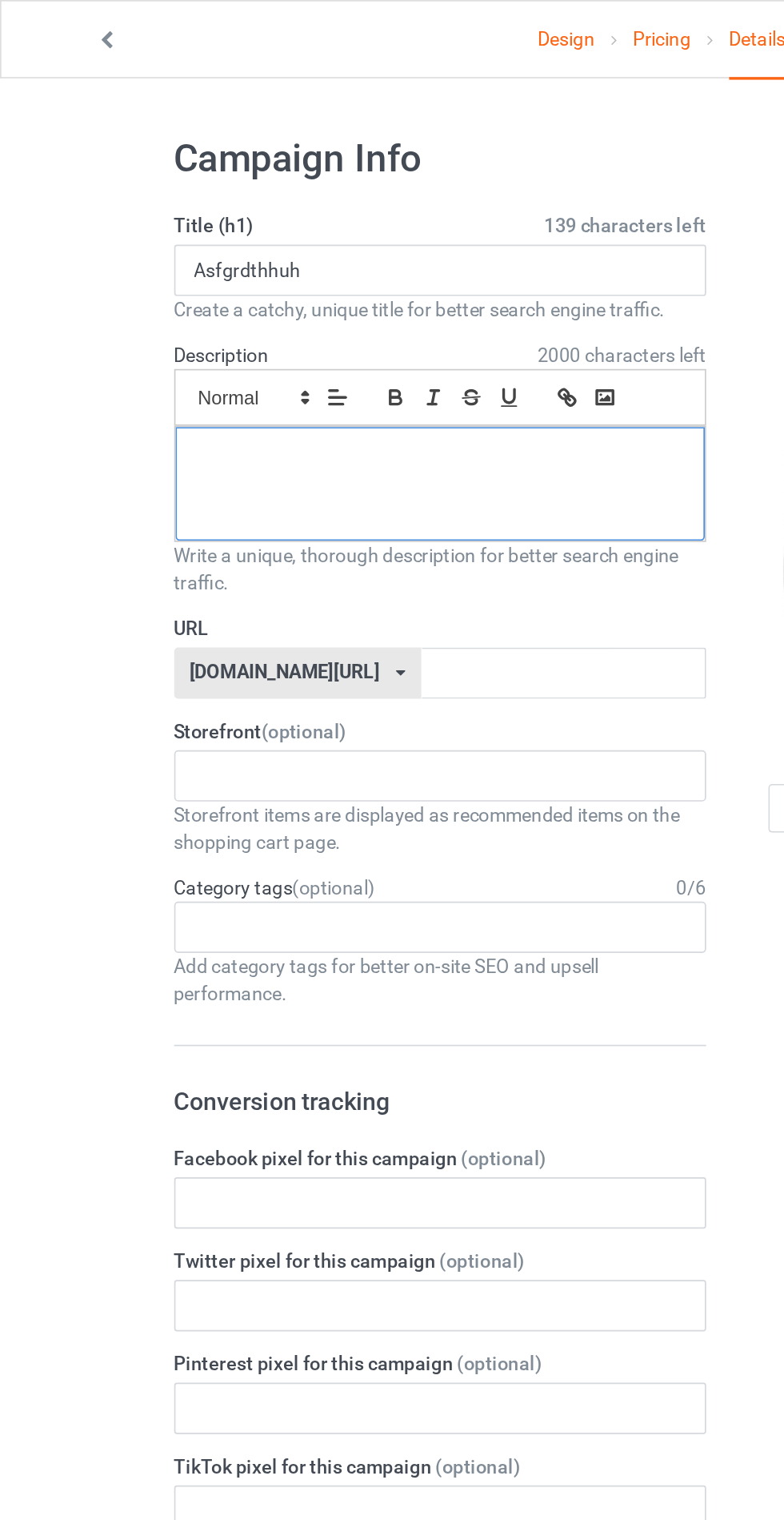
click at [308, 282] on div at bounding box center [261, 286] width 314 height 67
click at [305, 394] on input "text" at bounding box center [335, 398] width 169 height 30
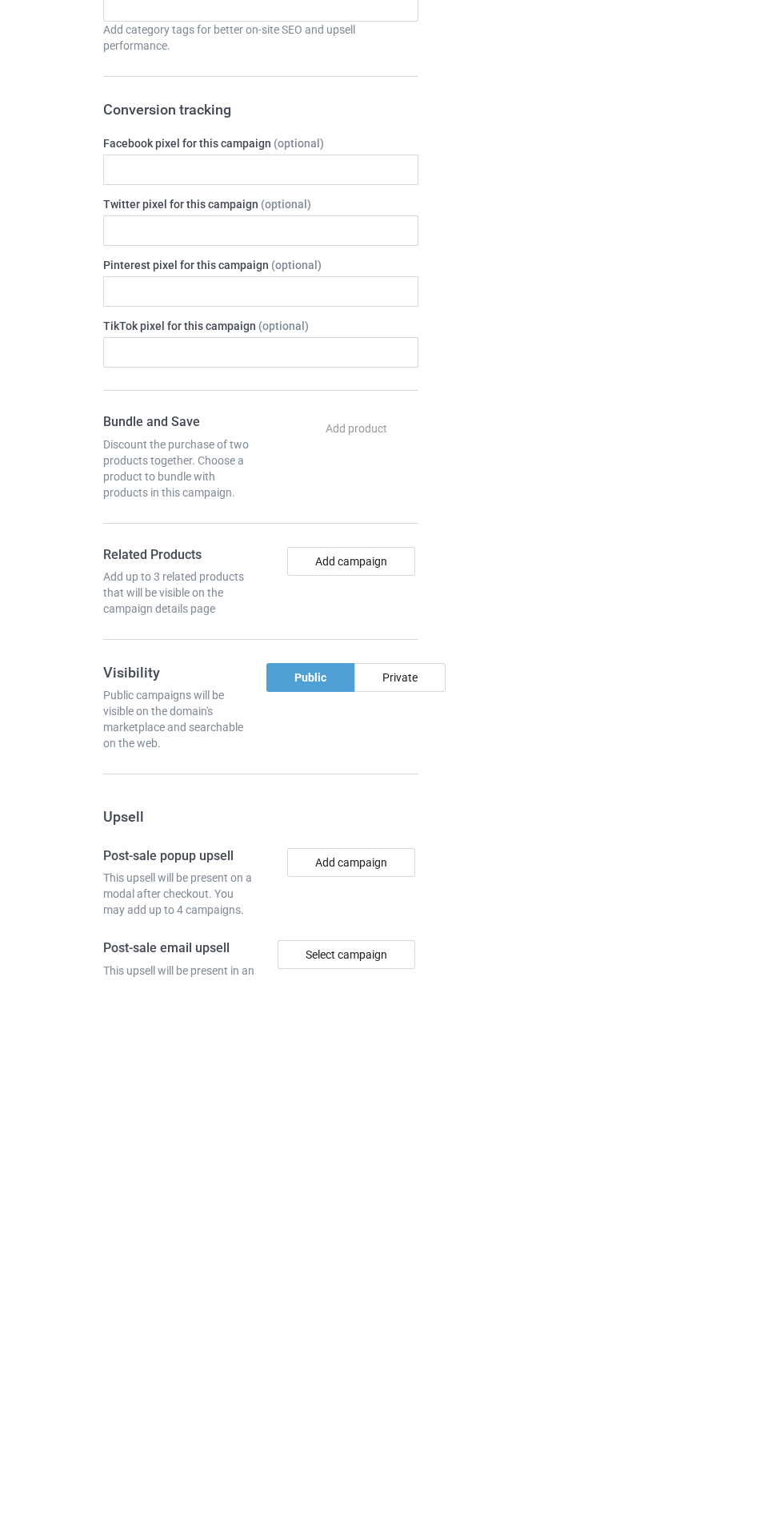
scroll to position [23, 0]
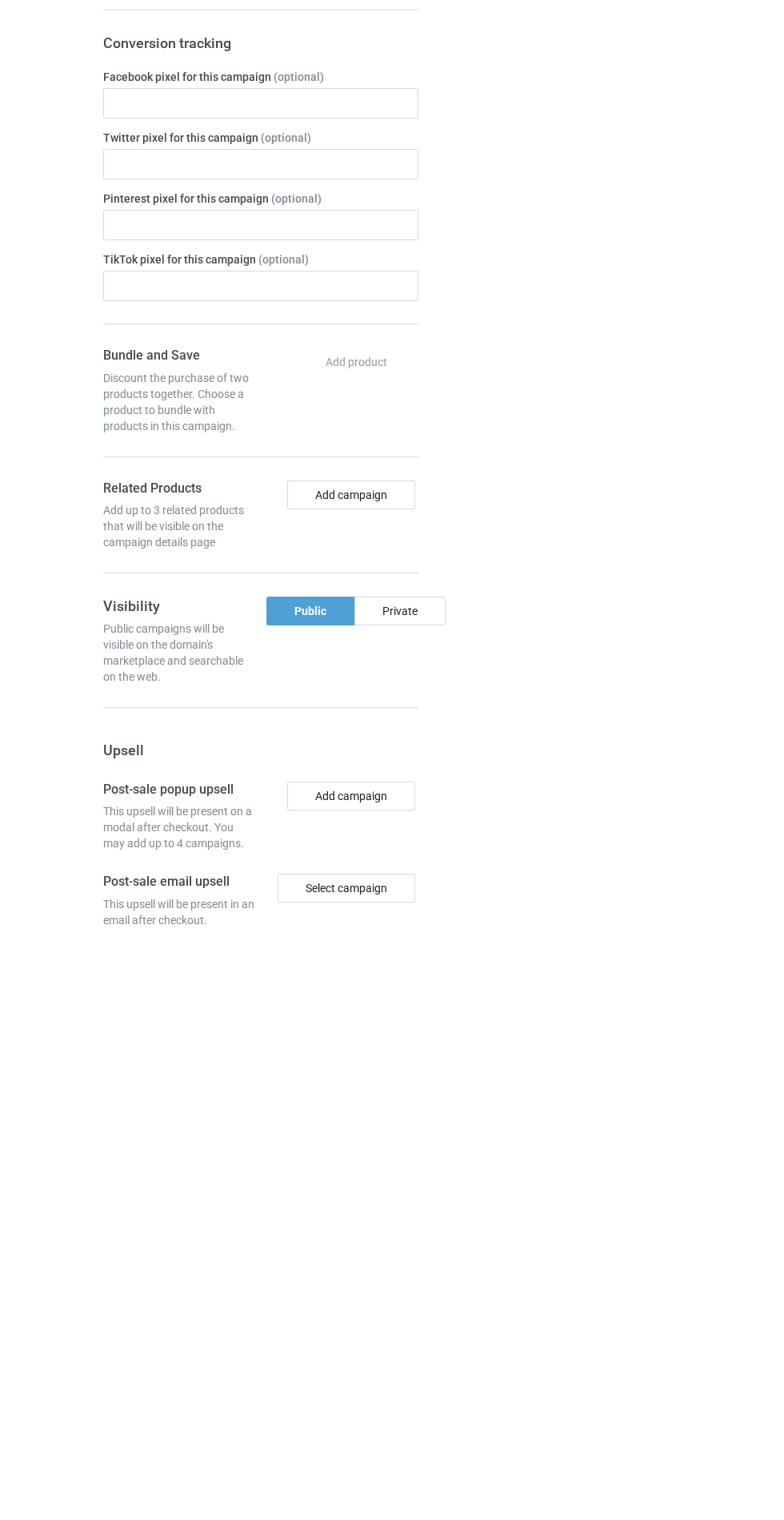
type input "Afgtgekbgh"
click at [415, 1191] on div "Private" at bounding box center [400, 1197] width 91 height 29
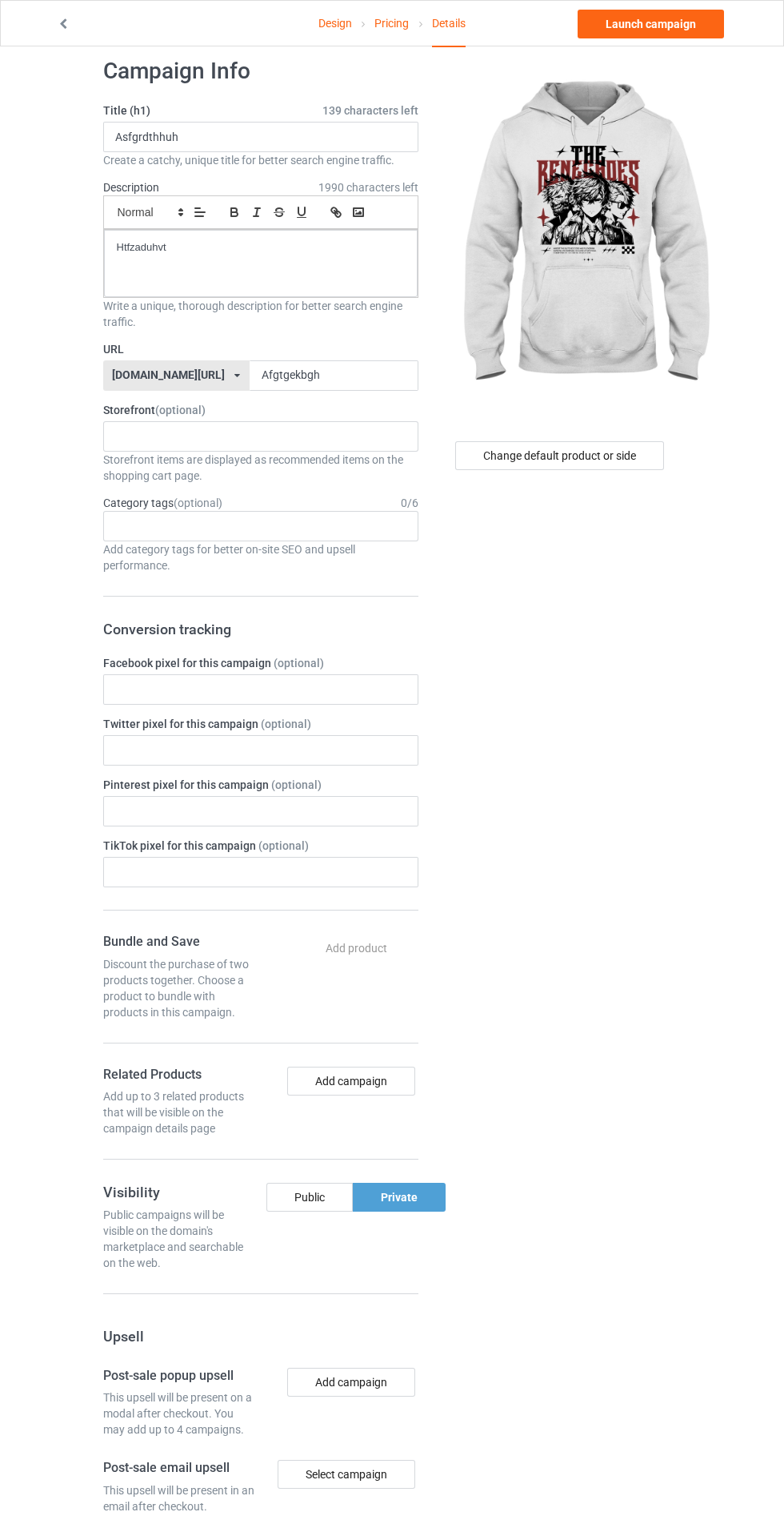
click at [589, 758] on div "Change default product or side" at bounding box center [561, 950] width 264 height 1808
click at [657, 31] on link "Launch campaign" at bounding box center [651, 24] width 147 height 29
